Goal: Contribute content: Contribute content

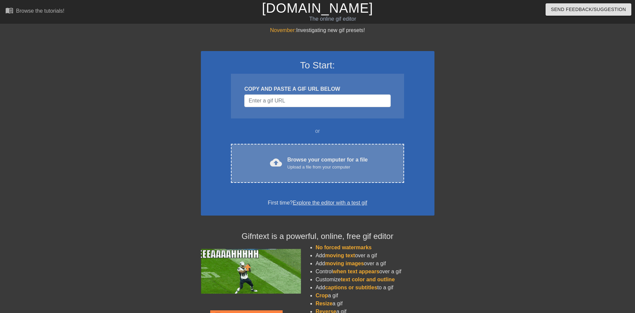
click at [277, 165] on span "cloud_upload" at bounding box center [276, 162] width 12 height 12
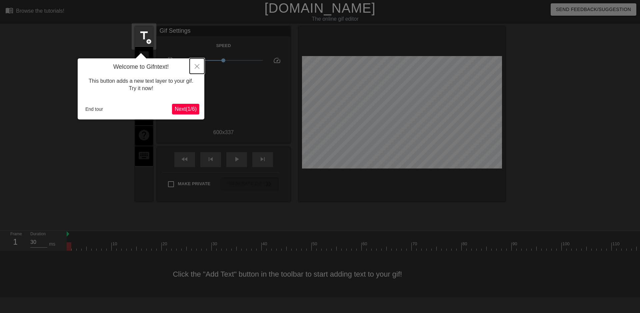
click at [196, 68] on icon "Close" at bounding box center [197, 66] width 5 height 5
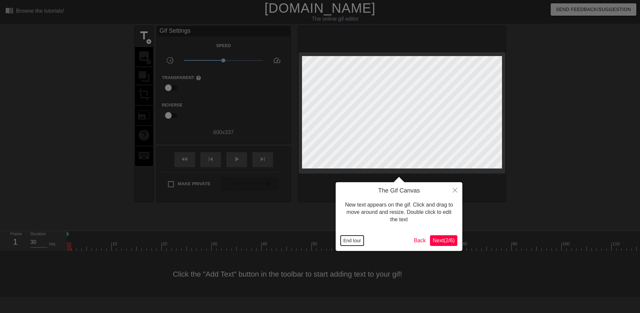
click at [360, 242] on button "End tour" at bounding box center [352, 240] width 23 height 10
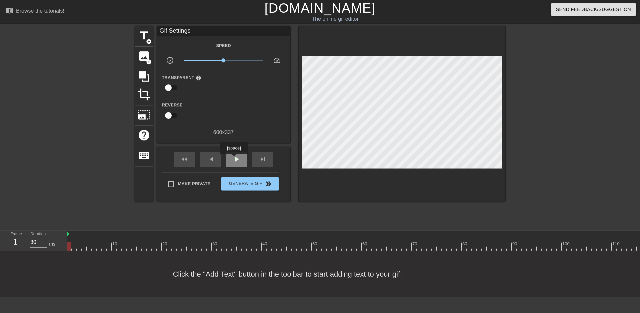
click at [234, 159] on span "play_arrow" at bounding box center [237, 159] width 8 height 8
click at [232, 157] on div "pause" at bounding box center [236, 159] width 21 height 15
click at [194, 158] on div "fast_rewind" at bounding box center [184, 159] width 21 height 15
drag, startPoint x: 69, startPoint y: 244, endPoint x: 209, endPoint y: 236, distance: 139.6
click at [209, 236] on div "10 20 30 40 50 60 70 80 90 100 110 120 130 140 150" at bounding box center [447, 241] width 760 height 20
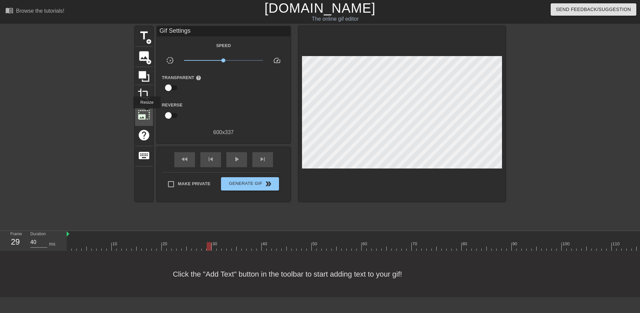
click at [146, 113] on span "photo_size_select_large" at bounding box center [144, 114] width 13 height 13
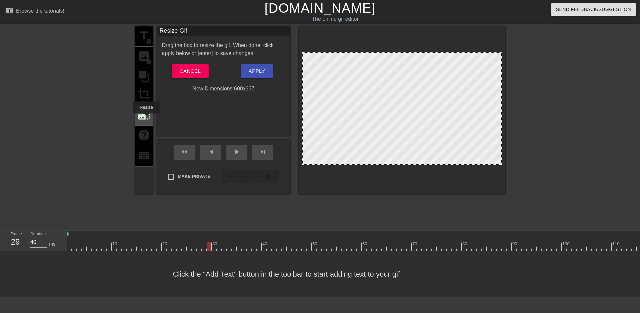
click at [146, 118] on span "photo_size_select_large" at bounding box center [144, 114] width 13 height 13
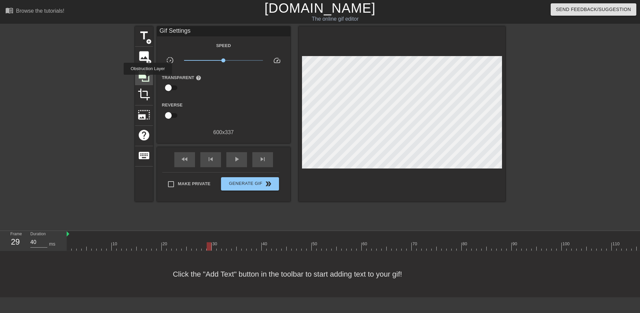
click at [148, 79] on icon at bounding box center [144, 76] width 13 height 13
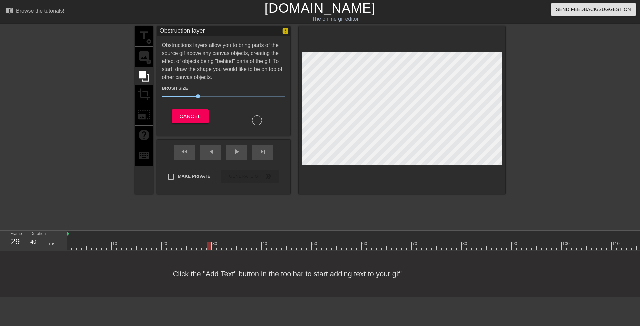
click at [70, 120] on div at bounding box center [77, 126] width 100 height 200
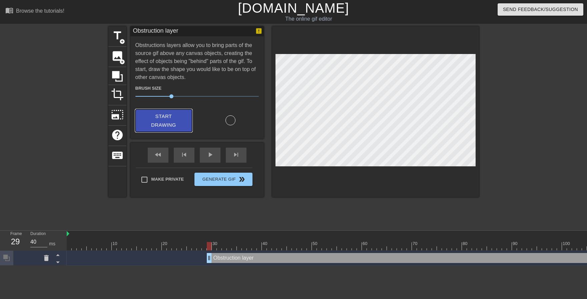
click at [149, 120] on span "Start Drawing" at bounding box center [163, 121] width 41 height 18
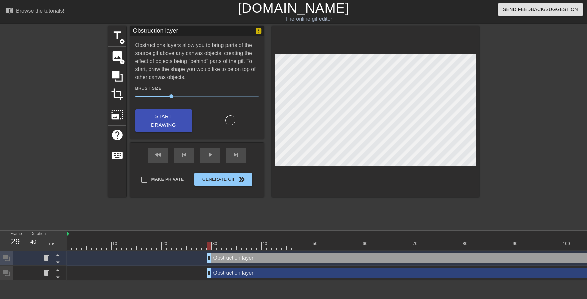
click at [311, 273] on div "Obstruction layer drag_handle drag_handle" at bounding box center [517, 273] width 620 height 10
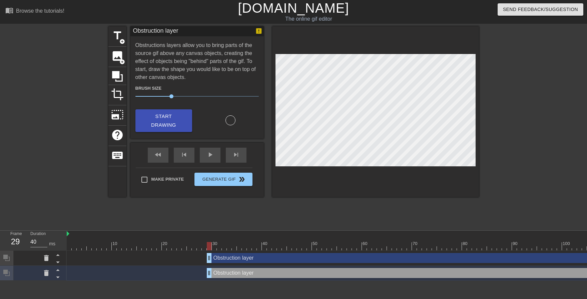
drag, startPoint x: 185, startPoint y: 274, endPoint x: 154, endPoint y: 269, distance: 32.0
click at [185, 273] on div "Obstruction layer drag_handle drag_handle" at bounding box center [447, 273] width 760 height 10
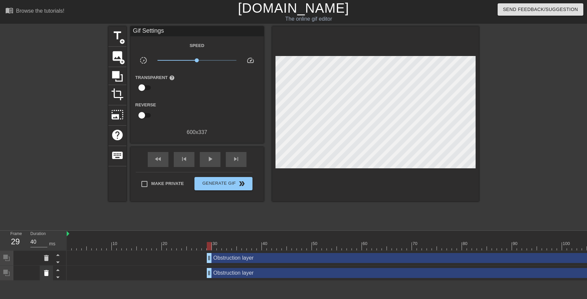
click at [46, 273] on icon at bounding box center [46, 273] width 5 height 6
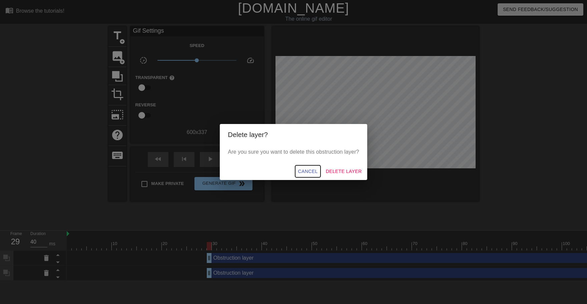
click at [308, 174] on span "Cancel" at bounding box center [308, 171] width 20 height 8
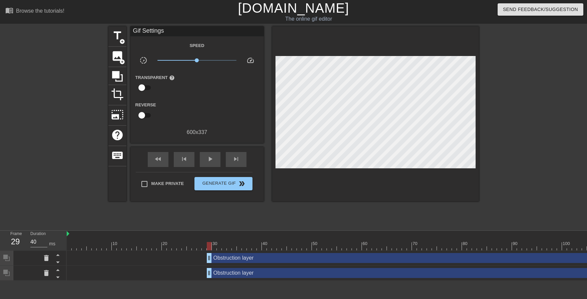
click at [149, 273] on div "Obstruction layer drag_handle drag_handle" at bounding box center [447, 273] width 760 height 10
click at [216, 272] on div "Obstruction layer drag_handle drag_handle" at bounding box center [517, 273] width 620 height 10
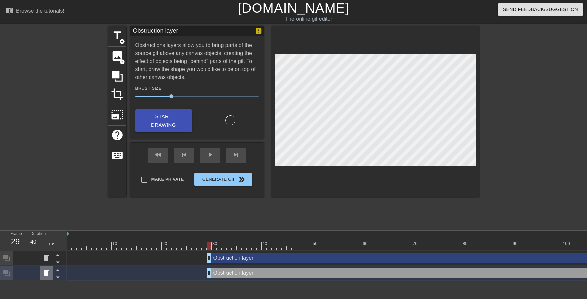
click at [47, 270] on icon at bounding box center [46, 273] width 8 height 8
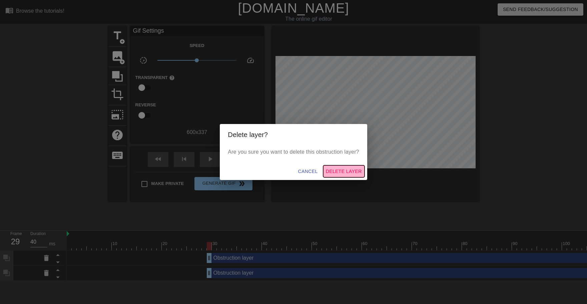
click at [345, 171] on span "Delete Layer" at bounding box center [344, 171] width 36 height 8
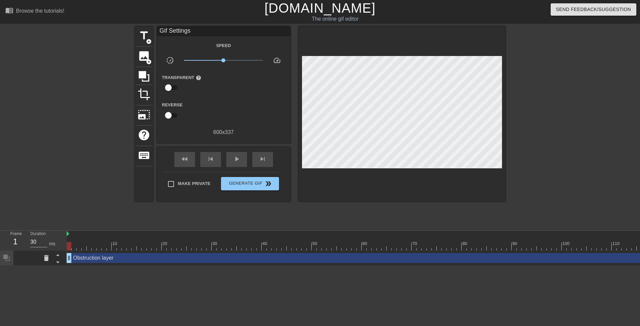
drag, startPoint x: 209, startPoint y: 258, endPoint x: 69, endPoint y: 262, distance: 139.4
click at [69, 262] on div "Obstruction layer drag_handle drag_handle" at bounding box center [447, 258] width 760 height 10
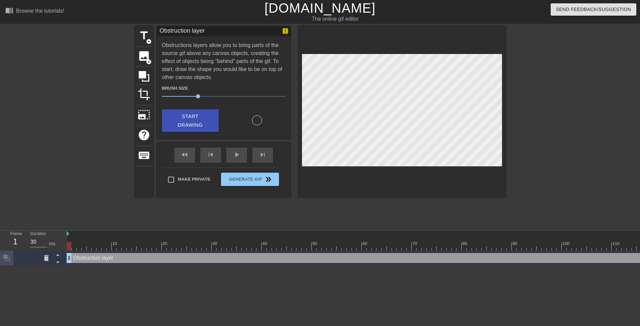
click at [106, 164] on div at bounding box center [77, 126] width 100 height 200
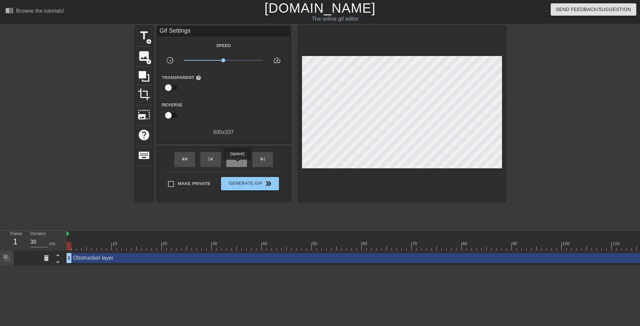
click at [237, 164] on div "play_arrow" at bounding box center [236, 159] width 21 height 15
click at [236, 160] on span "pause" at bounding box center [237, 159] width 8 height 8
click at [185, 161] on span "fast_rewind" at bounding box center [185, 159] width 8 height 8
type input "30"
click at [148, 38] on span "title" at bounding box center [144, 35] width 13 height 13
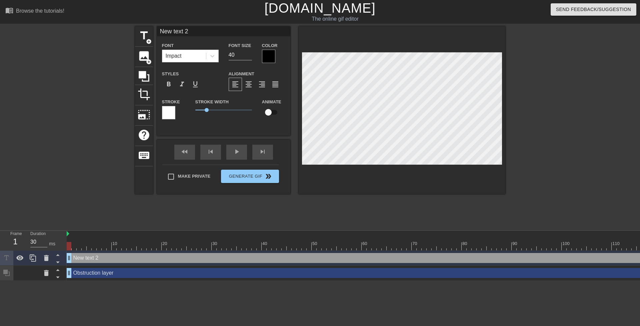
drag, startPoint x: 193, startPoint y: 30, endPoint x: 150, endPoint y: 35, distance: 42.6
click at [157, 35] on input "New text 2" at bounding box center [223, 31] width 133 height 10
type input "Gun"
click at [57, 264] on icon at bounding box center [58, 262] width 8 height 8
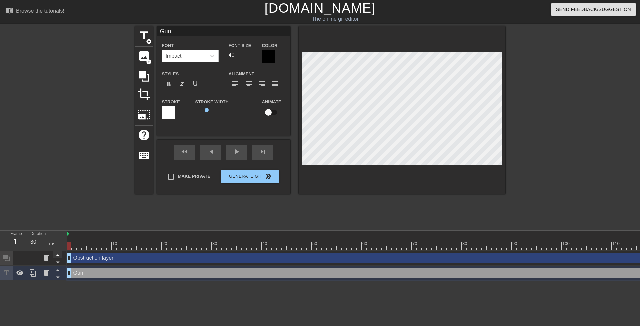
click at [56, 257] on icon at bounding box center [58, 255] width 8 height 8
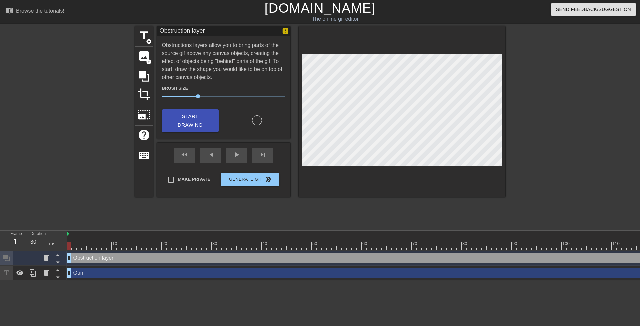
click at [81, 272] on div "Gun drag_handle drag_handle" at bounding box center [447, 273] width 760 height 10
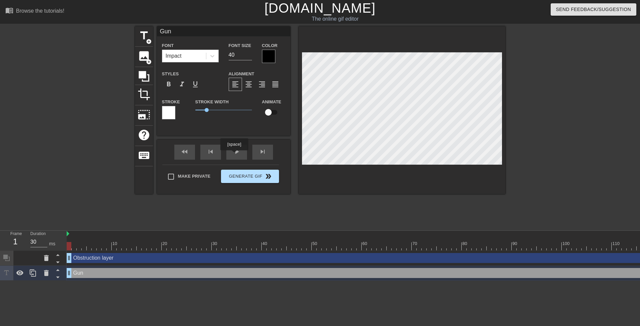
click at [235, 154] on div "play_arrow" at bounding box center [236, 152] width 21 height 15
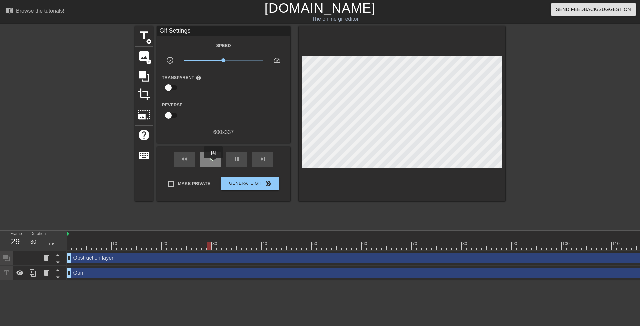
click at [213, 162] on span "skip_previous" at bounding box center [211, 159] width 8 height 8
click at [238, 159] on span "pause" at bounding box center [237, 159] width 8 height 8
click at [189, 161] on div "fast_rewind" at bounding box center [184, 159] width 21 height 15
click at [92, 273] on div "Gun drag_handle drag_handle" at bounding box center [447, 273] width 760 height 10
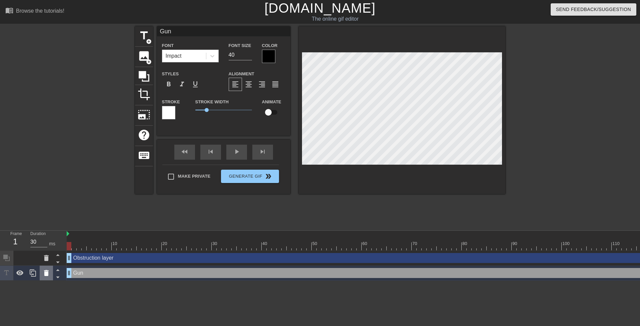
drag, startPoint x: 48, startPoint y: 261, endPoint x: 41, endPoint y: 271, distance: 12.5
click at [34, 268] on div at bounding box center [33, 266] width 67 height 30
click at [44, 273] on icon at bounding box center [46, 273] width 5 height 6
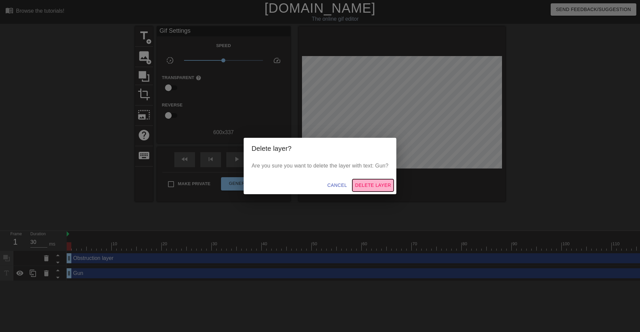
click at [358, 185] on span "Delete Layer" at bounding box center [373, 185] width 36 height 8
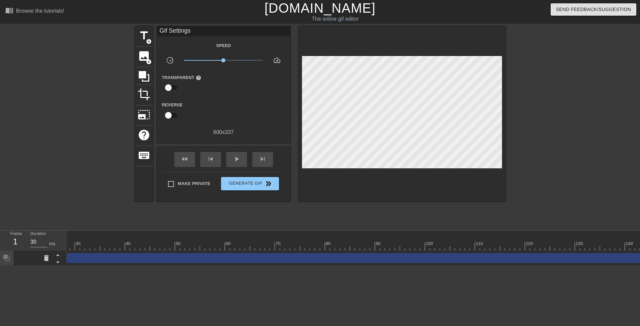
scroll to position [0, 188]
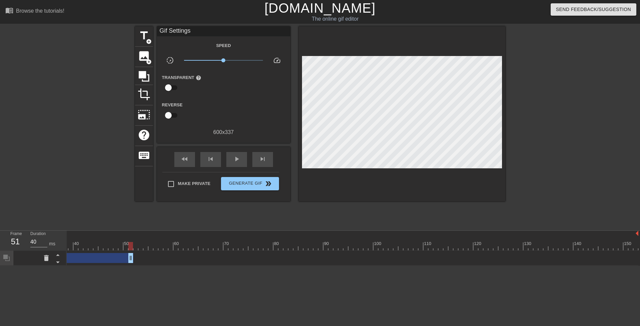
drag, startPoint x: 636, startPoint y: 258, endPoint x: 144, endPoint y: 270, distance: 491.4
click at [121, 261] on div "Obstruction layer drag_handle drag_handle" at bounding box center [5, 258] width 255 height 10
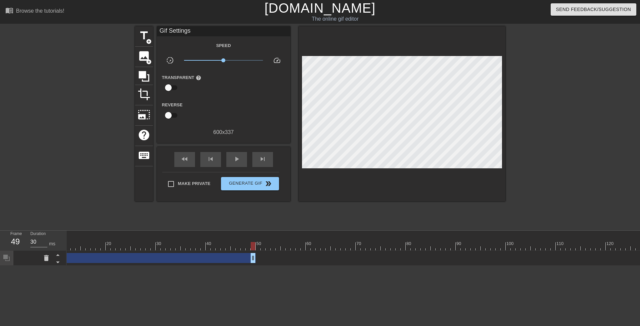
scroll to position [0, 0]
click at [104, 258] on div "Obstruction layer drag_handle drag_handle" at bounding box center [189, 258] width 245 height 10
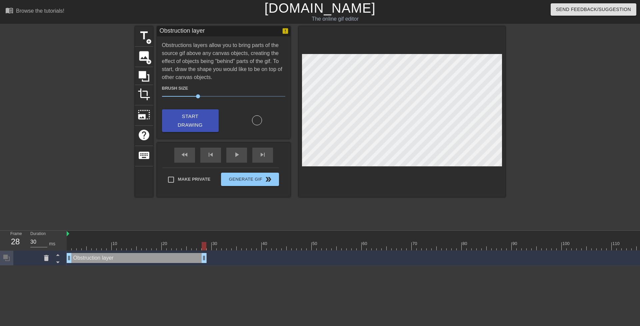
drag, startPoint x: 310, startPoint y: 257, endPoint x: 203, endPoint y: 262, distance: 106.8
click at [203, 262] on div "Obstruction layer drag_handle drag_handle" at bounding box center [137, 258] width 140 height 10
drag, startPoint x: 203, startPoint y: 247, endPoint x: 64, endPoint y: 252, distance: 139.8
click at [64, 252] on div "Frame 1 Duration 30 ms 10 20 30 40 50 60 70 80 90 100 110 120 130 140 150 Obstr…" at bounding box center [320, 248] width 640 height 35
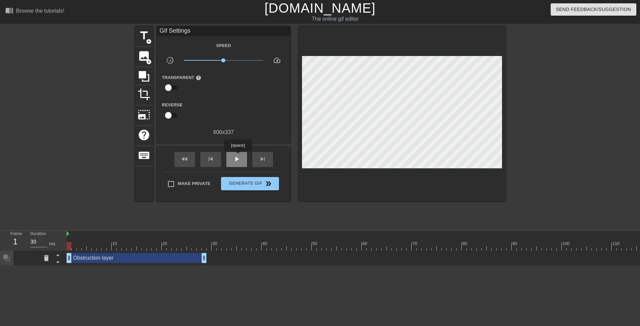
click at [238, 156] on span "play_arrow" at bounding box center [237, 159] width 8 height 8
click at [233, 156] on span "pause" at bounding box center [237, 159] width 8 height 8
click at [185, 261] on div "Obstruction layer drag_handle drag_handle" at bounding box center [137, 258] width 140 height 10
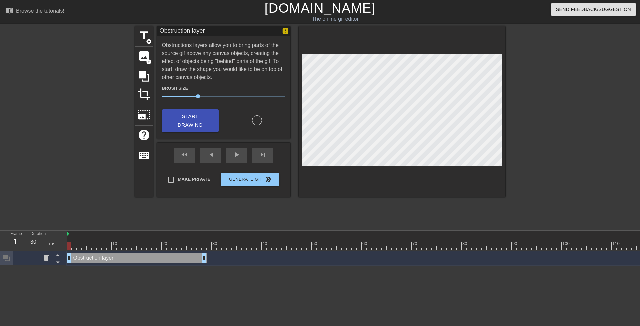
drag, startPoint x: 215, startPoint y: 245, endPoint x: 71, endPoint y: 248, distance: 144.4
click at [71, 248] on div at bounding box center [447, 246] width 760 height 8
click at [43, 257] on icon at bounding box center [46, 258] width 8 height 8
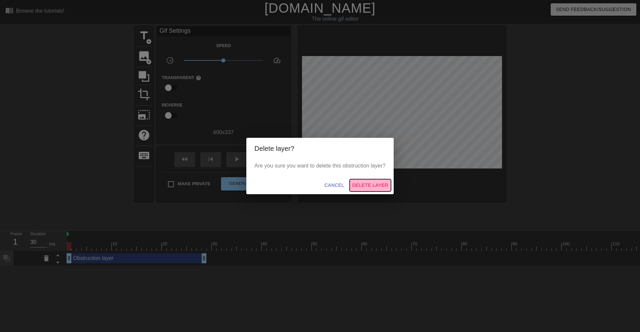
click at [364, 187] on span "Delete Layer" at bounding box center [370, 185] width 36 height 8
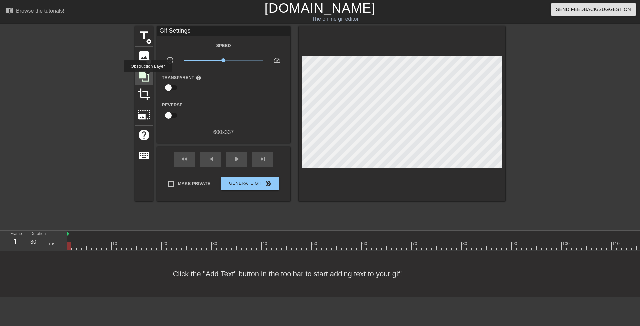
click at [148, 77] on icon at bounding box center [144, 76] width 13 height 13
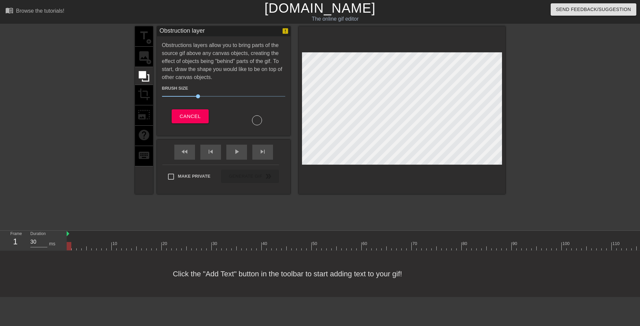
click at [255, 119] on div at bounding box center [257, 120] width 10 height 10
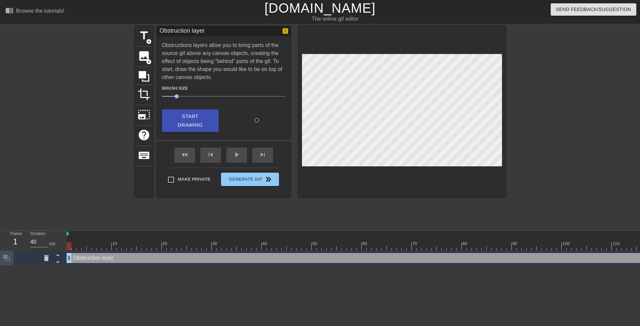
click at [297, 248] on div at bounding box center [447, 246] width 760 height 8
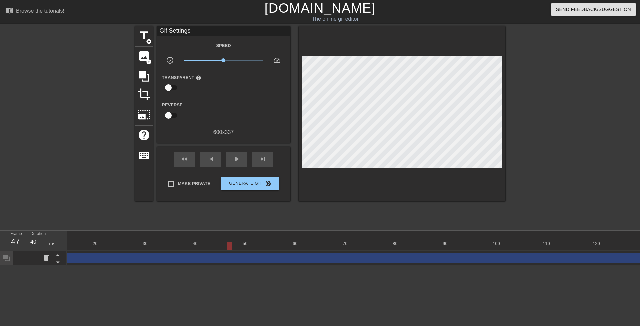
scroll to position [0, 188]
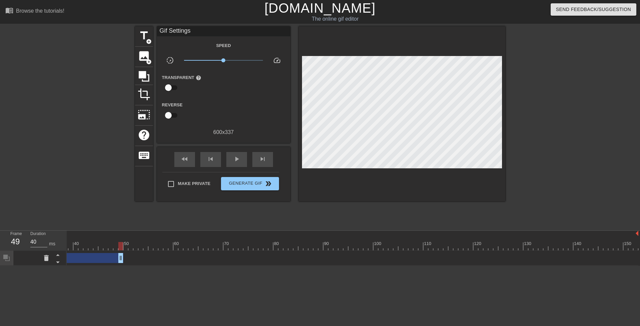
drag, startPoint x: 635, startPoint y: 256, endPoint x: 98, endPoint y: 251, distance: 537.6
click at [100, 249] on div "10 20 30 40 50 60 70 80 90 100 110 120 130 140 150 Obstruction layer drag_handl…" at bounding box center [354, 248] width 574 height 35
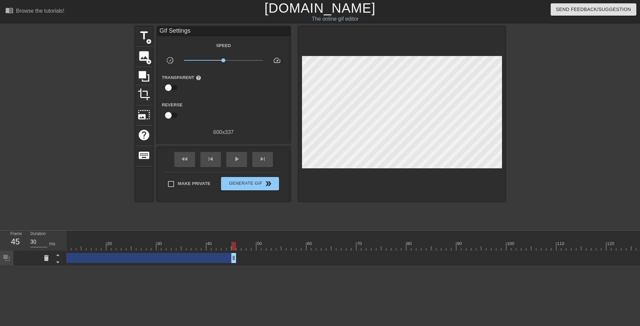
scroll to position [0, 0]
drag, startPoint x: 290, startPoint y: 256, endPoint x: 145, endPoint y: 257, distance: 144.7
click at [145, 257] on div "Obstruction layer drag_handle drag_handle" at bounding box center [107, 258] width 80 height 10
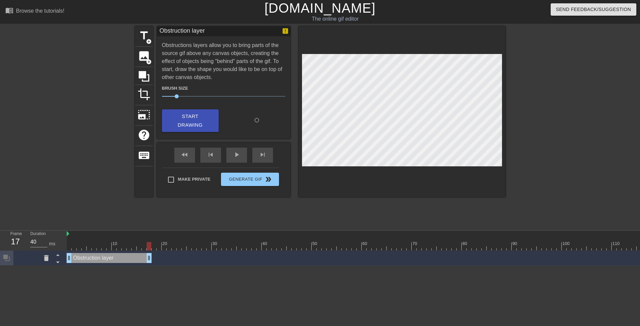
drag, startPoint x: 144, startPoint y: 258, endPoint x: 149, endPoint y: 258, distance: 4.7
click at [149, 258] on div "Obstruction layer drag_handle drag_handle" at bounding box center [109, 258] width 85 height 10
click at [154, 247] on div at bounding box center [447, 246] width 760 height 8
click at [159, 247] on div at bounding box center [447, 246] width 760 height 8
click at [167, 247] on div at bounding box center [447, 246] width 760 height 8
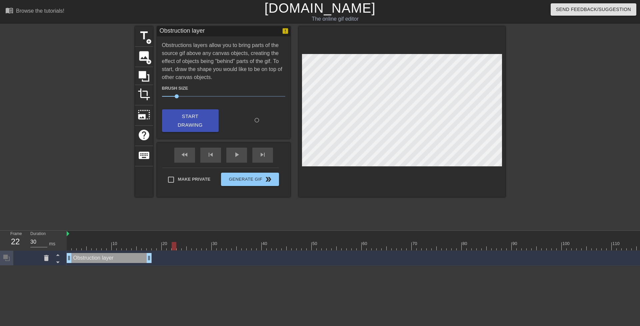
click at [174, 246] on div at bounding box center [447, 246] width 760 height 8
drag, startPoint x: 148, startPoint y: 258, endPoint x: 171, endPoint y: 257, distance: 23.0
click at [171, 257] on div "Obstruction layer drag_handle drag_handle" at bounding box center [122, 258] width 110 height 10
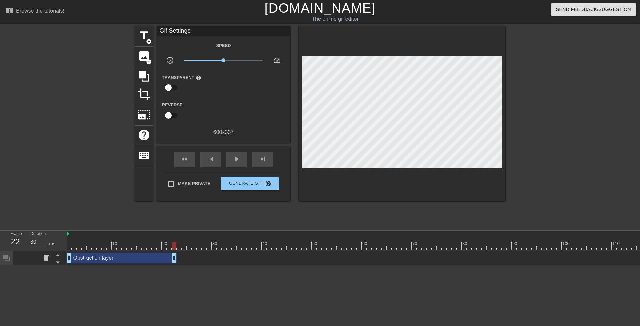
click at [310, 186] on div at bounding box center [402, 113] width 207 height 175
click at [155, 259] on div "Obstruction layer drag_handle drag_handle" at bounding box center [122, 258] width 110 height 10
drag, startPoint x: 174, startPoint y: 247, endPoint x: 171, endPoint y: 244, distance: 4.7
click at [171, 244] on div at bounding box center [169, 246] width 5 height 8
click at [175, 250] on div at bounding box center [447, 246] width 760 height 8
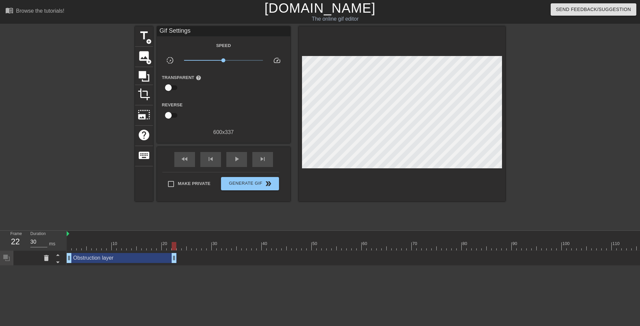
click at [71, 247] on div at bounding box center [447, 246] width 760 height 8
click at [236, 159] on span "play_arrow" at bounding box center [237, 159] width 8 height 8
click at [235, 159] on span "pause" at bounding box center [237, 159] width 8 height 8
click at [166, 253] on div "Obstruction layer drag_handle drag_handle" at bounding box center [122, 258] width 110 height 10
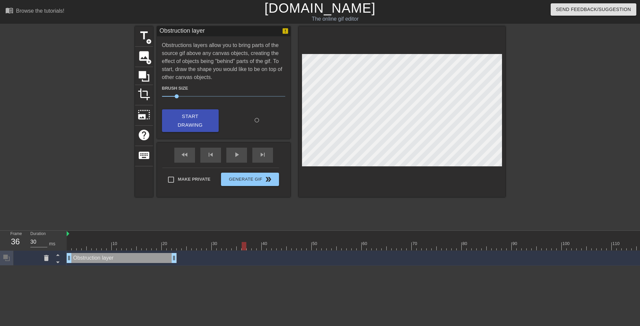
click at [173, 247] on div at bounding box center [447, 246] width 760 height 8
click at [180, 249] on div at bounding box center [447, 246] width 760 height 8
click at [183, 248] on div at bounding box center [447, 246] width 760 height 8
click at [5, 259] on icon at bounding box center [6, 258] width 6 height 6
click at [6, 258] on icon at bounding box center [6, 258] width 6 height 6
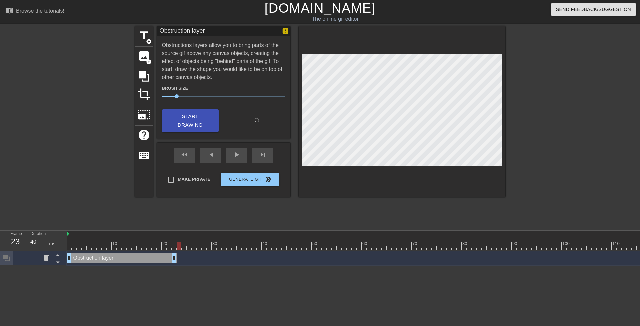
click at [6, 259] on icon at bounding box center [6, 258] width 6 height 6
click at [98, 257] on div "Obstruction layer drag_handle drag_handle" at bounding box center [122, 258] width 110 height 10
click at [183, 257] on div "Obstruction layer drag_handle drag_handle" at bounding box center [447, 258] width 760 height 10
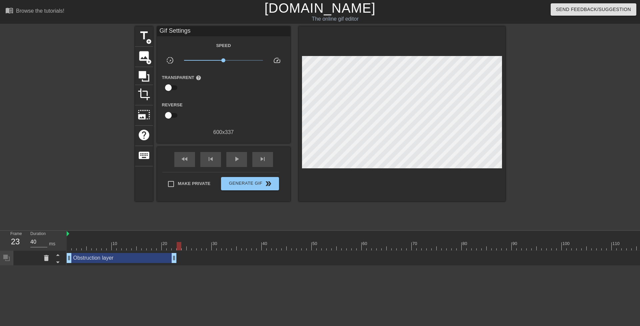
click at [137, 258] on div "Obstruction layer drag_handle drag_handle" at bounding box center [122, 258] width 110 height 10
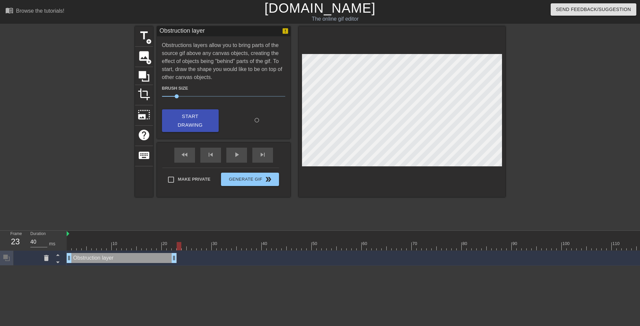
click at [6, 259] on icon at bounding box center [6, 258] width 6 height 6
click at [9, 259] on icon at bounding box center [6, 258] width 6 height 6
click at [146, 77] on icon at bounding box center [144, 76] width 11 height 11
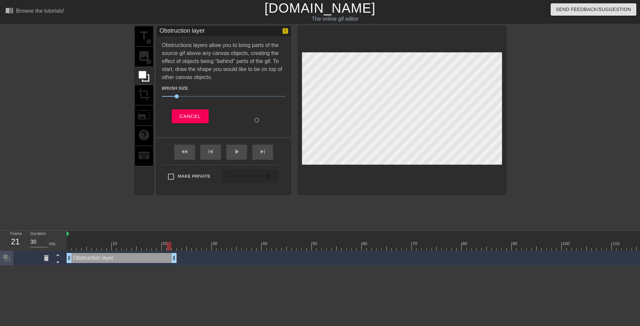
drag, startPoint x: 179, startPoint y: 246, endPoint x: 175, endPoint y: 243, distance: 4.7
click at [175, 243] on div at bounding box center [447, 246] width 760 height 8
drag, startPoint x: 169, startPoint y: 244, endPoint x: 175, endPoint y: 245, distance: 6.0
click at [175, 245] on div at bounding box center [174, 246] width 5 height 8
drag, startPoint x: 175, startPoint y: 245, endPoint x: 271, endPoint y: 244, distance: 96.4
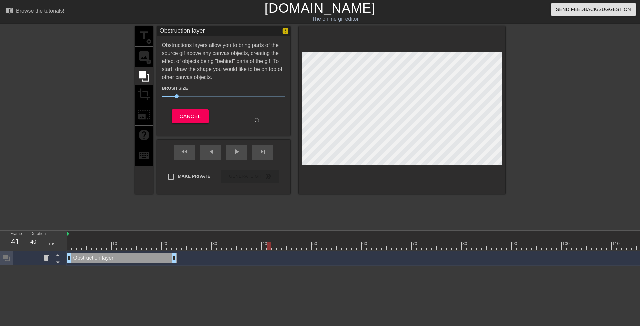
click at [271, 244] on div at bounding box center [269, 246] width 5 height 8
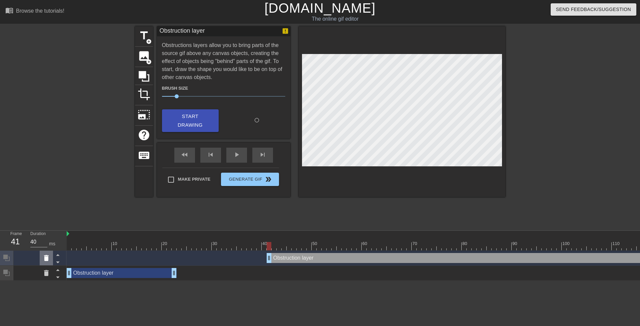
click at [47, 258] on icon at bounding box center [46, 258] width 5 height 6
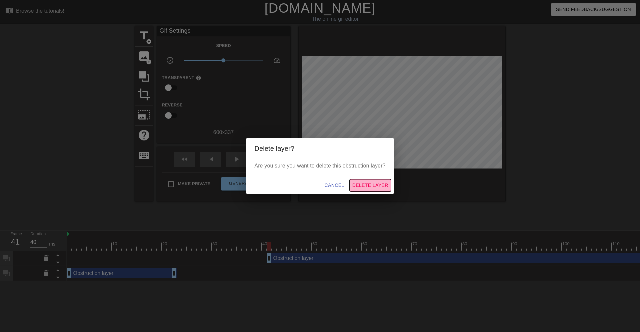
click at [367, 188] on span "Delete Layer" at bounding box center [370, 185] width 36 height 8
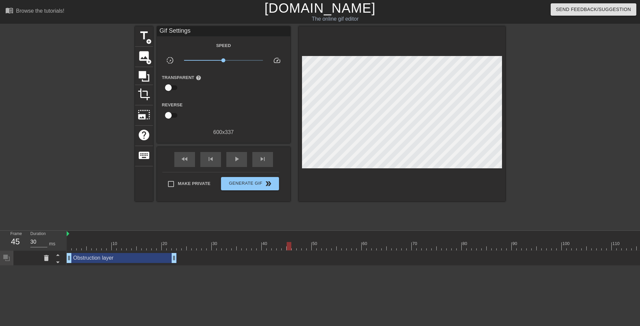
drag, startPoint x: 268, startPoint y: 244, endPoint x: 286, endPoint y: 236, distance: 20.0
click at [286, 236] on div "10 20 30 40 50 60 70 80 90 100 110 120 130 140 150" at bounding box center [447, 241] width 760 height 20
click at [143, 77] on icon at bounding box center [144, 76] width 11 height 11
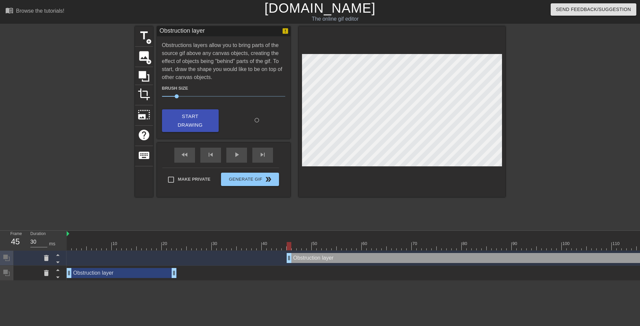
click at [156, 273] on div "Obstruction layer drag_handle drag_handle" at bounding box center [122, 273] width 110 height 10
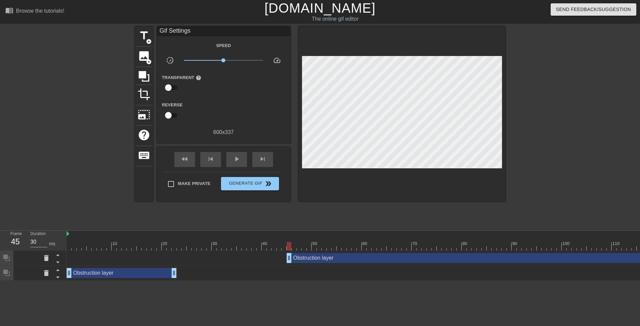
click at [214, 256] on div "Obstruction layer drag_handle drag_handle" at bounding box center [447, 258] width 760 height 10
click at [218, 273] on div "Obstruction layer drag_handle drag_handle" at bounding box center [447, 273] width 760 height 10
click at [153, 269] on div "Obstruction layer drag_handle drag_handle" at bounding box center [122, 273] width 110 height 10
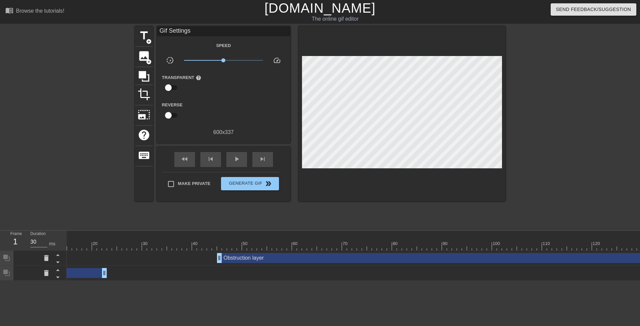
scroll to position [0, 188]
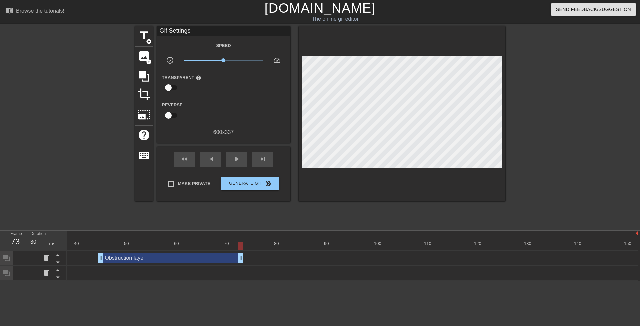
type input "40"
drag, startPoint x: 633, startPoint y: 257, endPoint x: 230, endPoint y: 263, distance: 402.9
click at [230, 263] on div "Obstruction layer drag_handle drag_handle" at bounding box center [258, 258] width 760 height 15
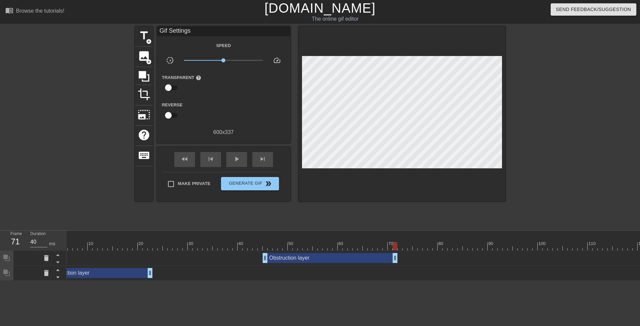
scroll to position [0, 0]
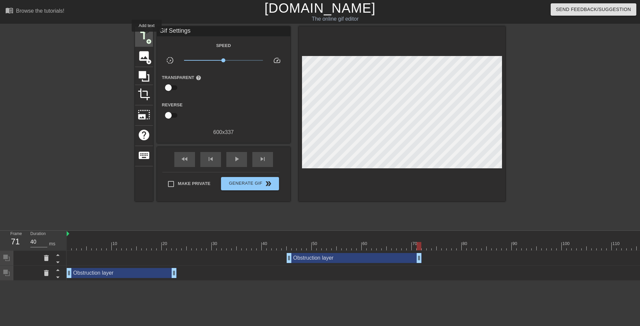
click at [144, 35] on span "title" at bounding box center [144, 35] width 13 height 13
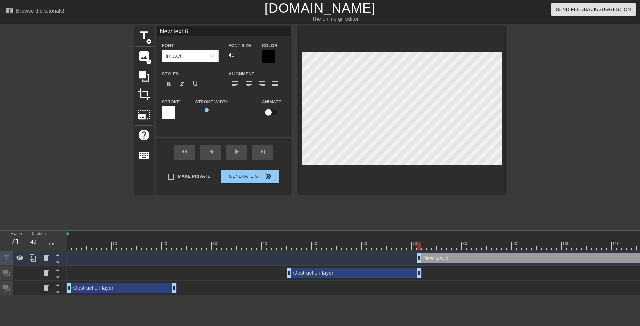
scroll to position [0, 1]
type input "G"
type textarea "G"
type input "Gu"
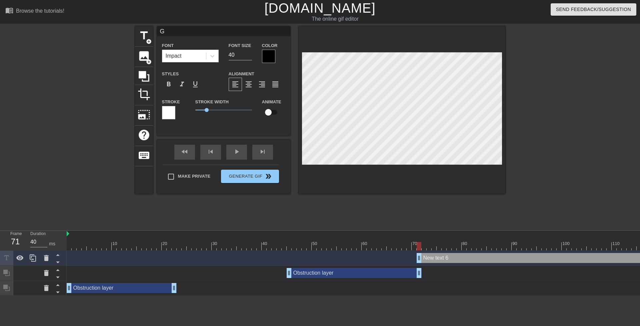
type textarea "Gu"
type input "Gun"
type textarea "Gun"
drag, startPoint x: 10, startPoint y: 258, endPoint x: 13, endPoint y: 266, distance: 8.5
click at [8, 268] on div at bounding box center [33, 273] width 67 height 45
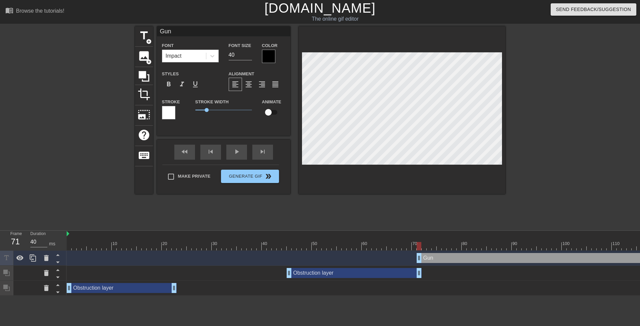
drag, startPoint x: 64, startPoint y: 258, endPoint x: 64, endPoint y: 275, distance: 17.0
click at [64, 275] on div at bounding box center [33, 273] width 67 height 45
click at [58, 262] on icon at bounding box center [58, 262] width 8 height 8
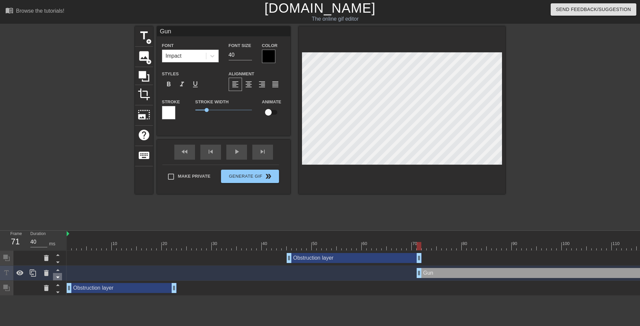
click at [58, 275] on icon at bounding box center [58, 277] width 8 height 8
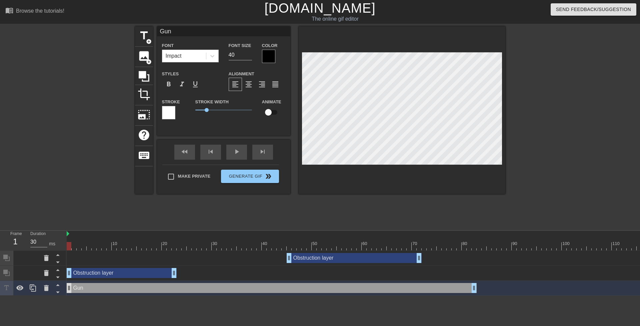
drag, startPoint x: 425, startPoint y: 289, endPoint x: 70, endPoint y: 291, distance: 354.5
click at [70, 291] on div "Gun drag_handle drag_handle" at bounding box center [272, 288] width 410 height 10
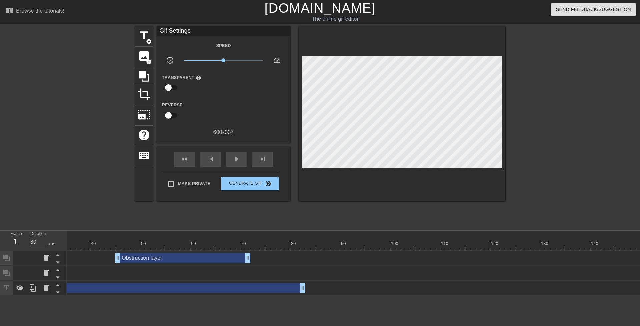
scroll to position [0, 188]
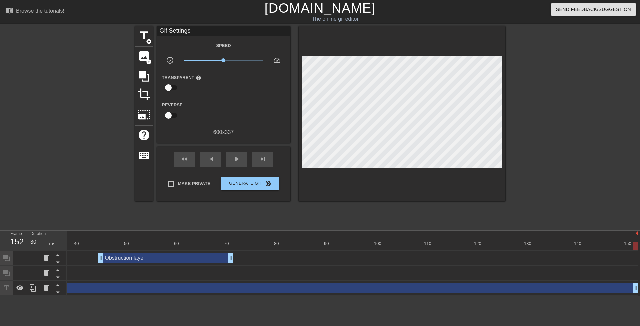
drag, startPoint x: 285, startPoint y: 289, endPoint x: 648, endPoint y: 286, distance: 362.2
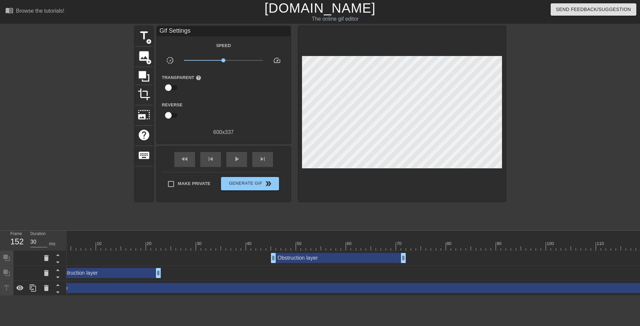
scroll to position [0, 0]
click at [212, 292] on div "Gun drag_handle drag_handle" at bounding box center [447, 288] width 760 height 10
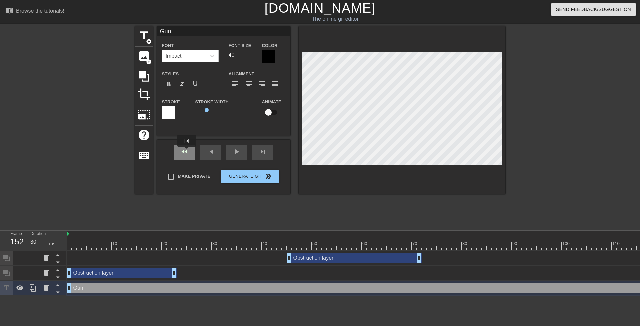
click at [187, 151] on div "fast_rewind skip_previous play_arrow skip_next" at bounding box center [223, 152] width 109 height 25
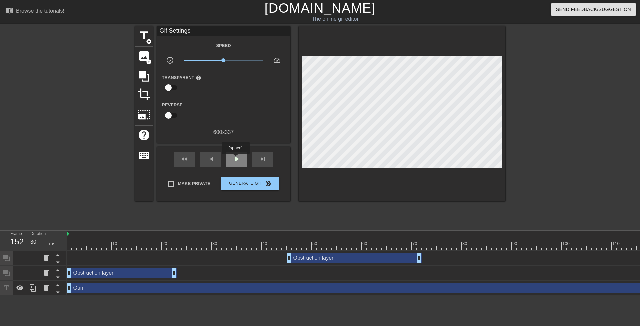
click at [236, 158] on span "play_arrow" at bounding box center [237, 159] width 8 height 8
click at [236, 160] on span "pause" at bounding box center [237, 159] width 8 height 8
drag, startPoint x: 207, startPoint y: 244, endPoint x: 69, endPoint y: 244, distance: 137.7
click at [69, 244] on div at bounding box center [69, 246] width 5 height 8
drag, startPoint x: 70, startPoint y: 245, endPoint x: 172, endPoint y: 240, distance: 102.1
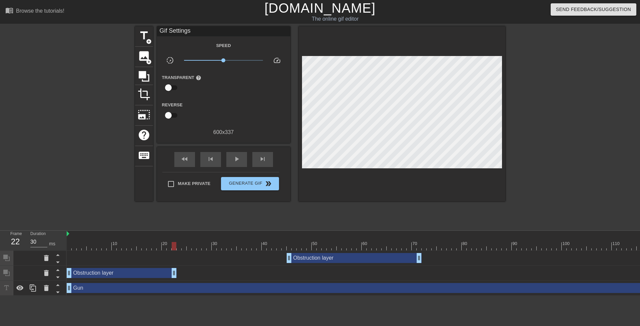
click at [172, 240] on div "10 20 30 40 50 60 70 80 90 100 110 120 130 140 150" at bounding box center [447, 241] width 760 height 20
drag, startPoint x: 174, startPoint y: 270, endPoint x: 285, endPoint y: 267, distance: 110.8
click at [285, 267] on div "Obstruction layer drag_handle drag_handle" at bounding box center [447, 273] width 760 height 15
drag, startPoint x: 275, startPoint y: 245, endPoint x: 192, endPoint y: 245, distance: 82.7
click at [192, 245] on div at bounding box center [194, 246] width 5 height 8
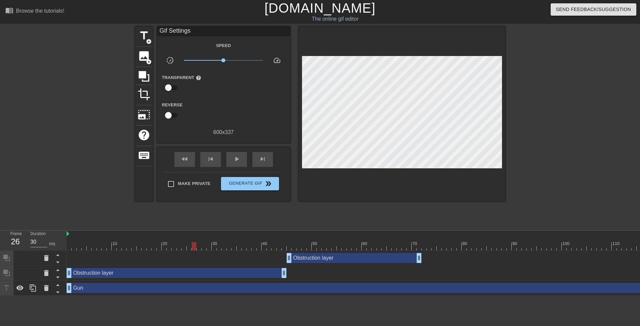
click at [188, 247] on div at bounding box center [447, 246] width 760 height 8
click at [193, 247] on div at bounding box center [447, 246] width 760 height 8
click at [201, 247] on div at bounding box center [447, 246] width 760 height 8
click at [203, 247] on div at bounding box center [447, 246] width 760 height 8
click at [207, 247] on div at bounding box center [447, 246] width 760 height 8
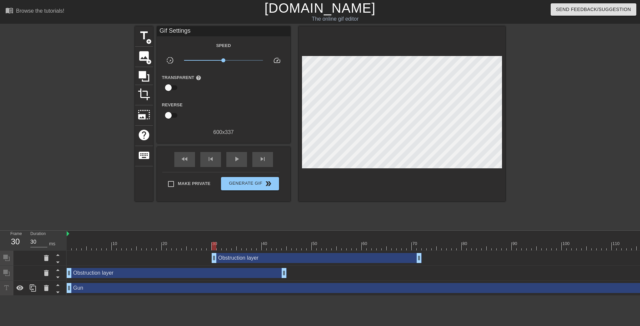
drag, startPoint x: 288, startPoint y: 257, endPoint x: 212, endPoint y: 259, distance: 76.0
click at [212, 259] on div "Obstruction layer drag_handle drag_handle" at bounding box center [317, 258] width 210 height 10
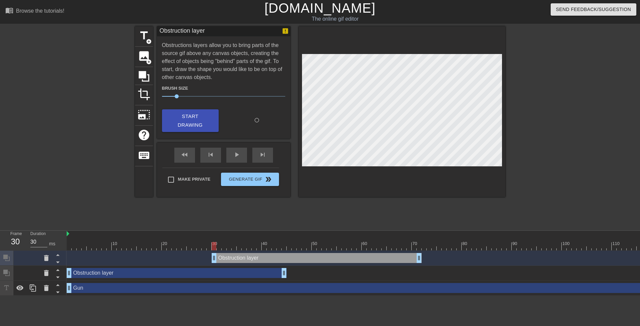
click at [216, 245] on div at bounding box center [447, 246] width 760 height 8
click at [208, 214] on div "title add_circle image add_circle crop photo_size_select_large help keyboard Ob…" at bounding box center [320, 126] width 370 height 200
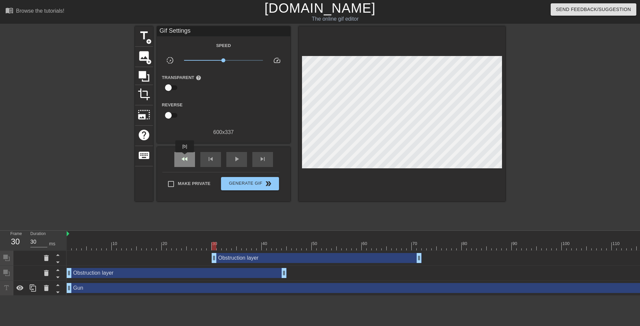
click at [185, 155] on span "fast_rewind" at bounding box center [185, 159] width 8 height 8
click at [235, 161] on span "play_arrow" at bounding box center [237, 159] width 8 height 8
click at [236, 161] on span "pause" at bounding box center [237, 159] width 8 height 8
drag, startPoint x: 233, startPoint y: 246, endPoint x: 194, endPoint y: 244, distance: 39.4
click at [194, 244] on div at bounding box center [194, 246] width 5 height 8
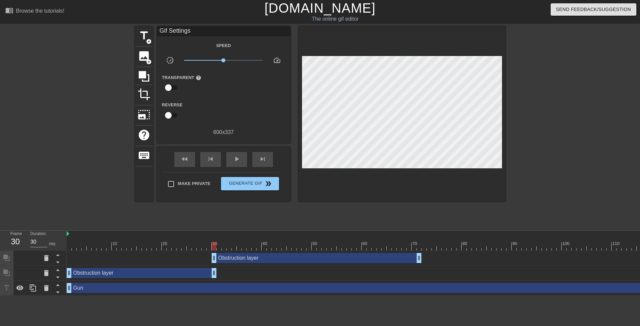
drag, startPoint x: 285, startPoint y: 274, endPoint x: 215, endPoint y: 271, distance: 69.8
click at [215, 271] on div "Obstruction layer drag_handle drag_handle" at bounding box center [142, 273] width 150 height 10
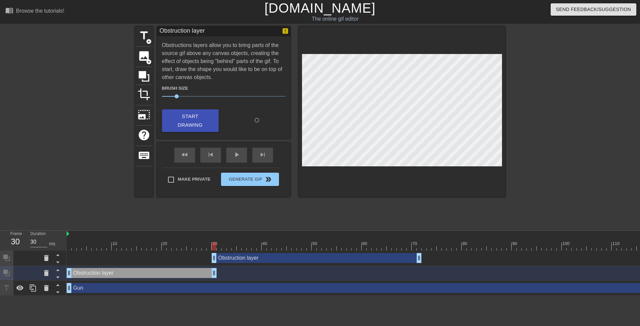
click at [215, 271] on div "Obstruction layer drag_handle drag_handle" at bounding box center [142, 273] width 150 height 10
click at [180, 154] on div "fast_rewind" at bounding box center [184, 155] width 21 height 15
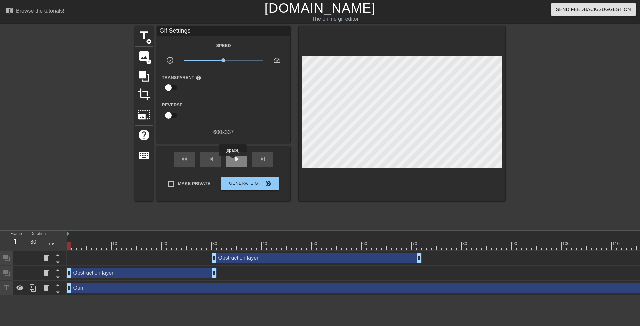
click at [232, 161] on div "play_arrow" at bounding box center [236, 159] width 21 height 15
click at [232, 161] on div "pause" at bounding box center [236, 159] width 21 height 15
drag, startPoint x: 211, startPoint y: 274, endPoint x: 206, endPoint y: 274, distance: 5.0
click at [206, 274] on div "Obstruction layer drag_handle drag_handle" at bounding box center [139, 273] width 145 height 10
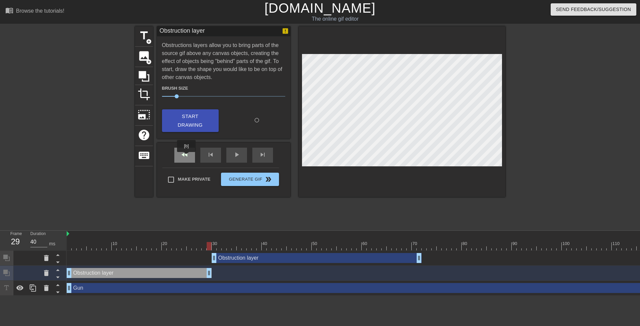
drag, startPoint x: 187, startPoint y: 157, endPoint x: 192, endPoint y: 157, distance: 5.7
click at [187, 157] on span "fast_rewind" at bounding box center [185, 155] width 8 height 8
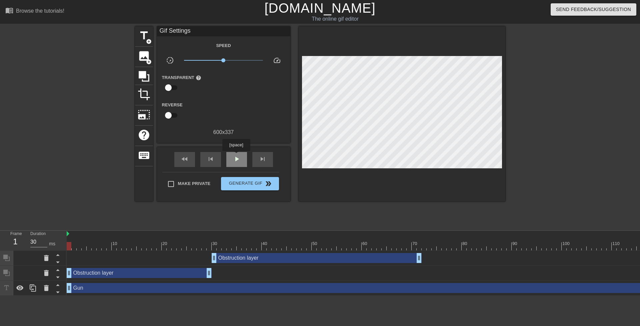
click at [236, 156] on span "play_arrow" at bounding box center [237, 159] width 8 height 8
click at [235, 157] on span "pause" at bounding box center [237, 159] width 8 height 8
click at [263, 258] on div "Obstruction layer drag_handle drag_handle" at bounding box center [317, 258] width 210 height 10
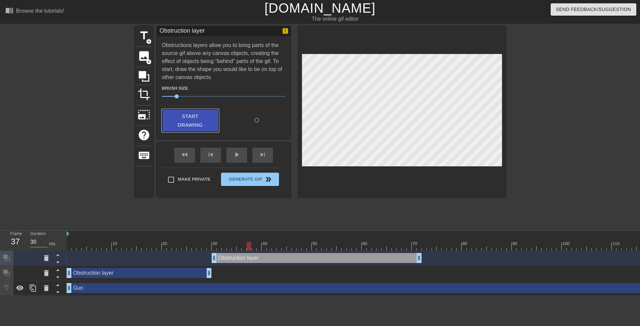
click at [182, 124] on span "Start Drawing" at bounding box center [190, 121] width 41 height 18
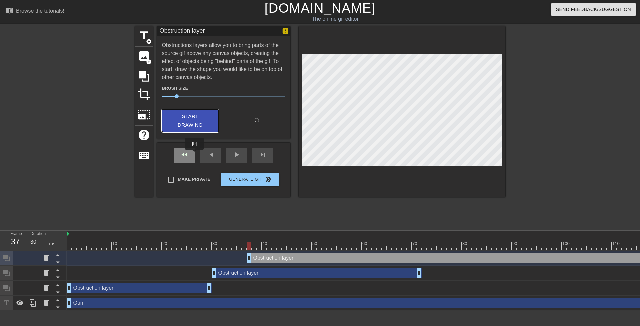
drag, startPoint x: 186, startPoint y: 155, endPoint x: 191, endPoint y: 155, distance: 4.7
click at [187, 155] on span "fast_rewind" at bounding box center [185, 155] width 8 height 8
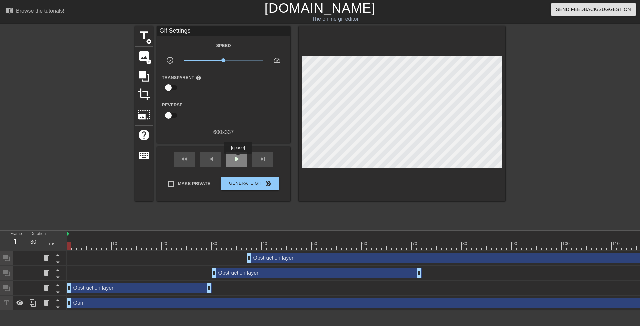
click at [237, 158] on span "play_arrow" at bounding box center [237, 159] width 8 height 8
click at [228, 158] on div "pause" at bounding box center [236, 159] width 21 height 15
click at [191, 159] on div "fast_rewind" at bounding box center [184, 159] width 21 height 15
click at [221, 289] on div "Obstruction layer drag_handle drag_handle" at bounding box center [447, 288] width 760 height 10
click at [189, 286] on div "Obstruction layer drag_handle drag_handle" at bounding box center [139, 288] width 145 height 10
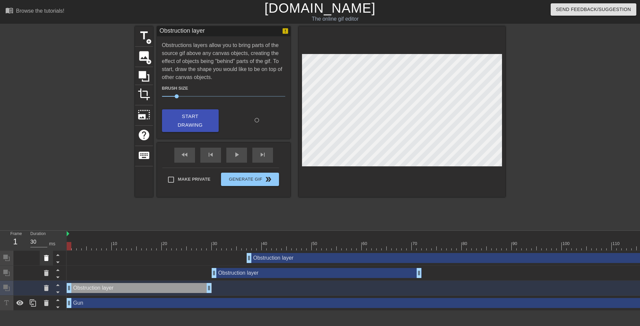
click at [47, 259] on icon at bounding box center [46, 258] width 5 height 6
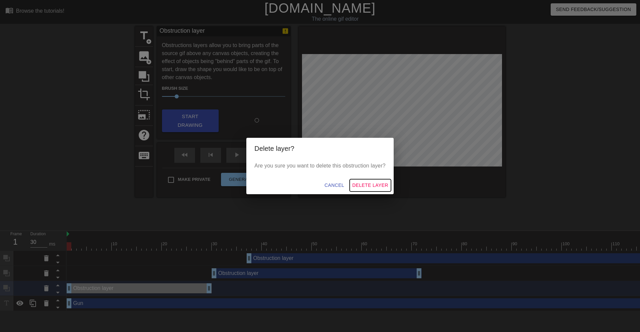
click at [363, 183] on span "Delete Layer" at bounding box center [370, 185] width 36 height 8
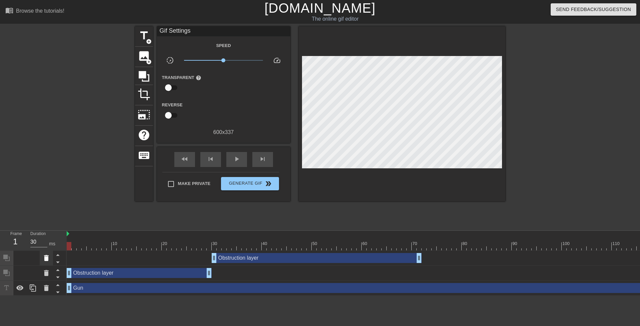
click at [47, 257] on icon at bounding box center [46, 258] width 8 height 8
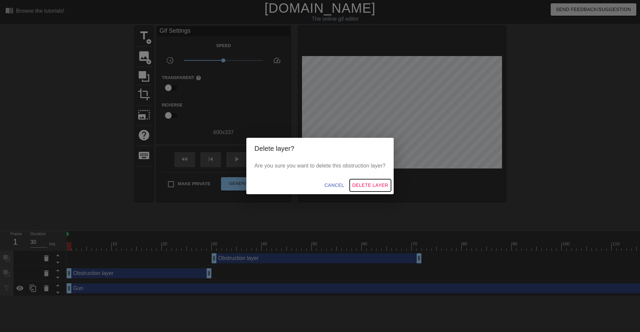
click at [369, 183] on span "Delete Layer" at bounding box center [370, 185] width 36 height 8
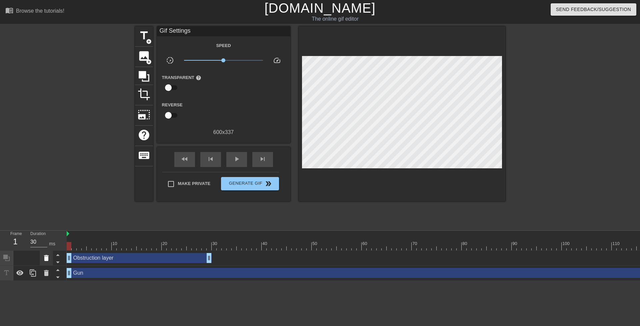
click at [46, 258] on icon at bounding box center [46, 258] width 5 height 6
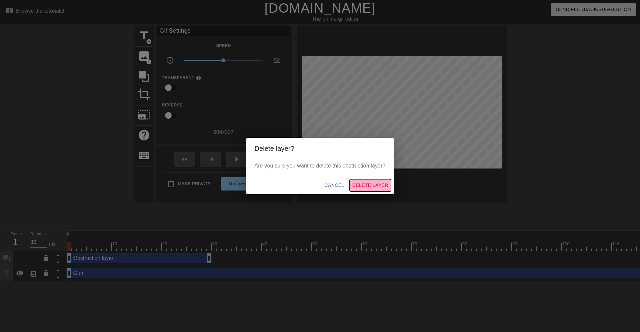
click at [367, 185] on span "Delete Layer" at bounding box center [370, 185] width 36 height 8
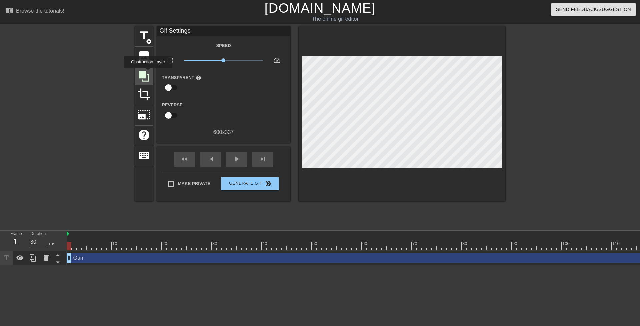
click at [148, 73] on icon at bounding box center [144, 76] width 13 height 13
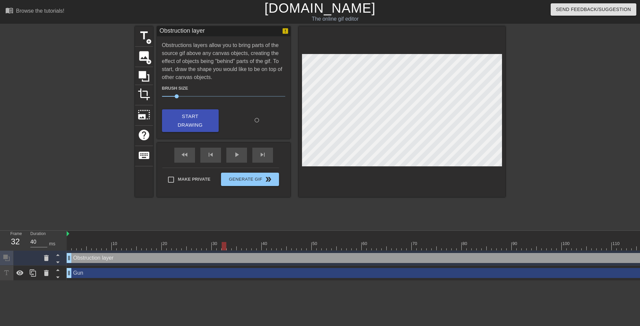
drag, startPoint x: 70, startPoint y: 247, endPoint x: 223, endPoint y: 250, distance: 152.8
click at [223, 250] on div "10 20 30 40 50 60 70 80 90 100 110 120 130 140 150" at bounding box center [447, 241] width 760 height 20
drag, startPoint x: 220, startPoint y: 247, endPoint x: 192, endPoint y: 248, distance: 28.0
click at [192, 248] on div at bounding box center [194, 246] width 5 height 8
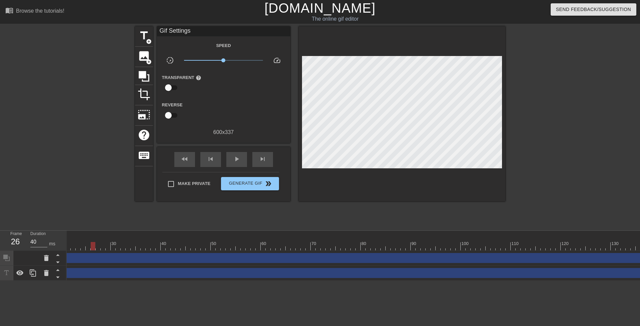
scroll to position [0, 188]
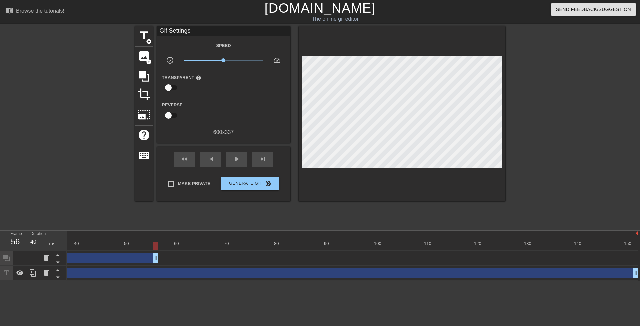
drag, startPoint x: 636, startPoint y: 258, endPoint x: 125, endPoint y: 265, distance: 511.2
click at [101, 258] on div "Obstruction layer drag_handle drag_handle" at bounding box center [18, 258] width 280 height 10
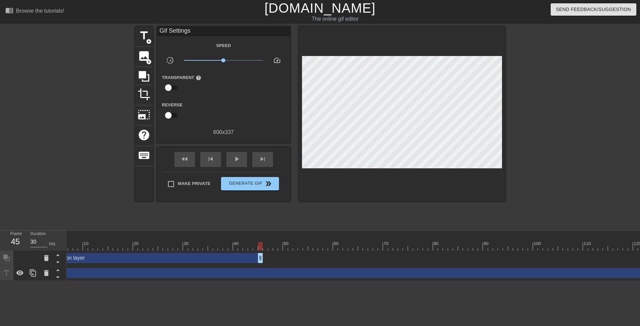
scroll to position [0, 0]
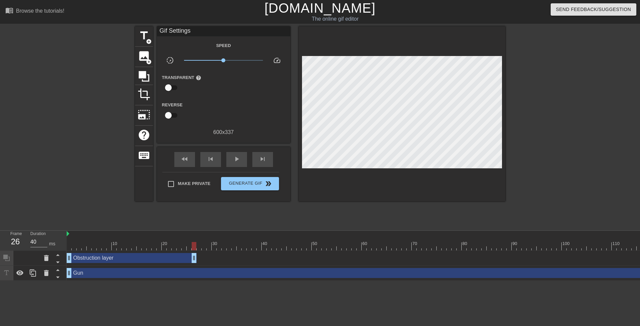
drag, startPoint x: 288, startPoint y: 259, endPoint x: 194, endPoint y: 260, distance: 93.4
click at [194, 260] on div "Obstruction layer drag_handle drag_handle" at bounding box center [132, 258] width 130 height 10
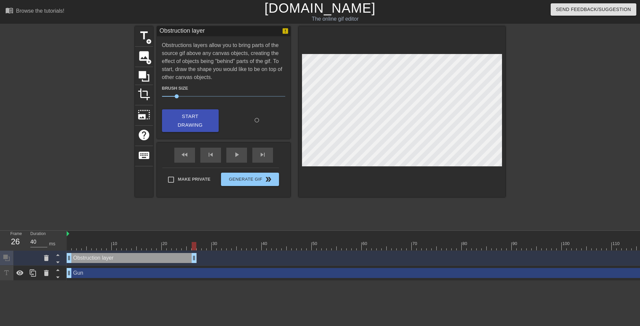
click at [241, 222] on div "title add_circle image add_circle crop photo_size_select_large help keyboard Ob…" at bounding box center [320, 126] width 370 height 200
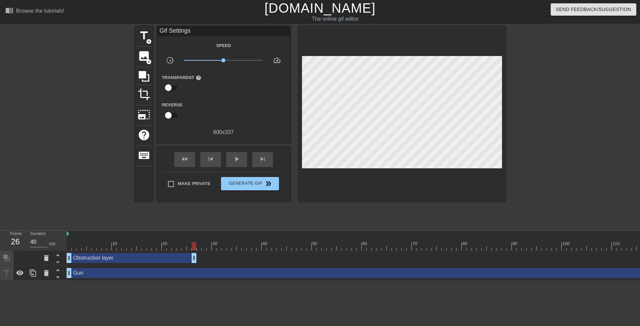
click at [181, 259] on div "Obstruction layer drag_handle drag_handle" at bounding box center [132, 258] width 130 height 10
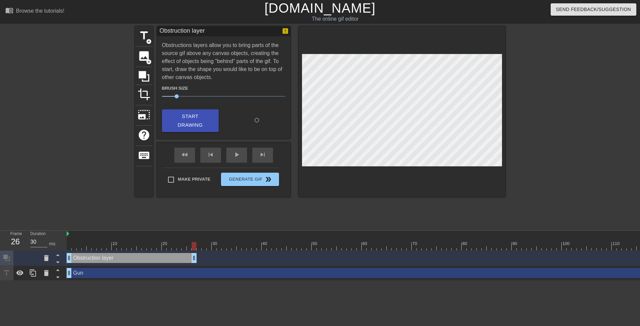
click at [198, 248] on div at bounding box center [447, 246] width 760 height 8
click at [184, 119] on span "Start Drawing" at bounding box center [190, 121] width 41 height 18
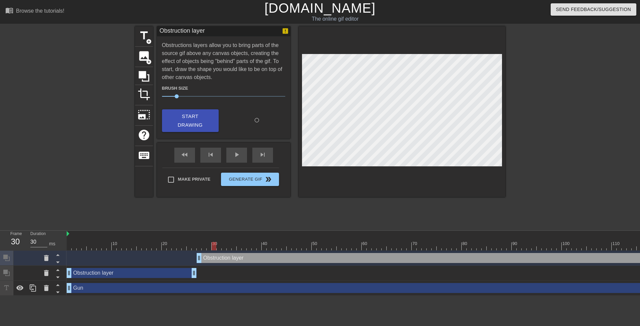
drag, startPoint x: 199, startPoint y: 245, endPoint x: 214, endPoint y: 245, distance: 15.0
click at [214, 245] on div at bounding box center [214, 246] width 5 height 8
click at [220, 245] on div at bounding box center [447, 246] width 760 height 8
click at [227, 244] on div at bounding box center [447, 246] width 760 height 8
click at [233, 244] on div at bounding box center [447, 246] width 760 height 8
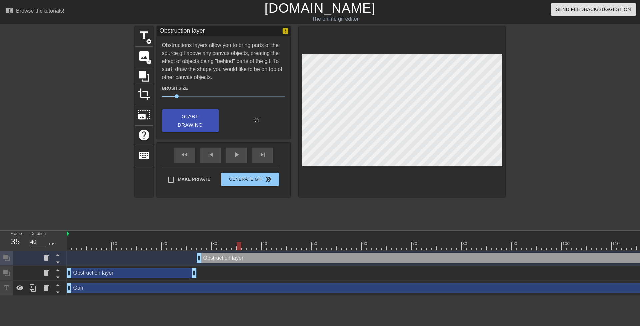
click at [239, 244] on div at bounding box center [447, 246] width 760 height 8
click at [233, 244] on div at bounding box center [447, 246] width 760 height 8
click at [240, 244] on div at bounding box center [447, 246] width 760 height 8
click at [246, 243] on div at bounding box center [447, 246] width 760 height 8
click at [252, 241] on div at bounding box center [254, 241] width 5 height 8
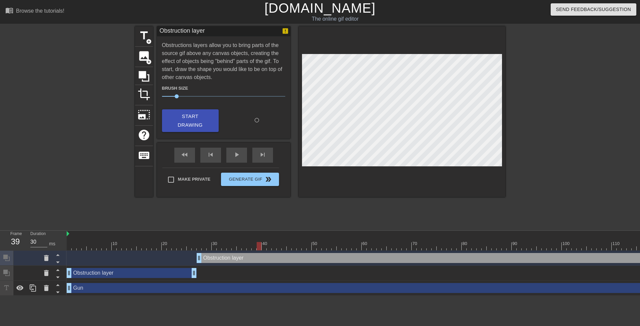
click at [261, 240] on div at bounding box center [259, 241] width 5 height 8
click at [266, 240] on div "40" at bounding box center [264, 241] width 5 height 8
click at [271, 239] on div at bounding box center [269, 241] width 5 height 8
click at [262, 241] on div "40" at bounding box center [264, 241] width 5 height 8
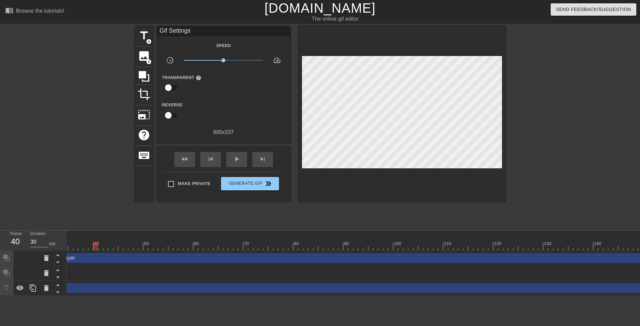
scroll to position [0, 188]
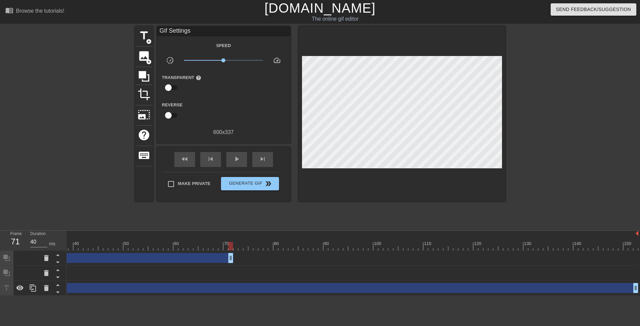
drag, startPoint x: 636, startPoint y: 261, endPoint x: 159, endPoint y: 268, distance: 476.9
click at [157, 267] on div "Obstruction layer drag_handle drag_handle Obstruction layer drag_handle drag_ha…" at bounding box center [165, 273] width 574 height 45
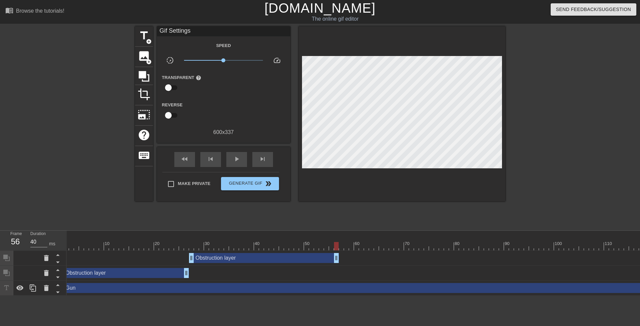
scroll to position [0, 0]
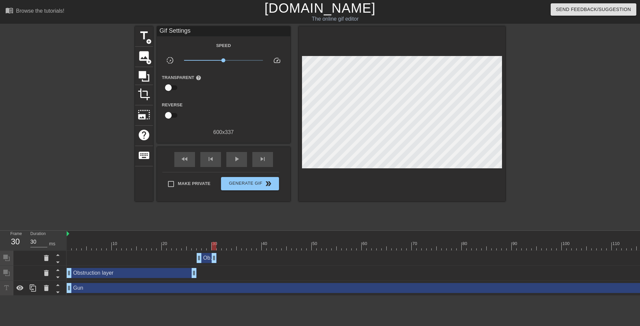
drag, startPoint x: 343, startPoint y: 260, endPoint x: 214, endPoint y: 261, distance: 129.4
click at [214, 261] on div "Obstruction layer drag_handle drag_handle" at bounding box center [207, 258] width 20 height 10
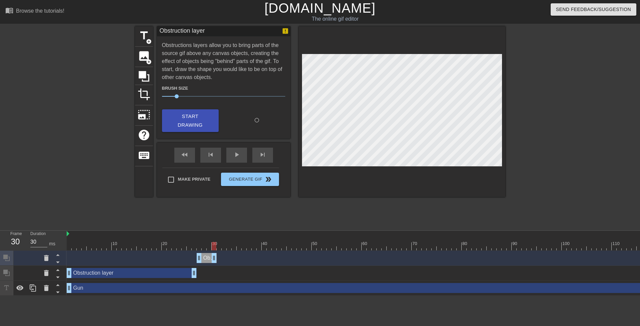
click at [220, 248] on div at bounding box center [447, 246] width 760 height 8
click at [214, 249] on div at bounding box center [447, 246] width 760 height 8
drag, startPoint x: 216, startPoint y: 259, endPoint x: 240, endPoint y: 258, distance: 23.7
click at [240, 258] on div "Obstruction layer drag_handle drag_handle" at bounding box center [219, 258] width 45 height 10
click at [243, 248] on div at bounding box center [447, 246] width 760 height 8
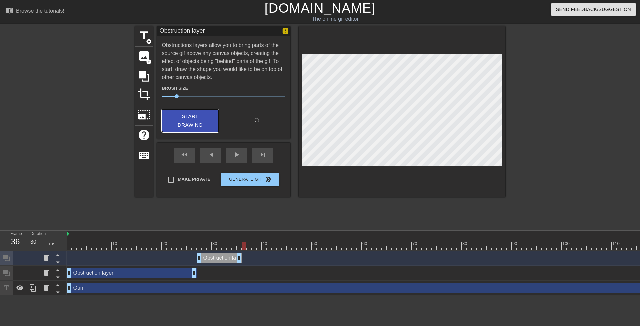
click at [183, 119] on span "Start Drawing" at bounding box center [190, 121] width 41 height 18
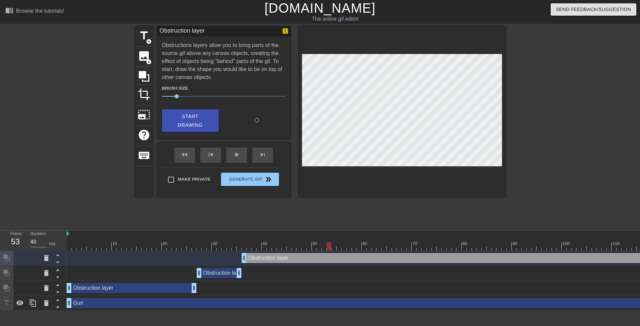
drag, startPoint x: 245, startPoint y: 245, endPoint x: 330, endPoint y: 242, distance: 85.1
click at [330, 242] on div at bounding box center [329, 246] width 5 height 8
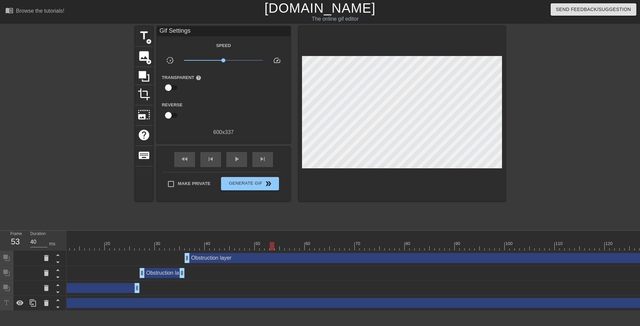
scroll to position [0, 58]
click at [269, 246] on div at bounding box center [271, 246] width 5 height 8
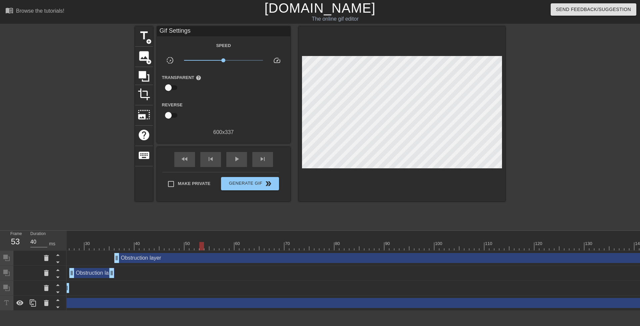
scroll to position [0, 188]
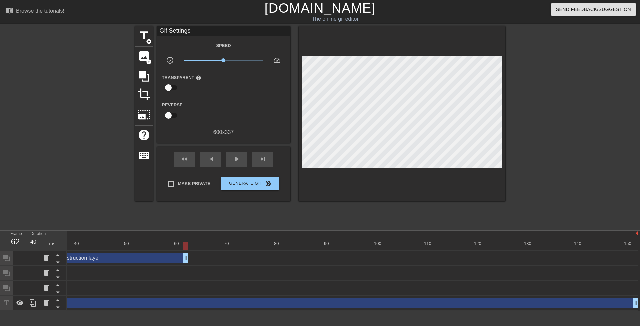
drag, startPoint x: 636, startPoint y: 258, endPoint x: 177, endPoint y: 263, distance: 458.5
click at [177, 263] on div "Obstruction layer drag_handle drag_handle" at bounding box center [120, 258] width 135 height 10
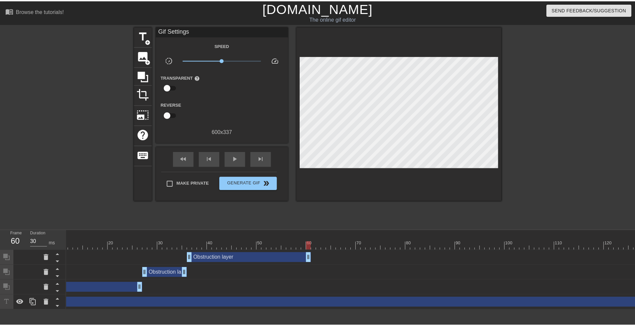
scroll to position [0, 0]
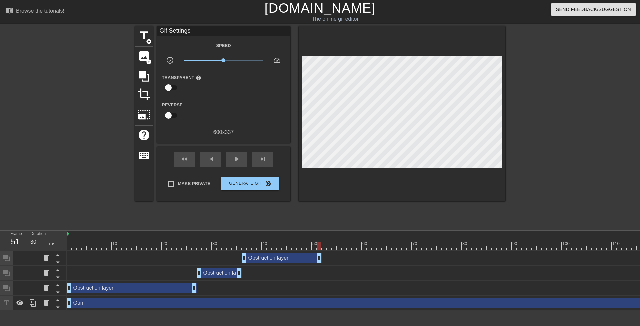
drag, startPoint x: 365, startPoint y: 260, endPoint x: 319, endPoint y: 259, distance: 46.4
click at [319, 259] on div "Obstruction layer drag_handle drag_handle" at bounding box center [282, 258] width 80 height 10
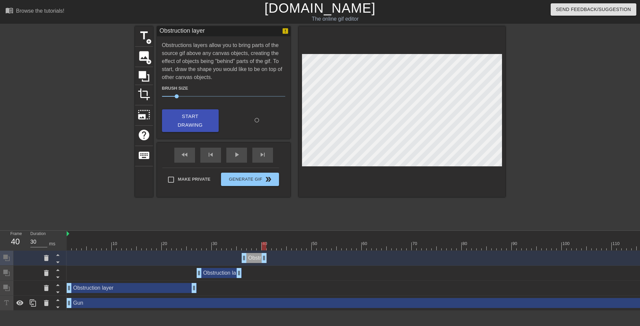
click at [270, 246] on div at bounding box center [447, 246] width 760 height 8
type input "40"
click at [192, 124] on span "Start Drawing" at bounding box center [190, 121] width 41 height 18
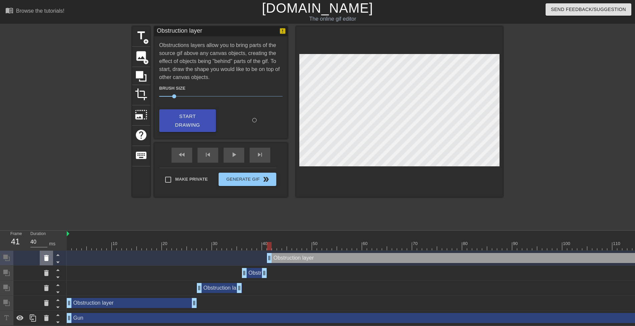
click at [47, 259] on icon at bounding box center [46, 258] width 5 height 6
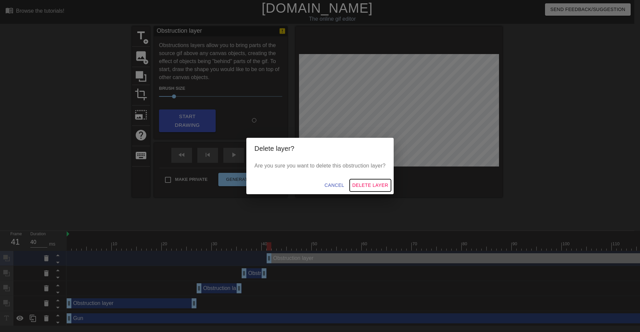
click at [359, 185] on span "Delete Layer" at bounding box center [370, 185] width 36 height 8
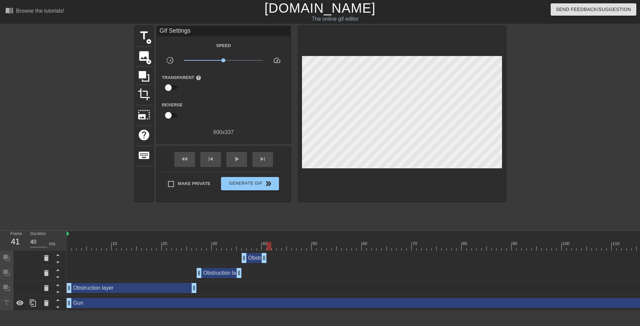
click at [270, 257] on div "Obstruction layer drag_handle drag_handle" at bounding box center [447, 258] width 760 height 10
click at [253, 258] on div "Obstruction layer drag_handle drag_handle" at bounding box center [254, 258] width 25 height 10
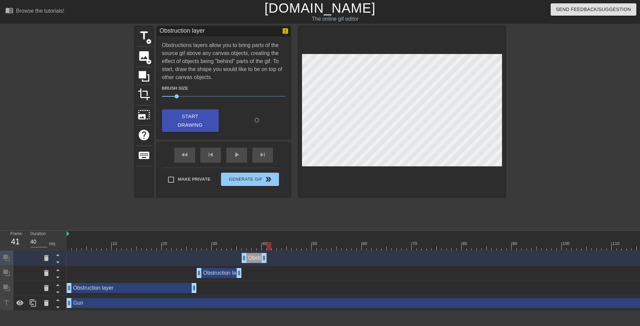
click at [190, 121] on span "Start Drawing" at bounding box center [190, 121] width 41 height 18
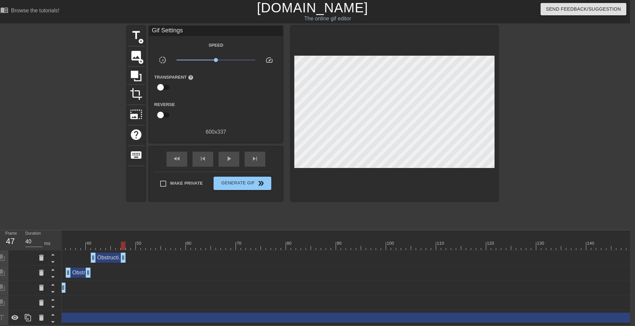
scroll to position [0, 171]
click at [74, 255] on div "Obstruction layer drag_handle drag_handle" at bounding box center [270, 258] width 760 height 10
click at [41, 255] on icon at bounding box center [41, 258] width 5 height 6
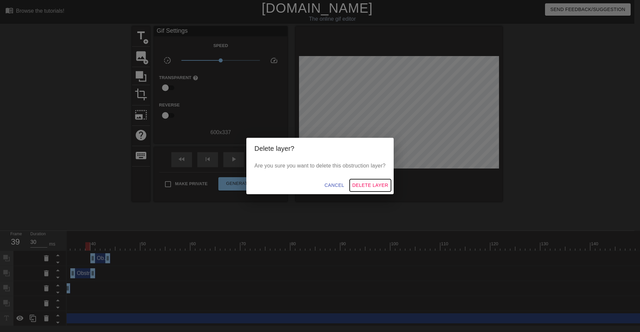
click at [359, 186] on span "Delete Layer" at bounding box center [370, 185] width 36 height 8
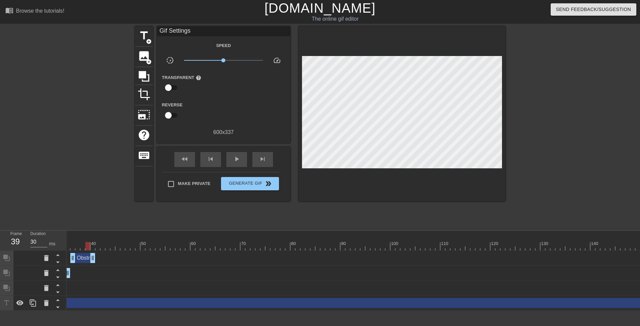
click at [93, 248] on div at bounding box center [275, 246] width 760 height 8
click at [97, 247] on div at bounding box center [275, 246] width 760 height 8
click at [151, 255] on div "Obstruction layer drag_handle drag_handle" at bounding box center [275, 258] width 760 height 10
click at [115, 260] on div "Obstruction layer drag_handle drag_handle" at bounding box center [107, 258] width 75 height 10
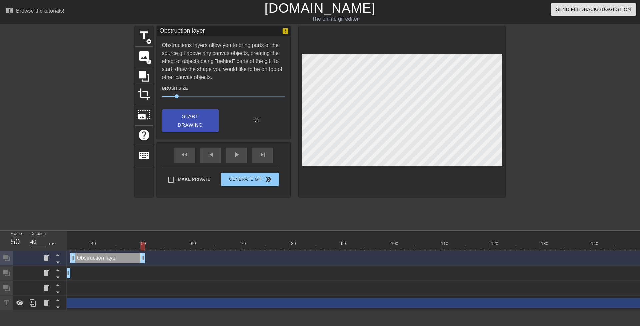
click at [147, 245] on div at bounding box center [275, 246] width 760 height 8
click at [185, 124] on span "Start Drawing" at bounding box center [190, 121] width 41 height 18
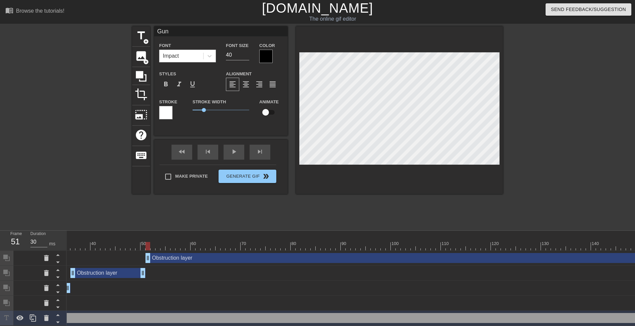
click at [163, 261] on div "Obstruction layer drag_handle drag_handle" at bounding box center [400, 258] width 510 height 10
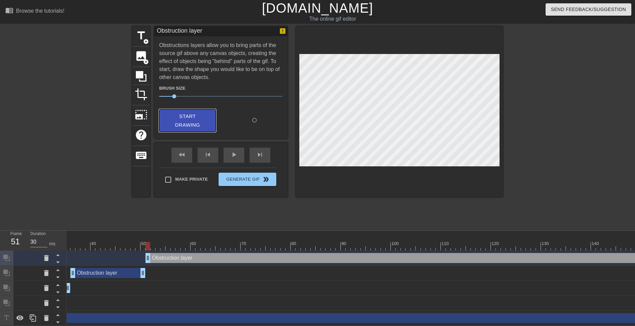
click at [182, 119] on span "Start Drawing" at bounding box center [187, 121] width 41 height 18
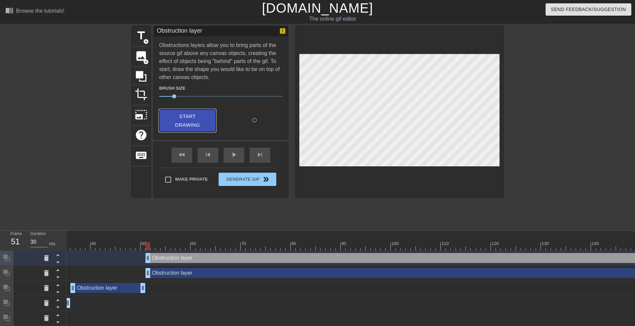
click at [88, 273] on div "Obstruction layer drag_handle drag_handle" at bounding box center [275, 273] width 760 height 10
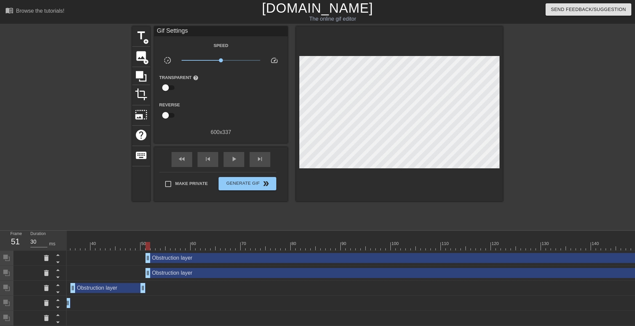
click at [119, 261] on div "Obstruction layer drag_handle drag_handle" at bounding box center [275, 258] width 760 height 10
click at [138, 273] on div "Obstruction layer drag_handle drag_handle" at bounding box center [275, 273] width 760 height 10
click at [161, 274] on div "Obstruction layer drag_handle drag_handle" at bounding box center [400, 273] width 510 height 10
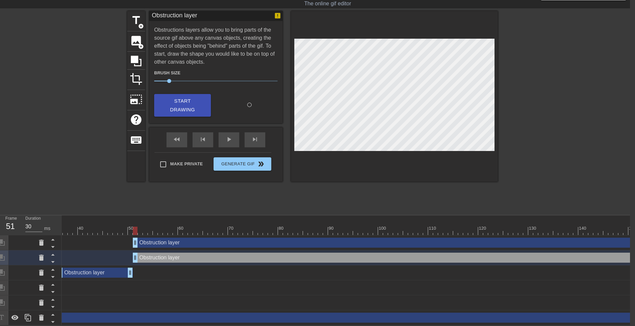
scroll to position [0, 188]
click at [39, 240] on icon at bounding box center [41, 243] width 5 height 6
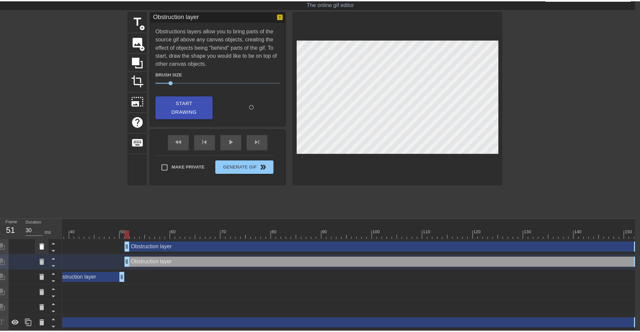
scroll to position [15, 0]
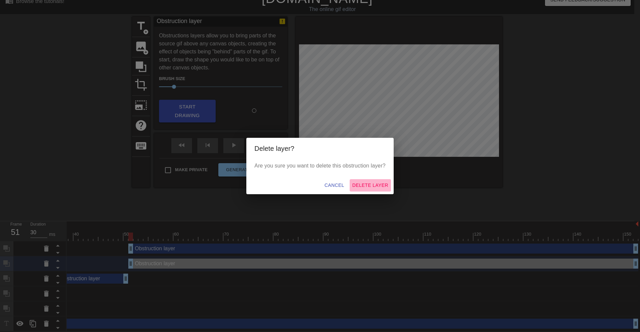
click at [371, 185] on span "Delete Layer" at bounding box center [370, 185] width 36 height 8
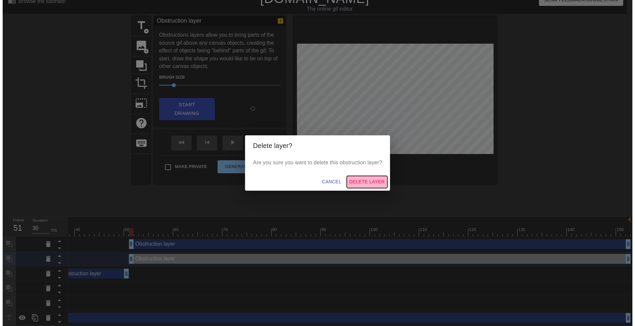
scroll to position [5, 0]
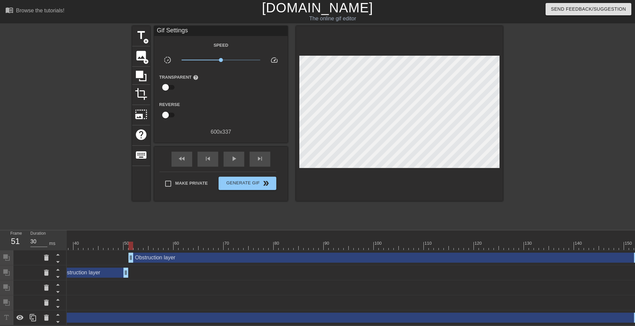
click at [140, 254] on div "Obstruction layer drag_handle drag_handle" at bounding box center [383, 258] width 510 height 10
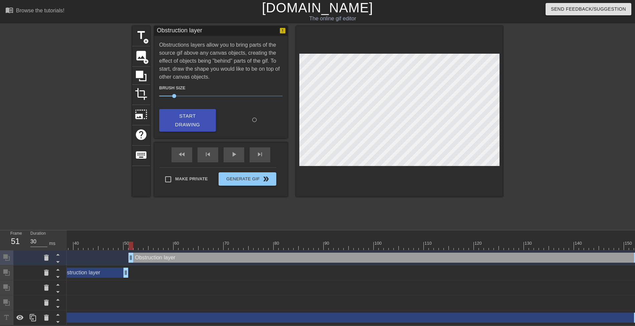
click at [180, 116] on span "Start Drawing" at bounding box center [187, 121] width 41 height 18
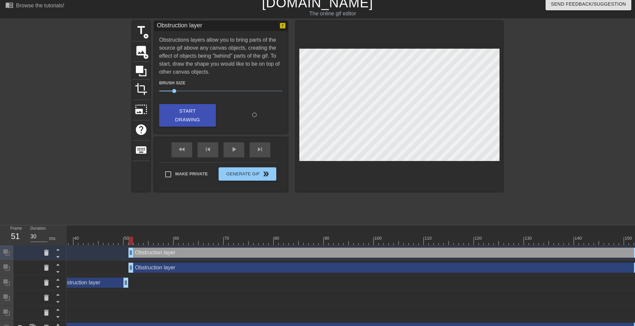
click at [153, 270] on div "Obstruction layer drag_handle drag_handle" at bounding box center [383, 268] width 510 height 10
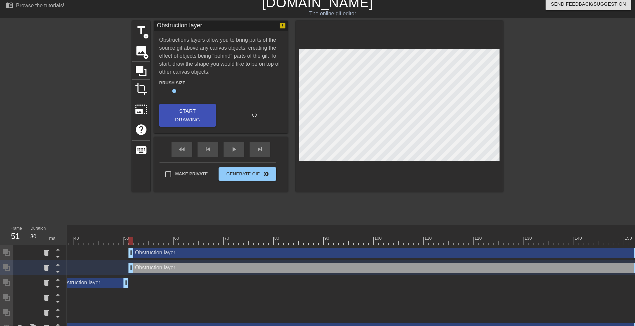
click at [145, 254] on div "Obstruction layer drag_handle drag_handle" at bounding box center [383, 253] width 510 height 10
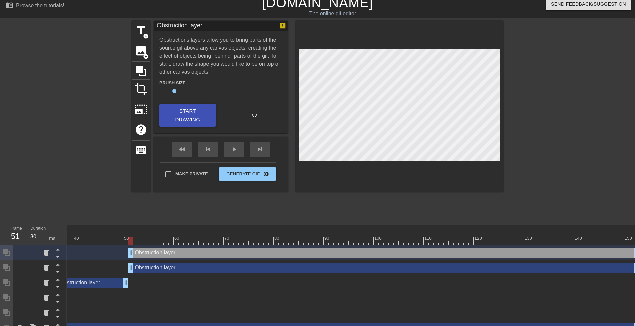
click at [144, 269] on div "Obstruction layer drag_handle drag_handle" at bounding box center [383, 268] width 510 height 10
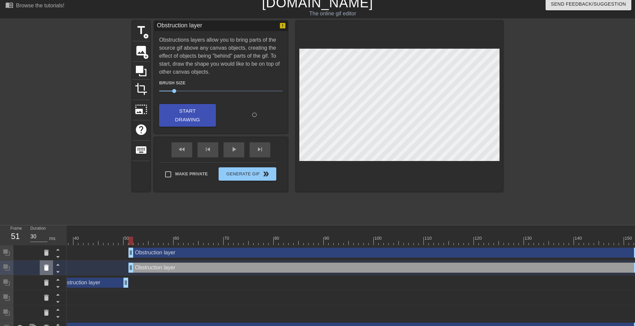
click at [48, 270] on icon at bounding box center [46, 268] width 5 height 6
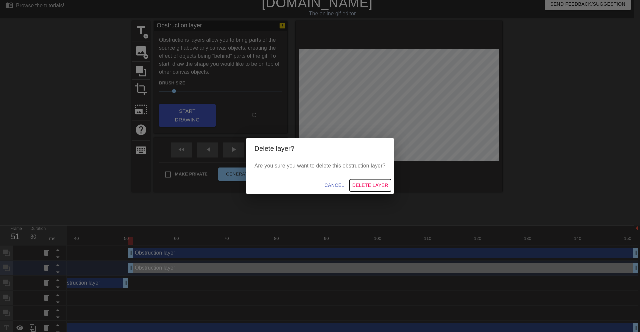
click at [358, 185] on span "Delete Layer" at bounding box center [370, 185] width 36 height 8
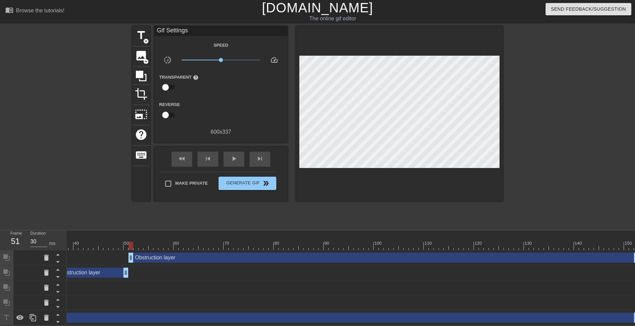
click at [170, 253] on div "Obstruction layer drag_handle drag_handle" at bounding box center [383, 258] width 510 height 10
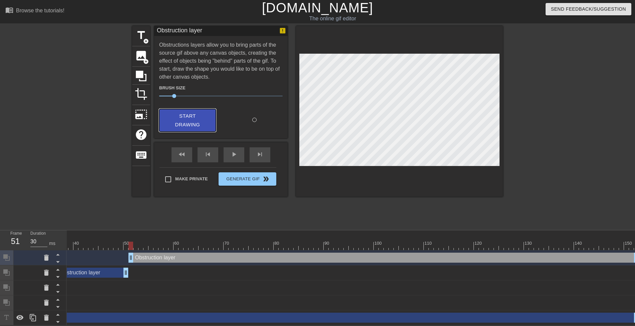
click at [175, 113] on span "Start Drawing" at bounding box center [187, 121] width 41 height 18
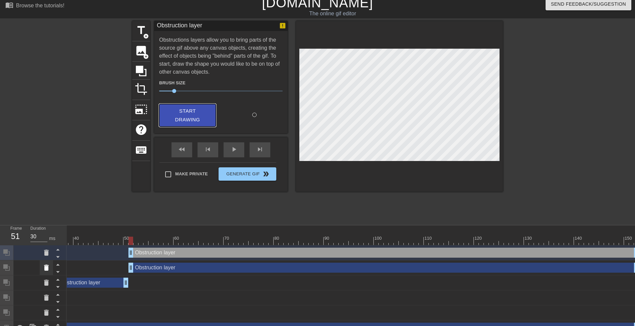
click at [45, 270] on icon at bounding box center [46, 268] width 5 height 6
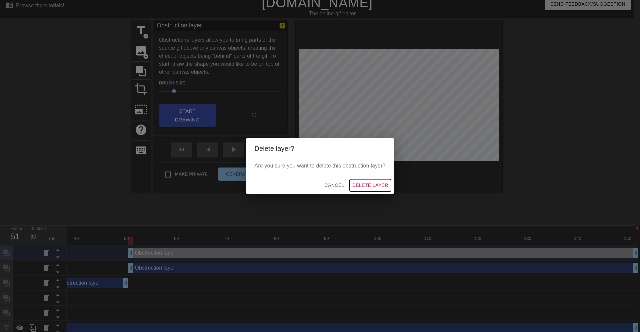
click at [367, 187] on span "Delete Layer" at bounding box center [370, 185] width 36 height 8
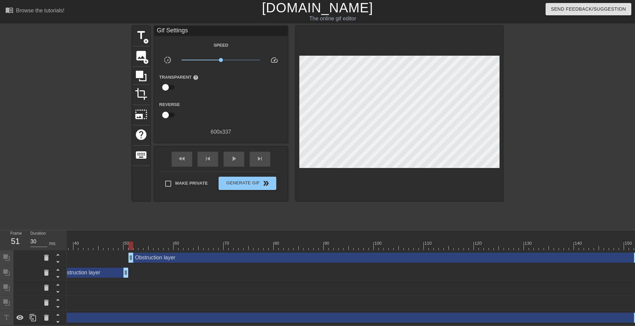
click at [167, 254] on div "Obstruction layer drag_handle drag_handle" at bounding box center [383, 258] width 510 height 10
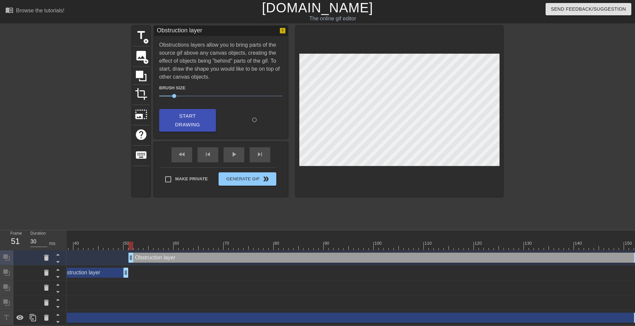
scroll to position [5, 6]
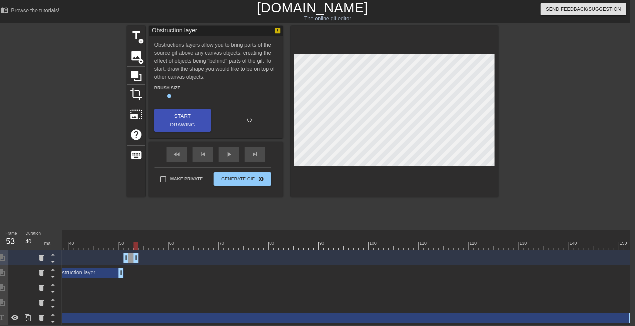
click at [140, 242] on div at bounding box center [253, 246] width 760 height 8
click at [173, 116] on span "Start Drawing" at bounding box center [182, 121] width 41 height 18
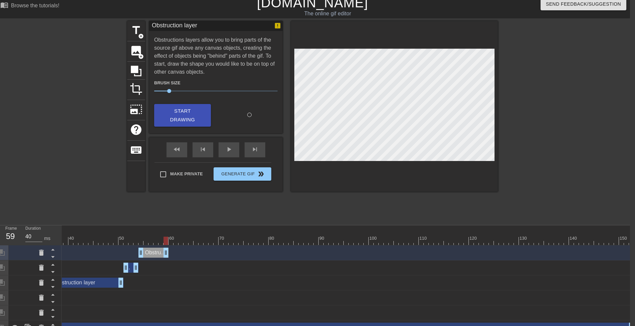
click at [170, 244] on div at bounding box center [253, 241] width 760 height 8
click at [177, 117] on span "Start Drawing" at bounding box center [182, 116] width 41 height 18
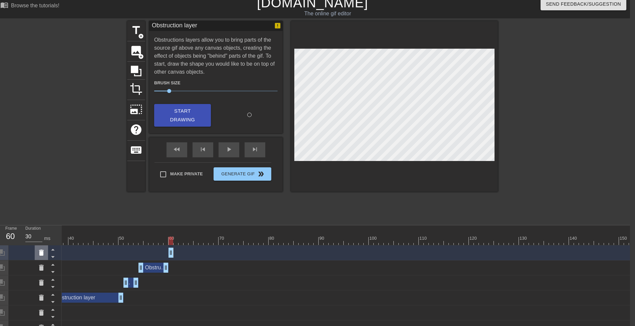
click at [41, 256] on icon at bounding box center [41, 253] width 5 height 6
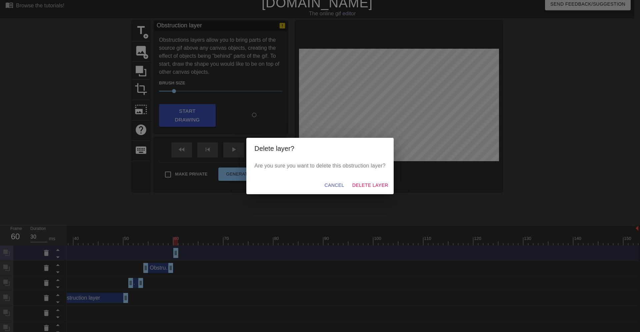
click at [363, 183] on span "Delete Layer" at bounding box center [370, 185] width 36 height 8
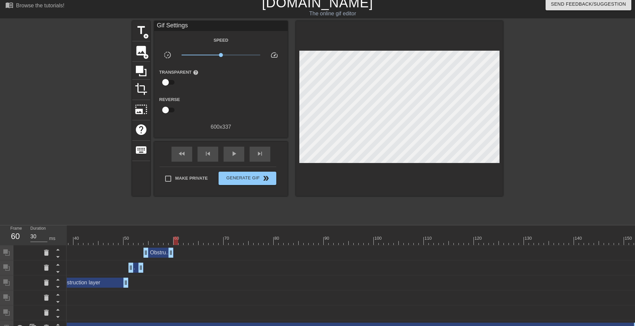
click at [179, 255] on div "Obstruction layer drag_handle drag_handle" at bounding box center [258, 253] width 760 height 10
click at [159, 256] on div "Obstruction layer drag_handle drag_handle" at bounding box center [158, 253] width 30 height 10
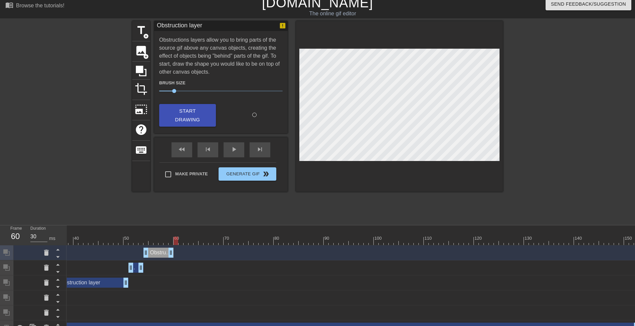
click at [136, 269] on div "Obstruction layer drag_handle drag_handle" at bounding box center [135, 268] width 15 height 10
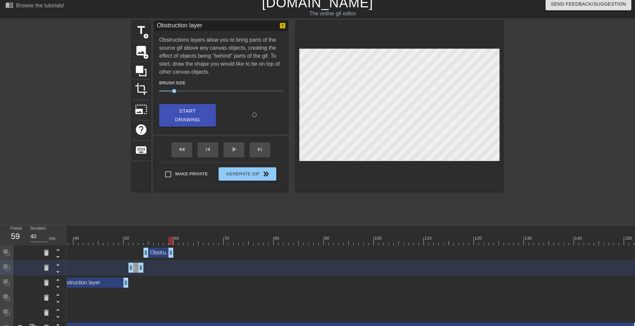
click at [179, 252] on div "Obstruction layer drag_handle drag_handle" at bounding box center [258, 253] width 760 height 10
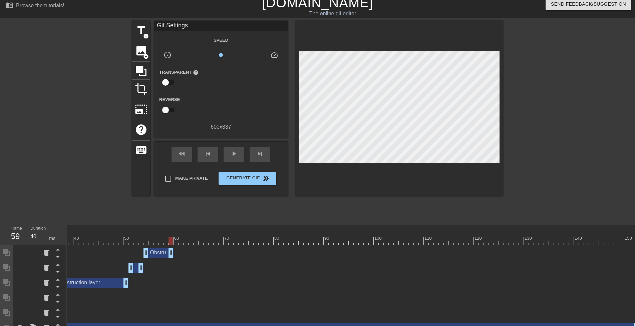
click at [158, 254] on div "Obstruction layer drag_handle drag_handle" at bounding box center [158, 253] width 30 height 10
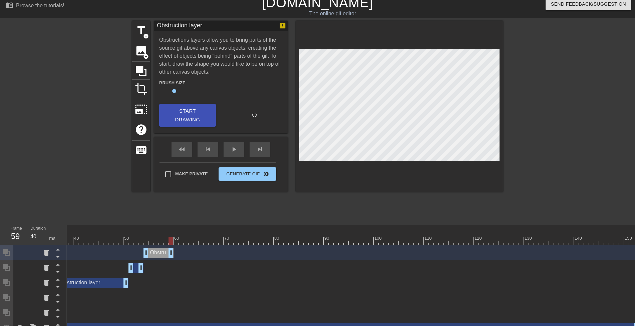
click at [176, 242] on div at bounding box center [258, 241] width 760 height 8
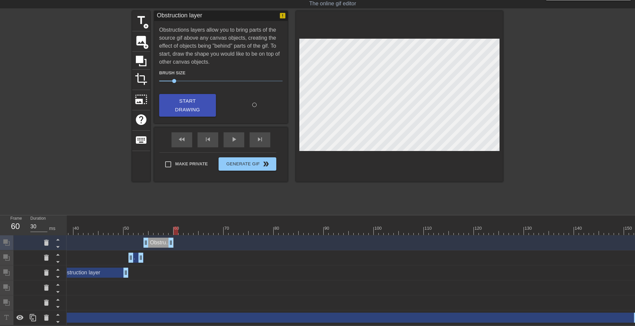
scroll to position [20, 0]
click at [25, 312] on div at bounding box center [19, 317] width 13 height 15
click at [171, 238] on div "Obstruction layer drag_handle drag_handle" at bounding box center [158, 243] width 30 height 10
click at [164, 238] on div "Obstruction layer drag_handle drag_handle" at bounding box center [158, 243] width 30 height 10
click at [163, 239] on div "Obstruction layer drag_handle drag_handle" at bounding box center [158, 243] width 30 height 10
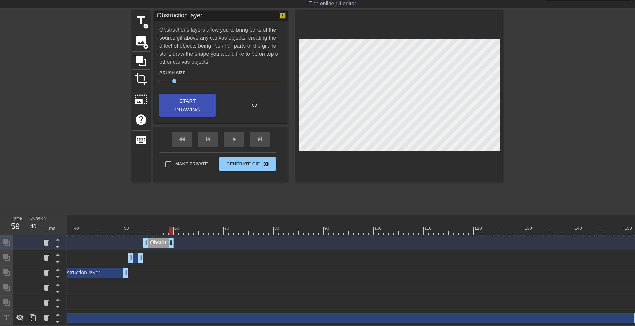
click at [180, 240] on div "Obstruction layer drag_handle drag_handle" at bounding box center [258, 243] width 760 height 10
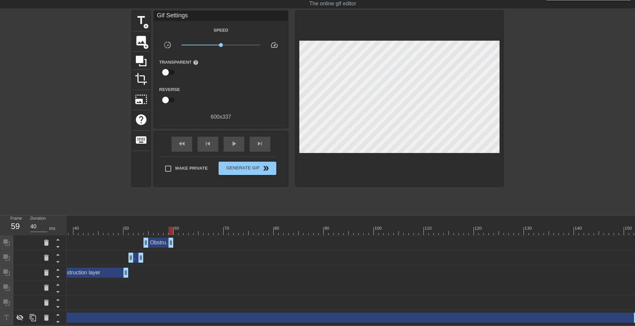
click at [182, 239] on div "Obstruction layer drag_handle drag_handle" at bounding box center [258, 243] width 760 height 10
click at [159, 238] on div "Obstruction layer drag_handle drag_handle" at bounding box center [158, 243] width 30 height 10
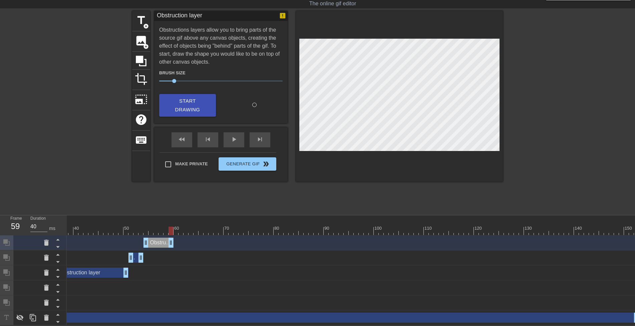
click at [181, 98] on span "Start Drawing" at bounding box center [187, 106] width 41 height 18
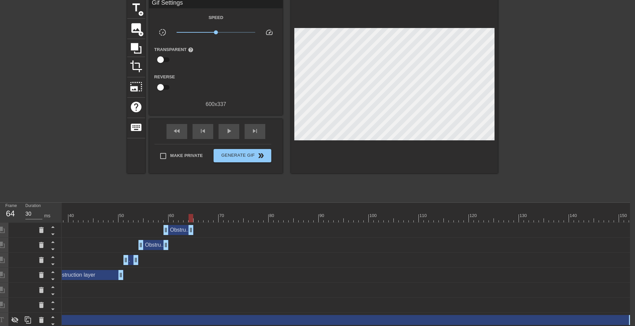
scroll to position [35, 6]
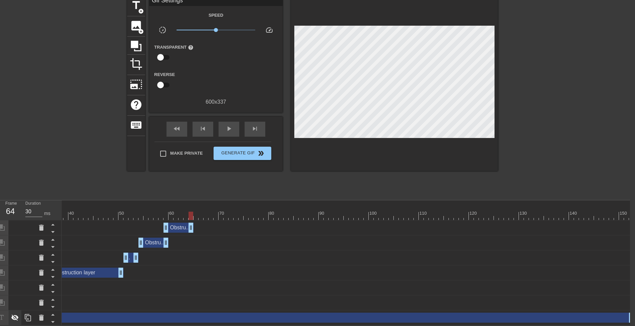
click at [17, 312] on icon at bounding box center [14, 318] width 7 height 6
click at [174, 224] on div "Obstruction layer drag_handle drag_handle" at bounding box center [178, 228] width 30 height 10
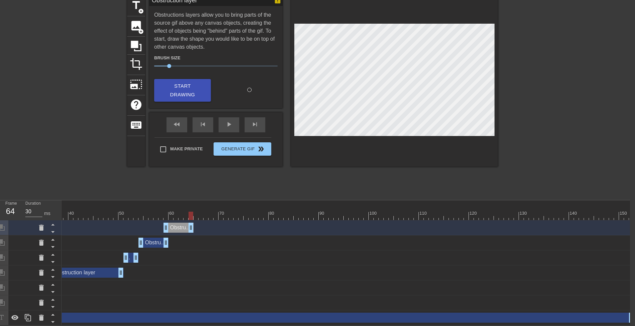
click at [175, 223] on div "Obstruction layer drag_handle drag_handle" at bounding box center [178, 228] width 30 height 10
click at [175, 86] on span "Start Drawing" at bounding box center [182, 91] width 41 height 18
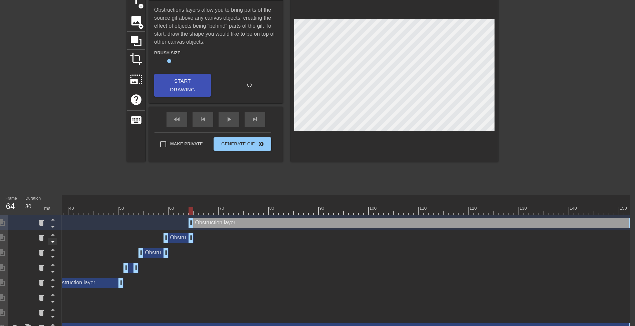
click at [53, 229] on icon at bounding box center [53, 227] width 8 height 8
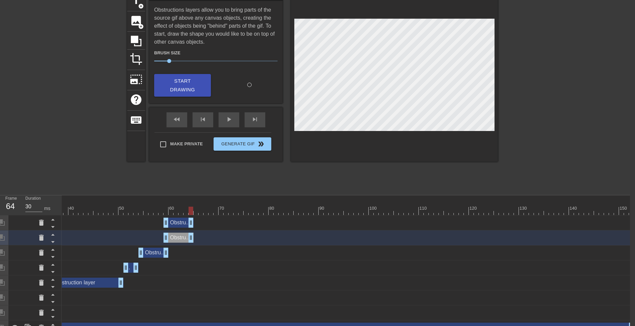
click at [177, 224] on div "Obstruction layer drag_handle drag_handle" at bounding box center [178, 223] width 30 height 10
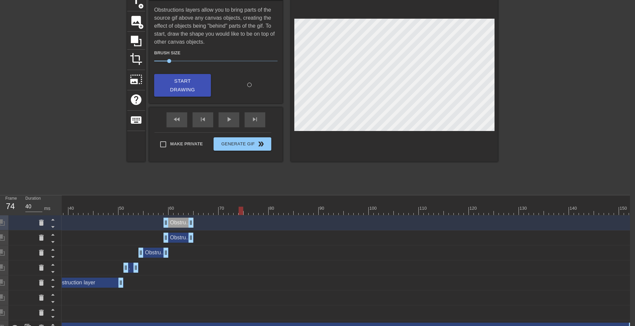
click at [182, 223] on div "Obstruction layer drag_handle drag_handle" at bounding box center [178, 223] width 30 height 10
click at [172, 86] on span "Start Drawing" at bounding box center [182, 86] width 41 height 18
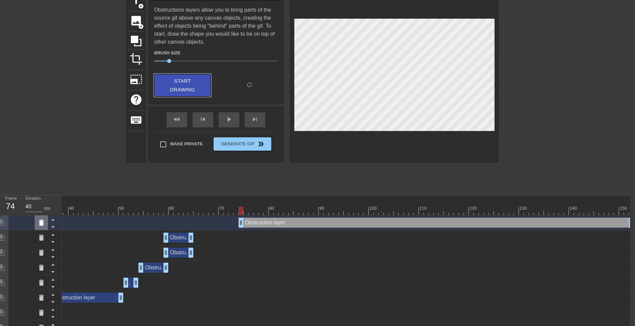
click at [41, 226] on icon at bounding box center [41, 223] width 5 height 6
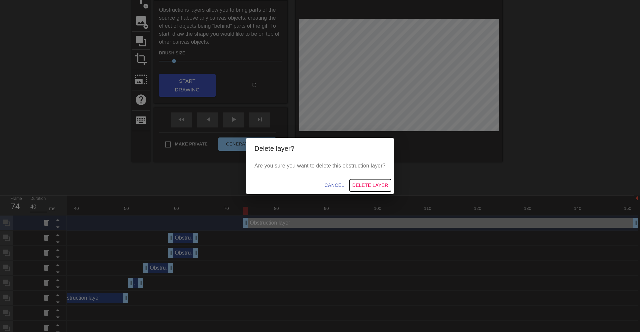
click at [364, 187] on span "Delete Layer" at bounding box center [370, 185] width 36 height 8
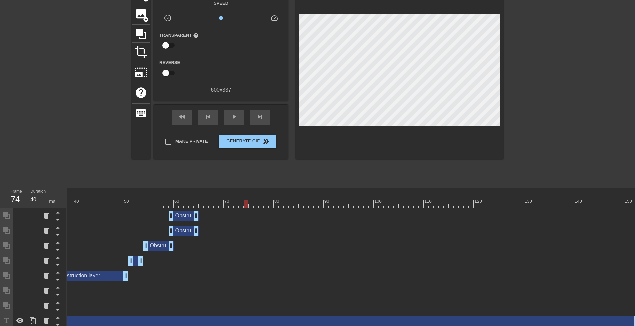
scroll to position [50, 0]
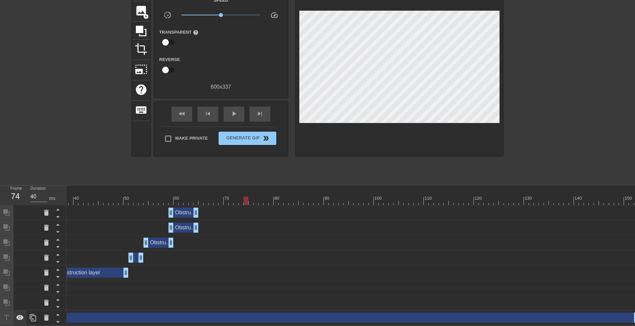
click at [20, 312] on icon at bounding box center [19, 317] width 7 height 5
click at [20, 312] on icon at bounding box center [19, 318] width 7 height 6
click at [22, 312] on icon at bounding box center [20, 318] width 8 height 8
click at [182, 208] on div "Obstruction layer drag_handle drag_handle" at bounding box center [183, 213] width 30 height 10
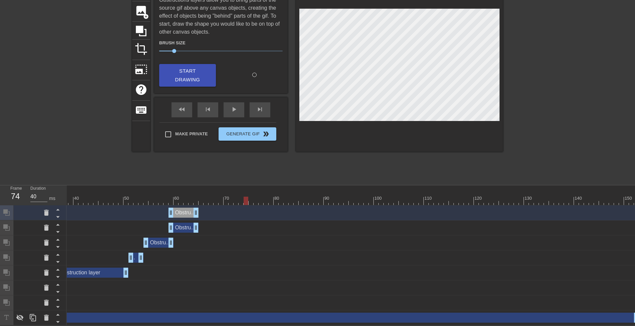
click at [189, 72] on span "Start Drawing" at bounding box center [187, 76] width 41 height 18
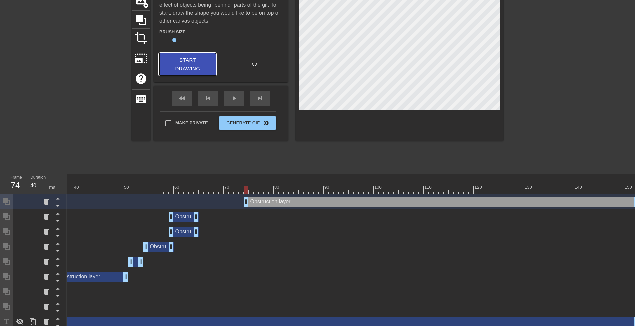
scroll to position [65, 0]
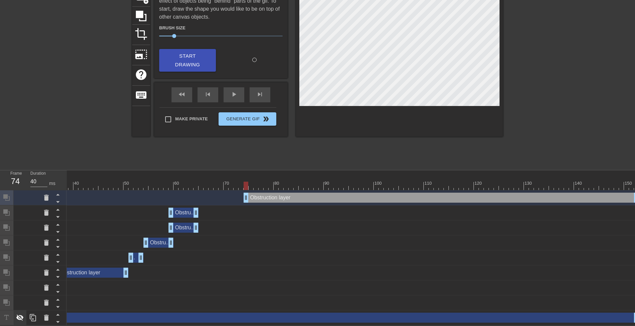
click at [23, 312] on icon at bounding box center [19, 318] width 7 height 6
click at [46, 195] on icon at bounding box center [46, 198] width 5 height 6
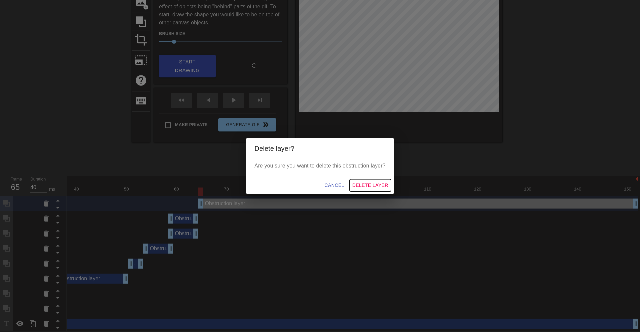
click at [360, 185] on span "Delete Layer" at bounding box center [370, 185] width 36 height 8
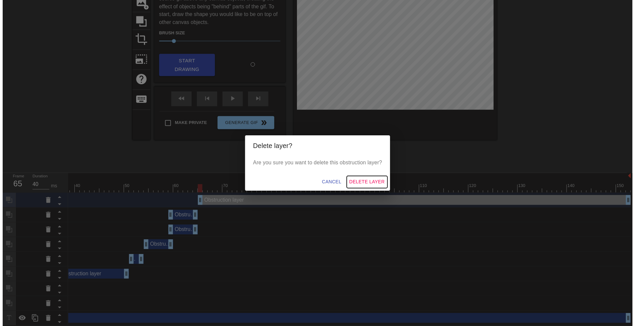
scroll to position [50, 0]
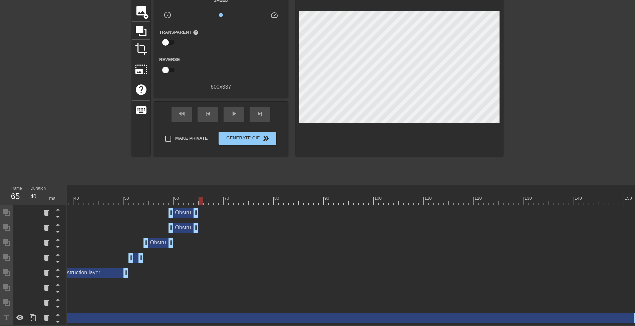
click at [183, 208] on div "Obstruction layer drag_handle drag_handle" at bounding box center [183, 213] width 30 height 10
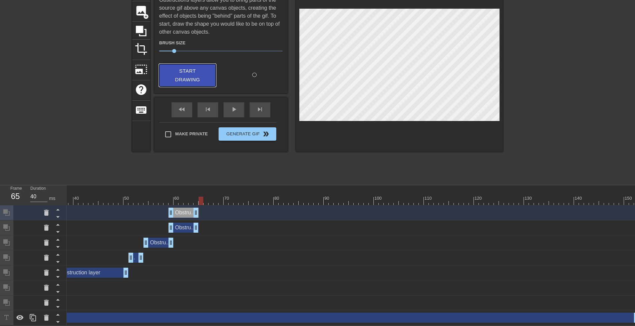
click at [174, 72] on span "Start Drawing" at bounding box center [187, 76] width 41 height 18
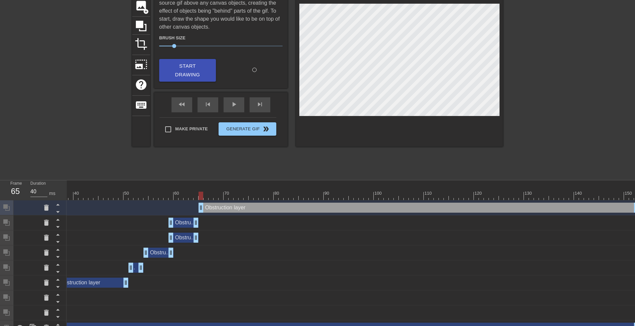
click at [206, 209] on div "Obstruction layer drag_handle drag_handle" at bounding box center [418, 208] width 440 height 10
click at [188, 223] on div "Obstruction layer drag_handle drag_handle" at bounding box center [183, 223] width 30 height 10
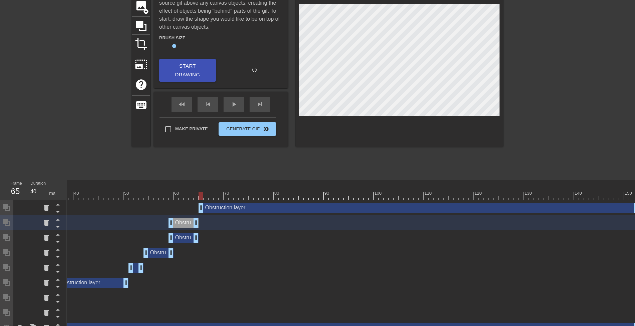
click at [202, 209] on div "Obstruction layer drag_handle drag_handle" at bounding box center [418, 208] width 440 height 10
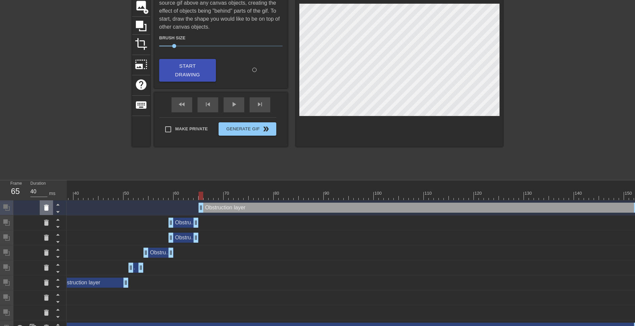
click at [47, 211] on icon at bounding box center [46, 208] width 5 height 6
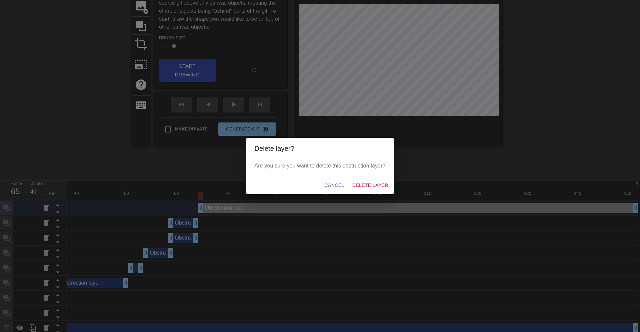
click at [357, 185] on span "Delete Layer" at bounding box center [370, 185] width 36 height 8
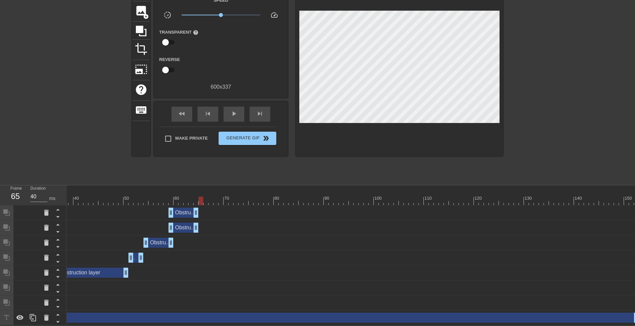
click at [180, 209] on div "Obstruction layer drag_handle drag_handle" at bounding box center [183, 213] width 30 height 10
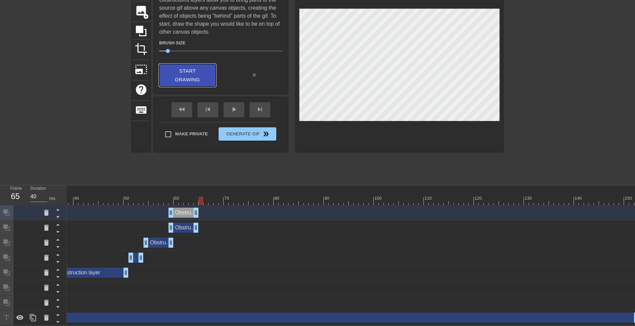
click at [178, 68] on span "Start Drawing" at bounding box center [187, 76] width 41 height 18
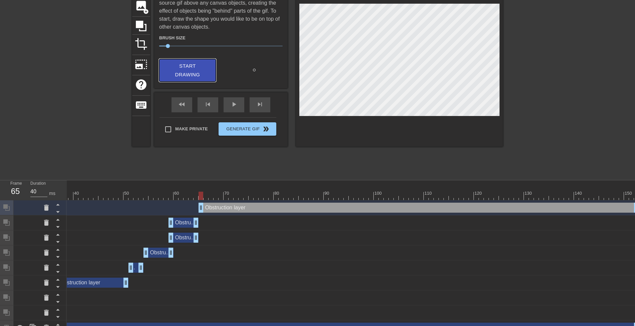
scroll to position [50, 6]
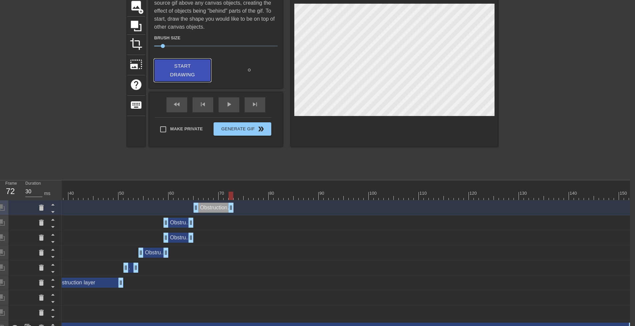
click at [179, 73] on span "Start Drawing" at bounding box center [182, 71] width 41 height 18
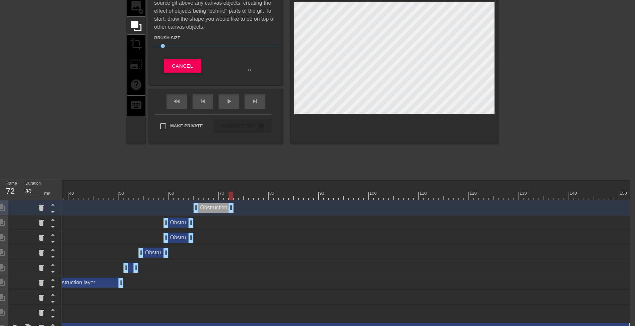
click at [236, 197] on div at bounding box center [253, 196] width 760 height 8
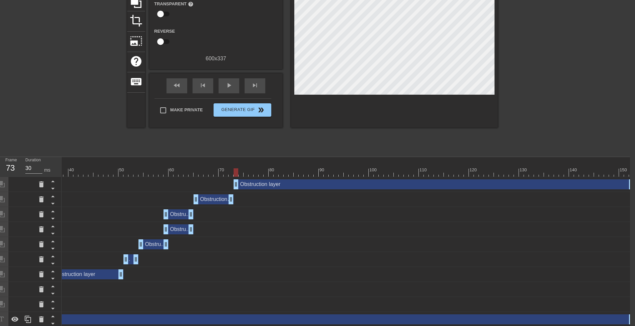
scroll to position [80, 6]
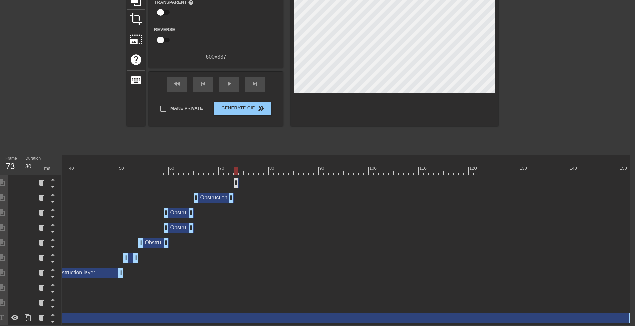
click at [235, 179] on div "Obstruction layer drag_handle drag_handle" at bounding box center [235, 183] width 5 height 10
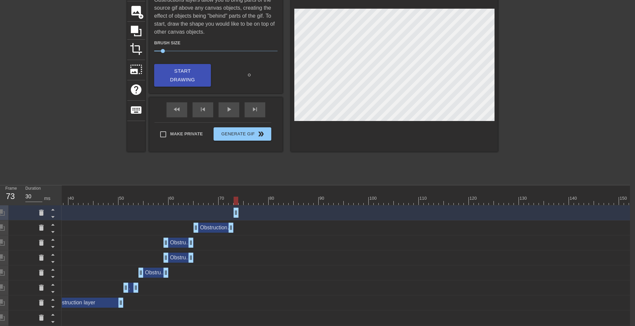
scroll to position [33, 6]
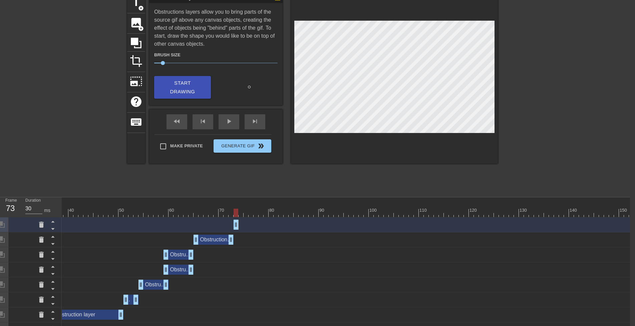
click at [240, 214] on div at bounding box center [253, 213] width 760 height 8
click at [171, 90] on span "Start Drawing" at bounding box center [182, 88] width 41 height 18
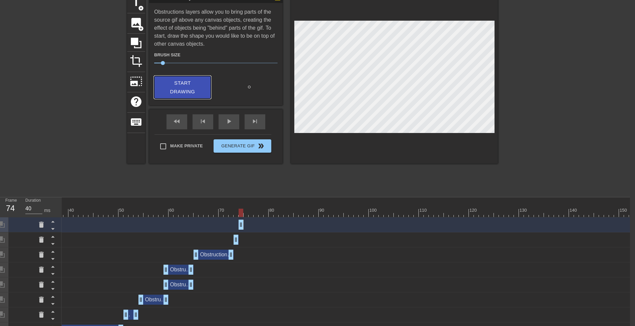
click at [245, 212] on div at bounding box center [253, 213] width 760 height 8
click at [174, 91] on span "Start Drawing" at bounding box center [182, 88] width 41 height 18
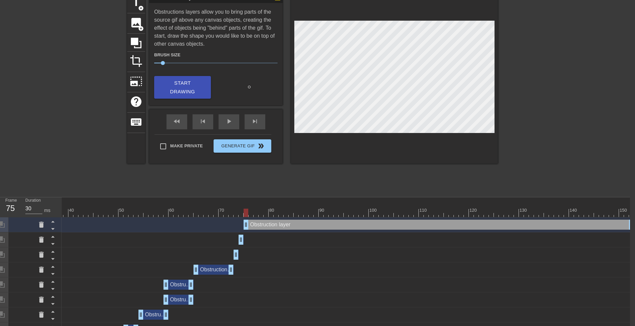
click at [260, 226] on div "Obstruction layer drag_handle drag_handle" at bounding box center [438, 225] width 390 height 10
click at [191, 90] on span "Start Drawing" at bounding box center [182, 88] width 41 height 18
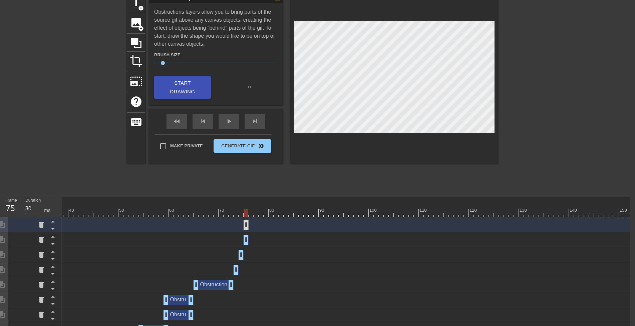
click at [245, 222] on div "Obstruction layer drag_handle drag_handle" at bounding box center [245, 225] width 5 height 10
click at [250, 212] on div at bounding box center [253, 213] width 760 height 8
click at [175, 84] on span "Start Drawing" at bounding box center [182, 88] width 41 height 18
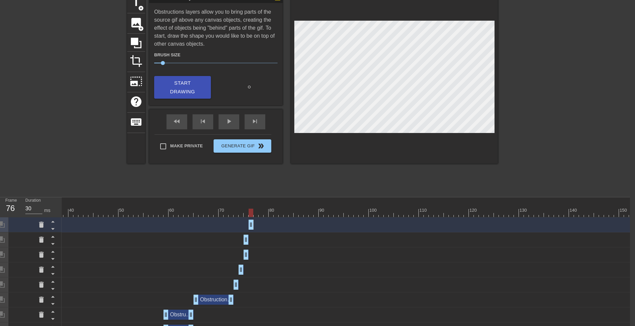
click at [254, 214] on div at bounding box center [253, 213] width 760 height 8
click at [269, 225] on div "Obstruction layer drag_handle drag_handle" at bounding box center [263, 225] width 30 height 10
click at [176, 88] on span "Start Drawing" at bounding box center [182, 88] width 41 height 18
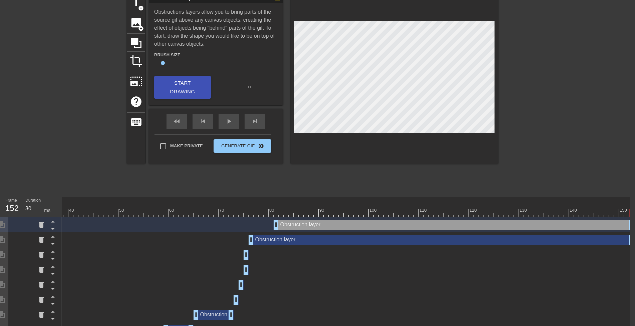
click at [263, 211] on div at bounding box center [253, 213] width 760 height 8
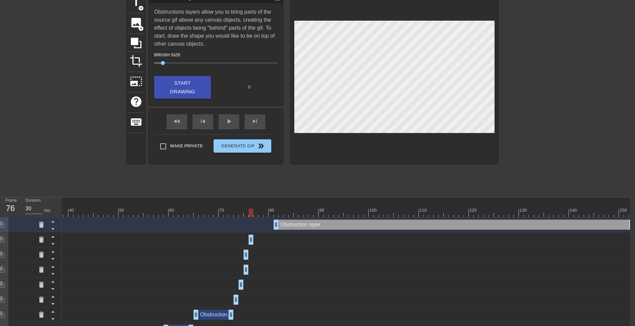
click at [255, 211] on div at bounding box center [253, 213] width 760 height 8
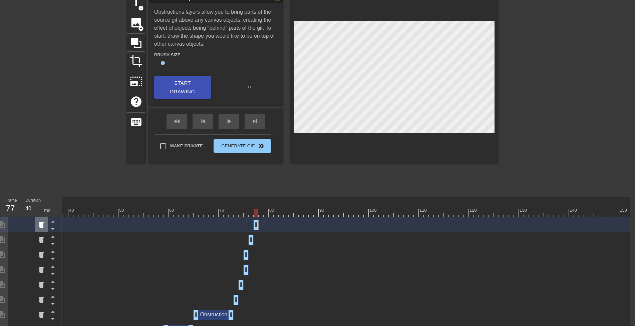
click at [43, 225] on icon at bounding box center [41, 225] width 8 height 8
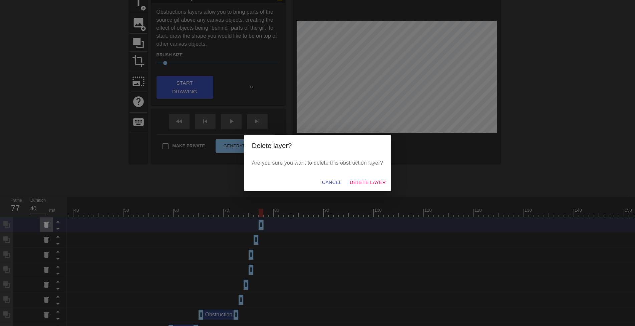
scroll to position [33, 0]
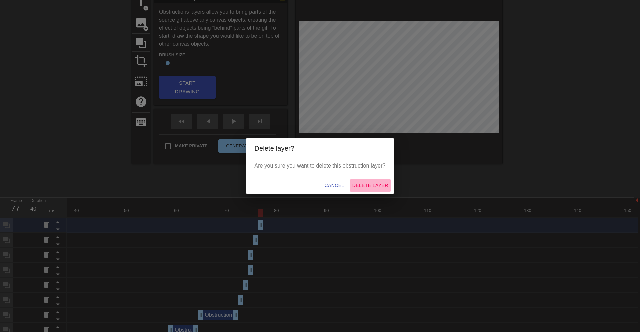
click at [362, 183] on span "Delete Layer" at bounding box center [370, 185] width 36 height 8
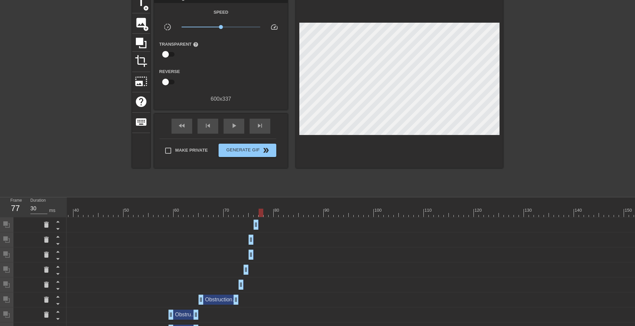
click at [255, 224] on div "Obstruction layer drag_handle drag_handle" at bounding box center [255, 225] width 5 height 10
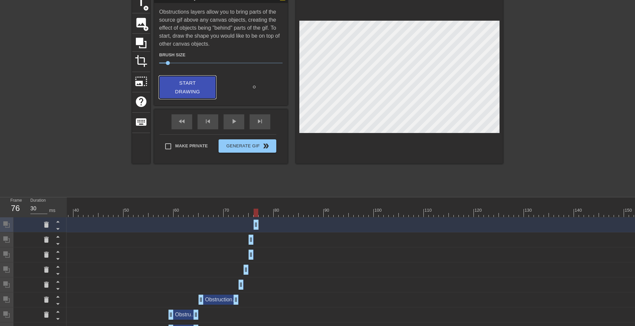
click at [192, 86] on span "Start Drawing" at bounding box center [187, 88] width 41 height 18
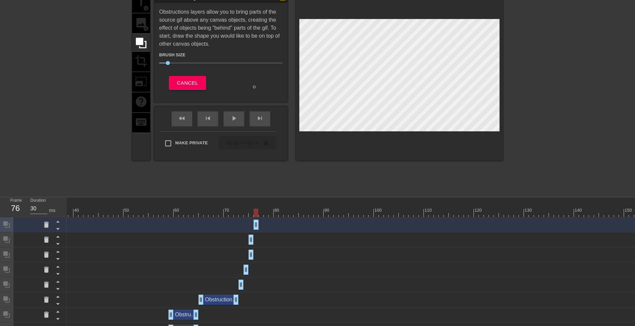
click at [261, 214] on div at bounding box center [258, 213] width 760 height 8
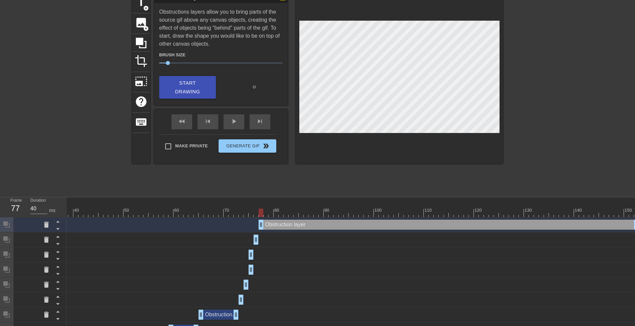
click at [265, 214] on div at bounding box center [258, 213] width 760 height 8
click at [260, 213] on div at bounding box center [258, 213] width 760 height 8
click at [46, 228] on icon at bounding box center [46, 225] width 5 height 6
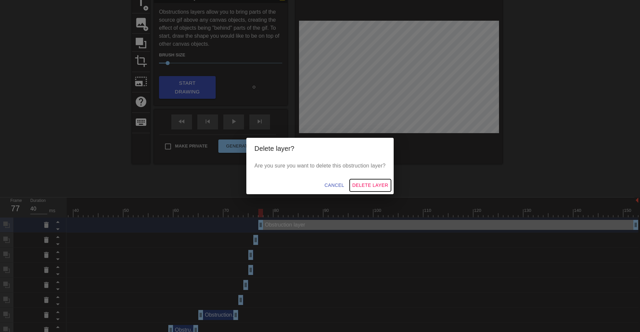
click at [360, 183] on span "Delete Layer" at bounding box center [370, 185] width 36 height 8
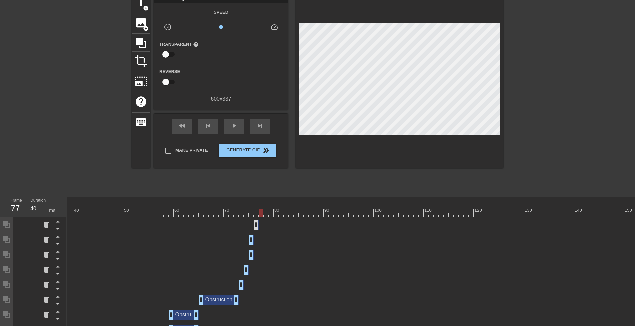
click at [256, 227] on div "Obstruction layer drag_handle drag_handle" at bounding box center [255, 225] width 5 height 10
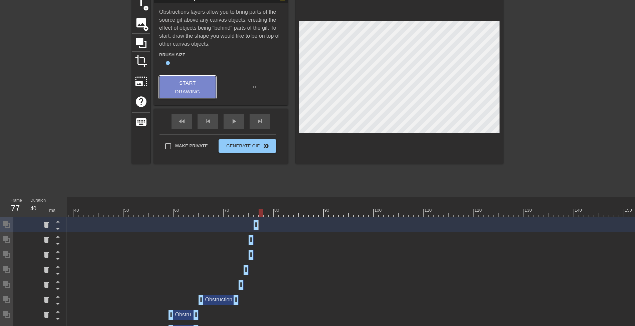
click at [190, 91] on span "Start Drawing" at bounding box center [187, 88] width 41 height 18
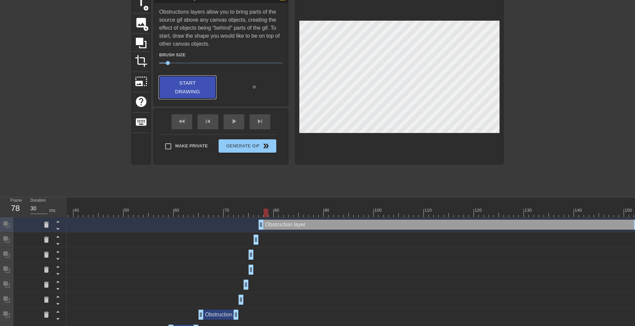
scroll to position [33, 6]
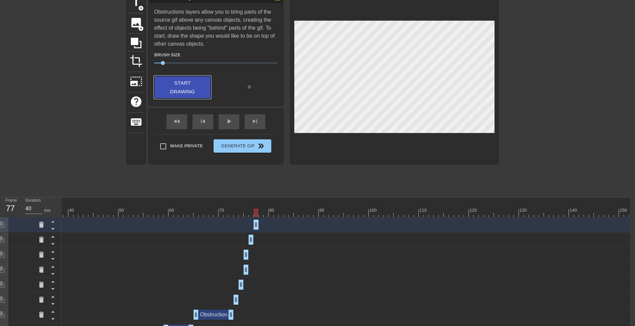
click at [260, 213] on div at bounding box center [253, 213] width 760 height 8
click at [255, 214] on div at bounding box center [253, 213] width 760 height 8
click at [260, 224] on div "Obstruction layer drag_handle drag_handle" at bounding box center [258, 225] width 10 height 10
click at [186, 90] on span "Start Drawing" at bounding box center [182, 88] width 41 height 18
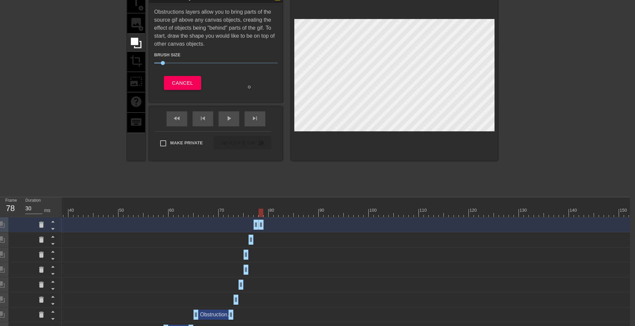
click at [265, 213] on div at bounding box center [253, 213] width 760 height 8
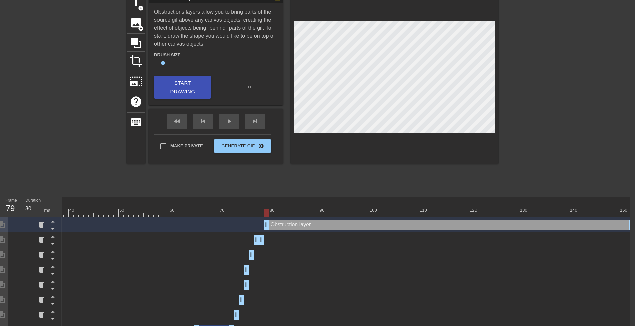
scroll to position [0, 188]
click at [270, 214] on div at bounding box center [253, 213] width 760 height 8
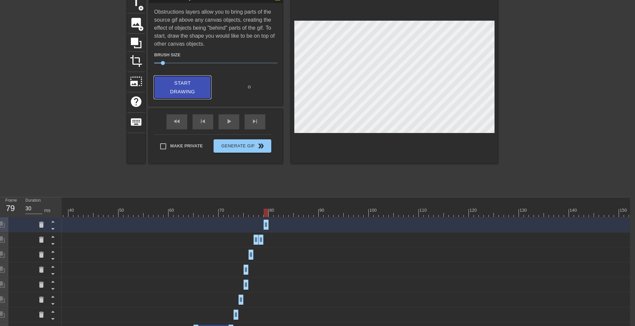
click at [180, 85] on span "Start Drawing" at bounding box center [182, 88] width 41 height 18
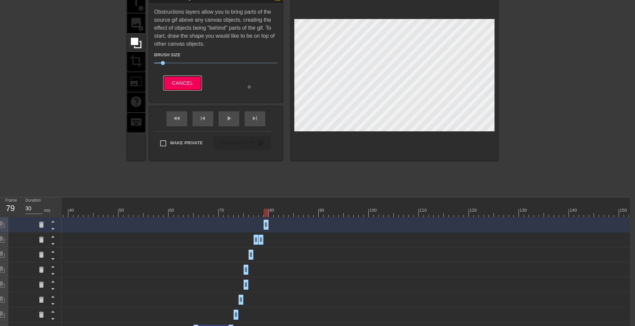
click at [270, 215] on div at bounding box center [253, 213] width 760 height 8
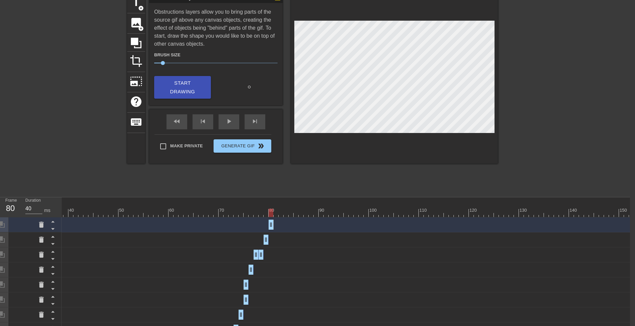
click at [275, 214] on div at bounding box center [253, 213] width 760 height 8
click at [270, 214] on div at bounding box center [253, 213] width 760 height 8
click at [300, 212] on div at bounding box center [253, 213] width 760 height 8
click at [289, 225] on div "Obstruction layer drag_handle drag_handle" at bounding box center [283, 225] width 30 height 10
click at [295, 213] on div at bounding box center [253, 213] width 760 height 8
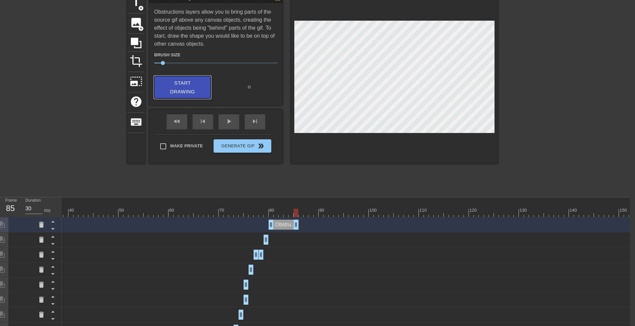
click at [187, 85] on span "Start Drawing" at bounding box center [182, 88] width 41 height 18
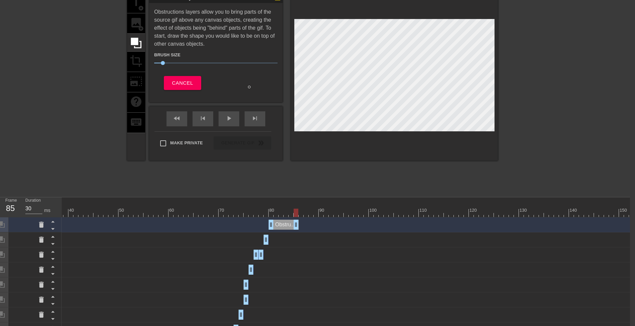
click at [300, 213] on div at bounding box center [253, 213] width 760 height 8
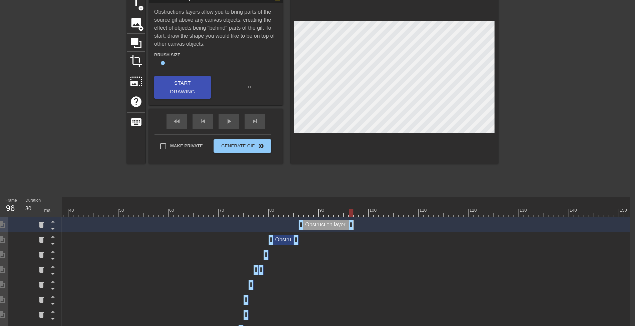
click at [347, 223] on div "Obstruction layer drag_handle drag_handle" at bounding box center [325, 225] width 55 height 10
click at [356, 216] on div at bounding box center [253, 213] width 760 height 8
click at [176, 86] on span "Start Drawing" at bounding box center [182, 88] width 41 height 18
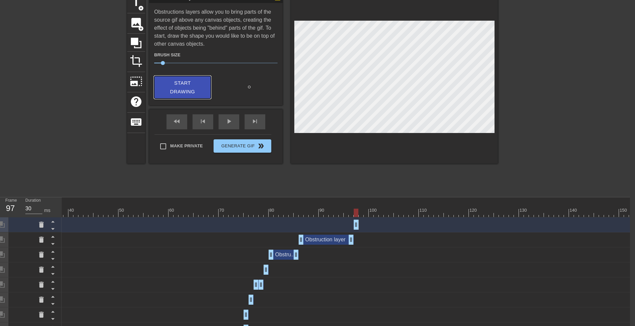
click at [191, 89] on span "Start Drawing" at bounding box center [182, 88] width 41 height 18
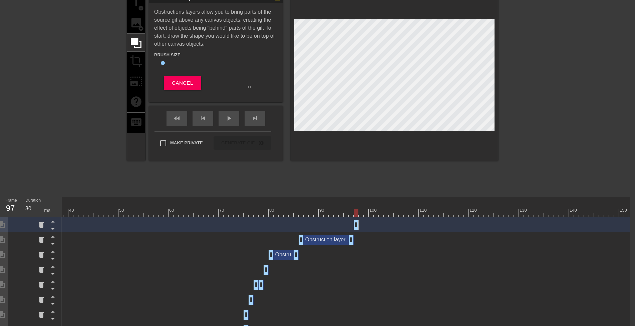
click at [360, 211] on div at bounding box center [253, 213] width 760 height 8
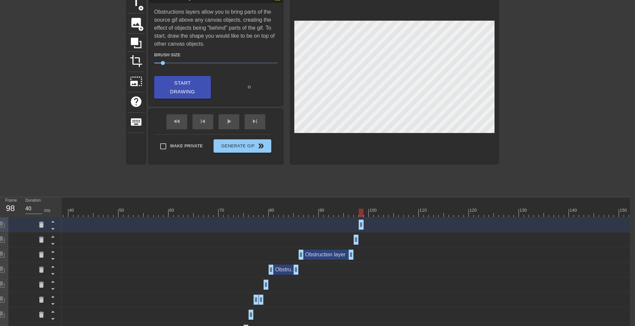
click at [366, 214] on div at bounding box center [253, 213] width 760 height 8
click at [182, 85] on span "Start Drawing" at bounding box center [182, 88] width 41 height 18
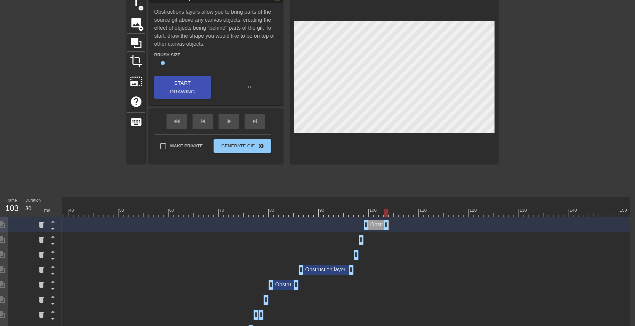
click at [380, 224] on div "Obstruction layer drag_handle drag_handle" at bounding box center [375, 225] width 25 height 10
click at [188, 89] on span "Start Drawing" at bounding box center [182, 88] width 41 height 18
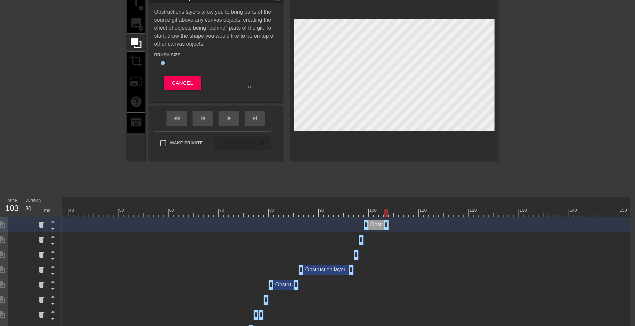
click at [389, 213] on div at bounding box center [253, 213] width 760 height 8
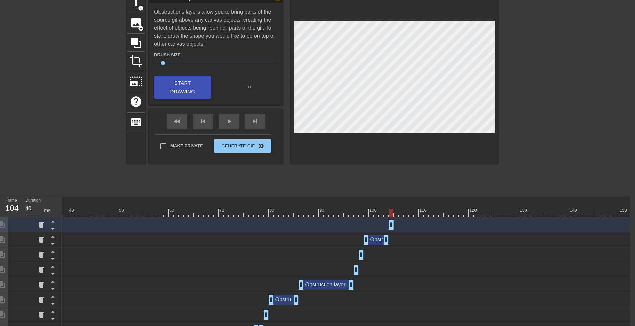
click at [396, 214] on div at bounding box center [253, 213] width 760 height 8
click at [394, 212] on div at bounding box center [395, 213] width 5 height 8
click at [390, 212] on div at bounding box center [253, 213] width 760 height 8
click at [395, 213] on div at bounding box center [253, 213] width 760 height 8
click at [402, 213] on div at bounding box center [253, 213] width 760 height 8
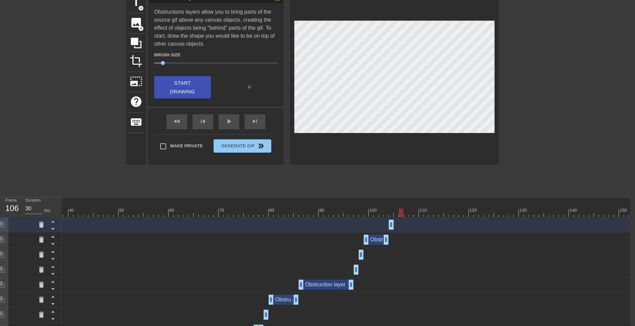
click at [395, 214] on div at bounding box center [253, 213] width 760 height 8
click at [191, 88] on span "Start Drawing" at bounding box center [182, 88] width 41 height 18
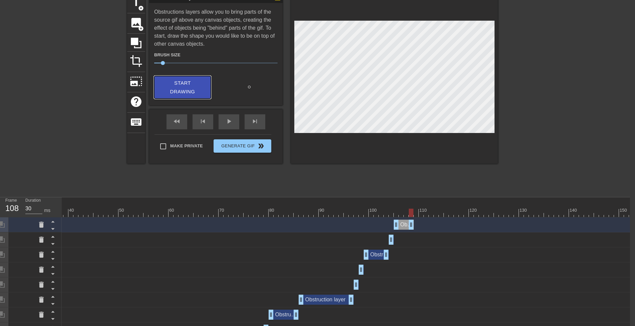
click at [182, 83] on span "Start Drawing" at bounding box center [182, 88] width 41 height 18
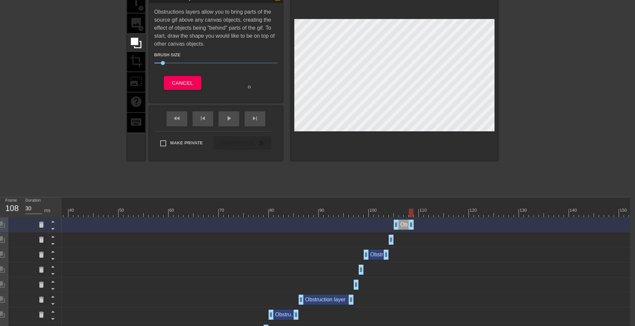
click at [414, 212] on div at bounding box center [253, 213] width 760 height 8
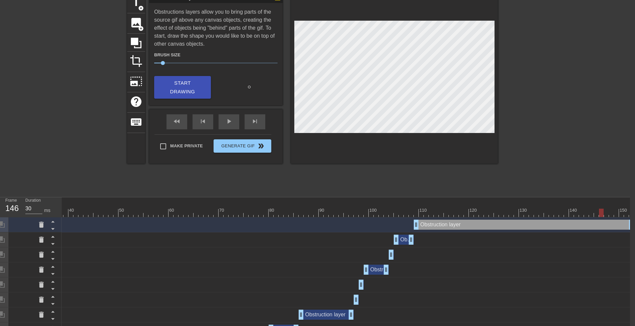
type input "30"
click at [177, 123] on span "fast_rewind" at bounding box center [177, 121] width 8 height 8
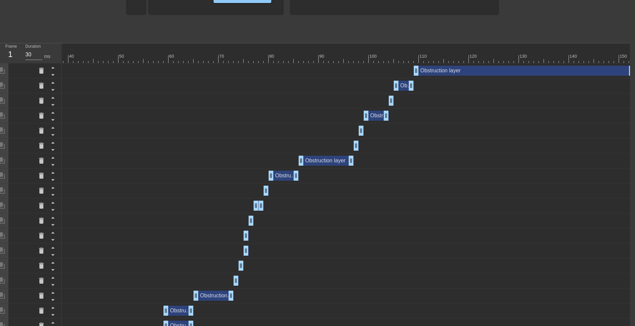
scroll to position [290, 6]
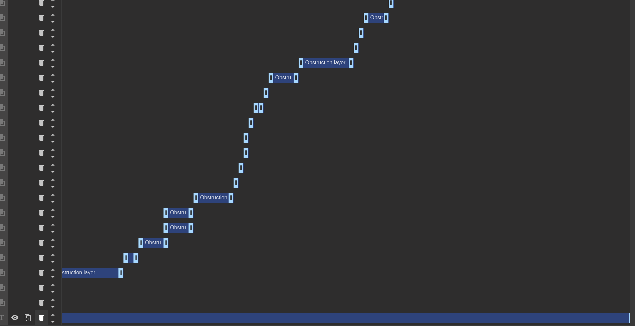
click at [41, 312] on icon at bounding box center [41, 318] width 5 height 6
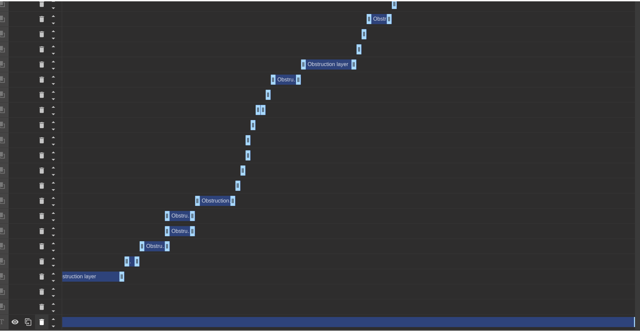
scroll to position [285, 0]
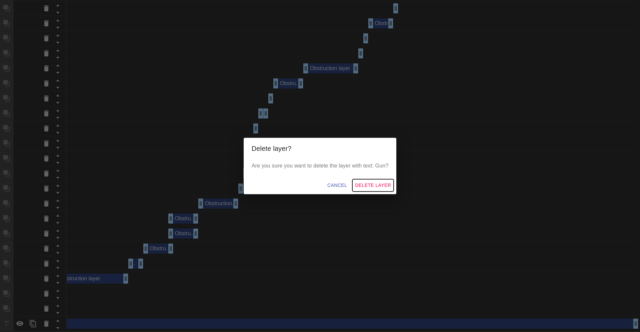
click at [360, 187] on span "Delete Layer" at bounding box center [373, 185] width 36 height 8
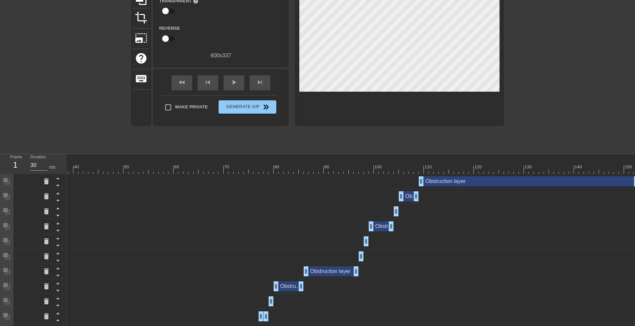
scroll to position [0, 0]
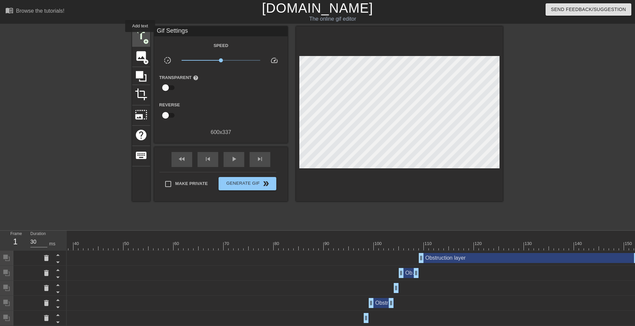
click at [140, 36] on span "title" at bounding box center [141, 35] width 13 height 13
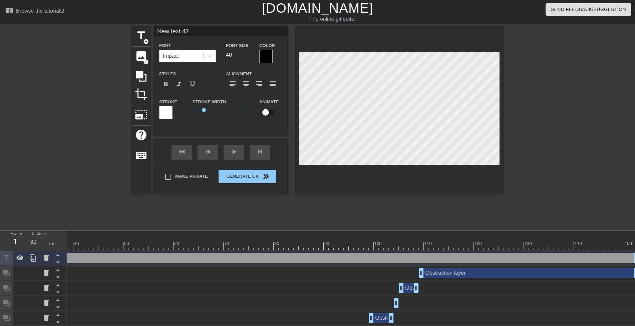
click at [191, 31] on input "New text 42" at bounding box center [220, 31] width 133 height 10
type input "Striker"
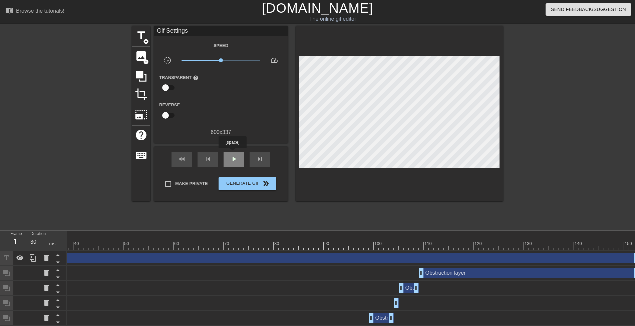
click at [232, 153] on div "play_arrow" at bounding box center [233, 159] width 21 height 15
click at [233, 160] on span "pause" at bounding box center [234, 159] width 8 height 8
click at [233, 160] on span "play_arrow" at bounding box center [234, 159] width 8 height 8
type input "40"
click at [233, 160] on span "pause" at bounding box center [234, 159] width 8 height 8
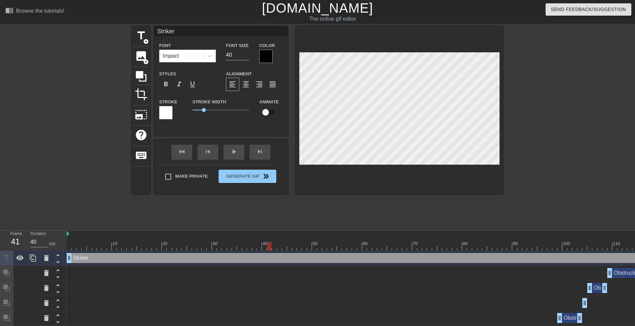
click at [266, 112] on input "checkbox" at bounding box center [265, 112] width 38 height 13
checkbox input "true"
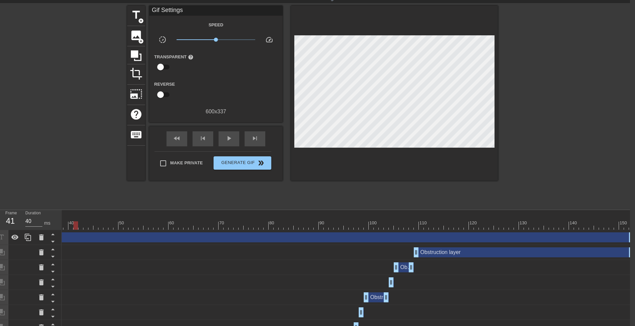
scroll to position [18, 6]
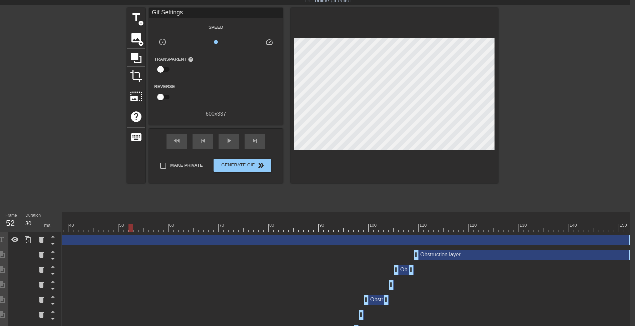
drag, startPoint x: 73, startPoint y: 226, endPoint x: 132, endPoint y: 222, distance: 59.2
click at [132, 222] on div "10 20 30 40 50 60 70 80 90 100 110 120 130 140 150" at bounding box center [253, 222] width 760 height 20
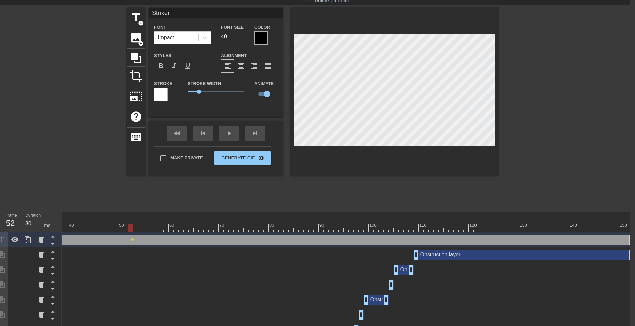
click at [132, 224] on div at bounding box center [130, 228] width 5 height 8
drag, startPoint x: 129, startPoint y: 226, endPoint x: 197, endPoint y: 224, distance: 68.1
click at [197, 224] on div at bounding box center [195, 228] width 5 height 8
drag, startPoint x: 195, startPoint y: 226, endPoint x: 243, endPoint y: 219, distance: 48.6
click at [241, 220] on div "10 20 30 40 50 60 70 80 90 100 110 120 130 140 150" at bounding box center [253, 222] width 760 height 20
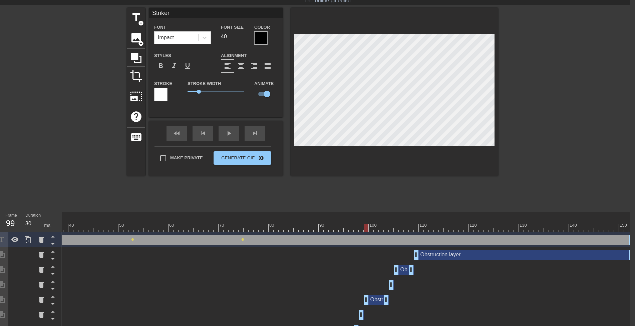
drag, startPoint x: 239, startPoint y: 225, endPoint x: 362, endPoint y: 213, distance: 124.0
click at [362, 214] on div "10 20 30 40 50 60 70 80 90 100 110 120 130 140 150" at bounding box center [253, 222] width 760 height 20
click at [356, 147] on div at bounding box center [394, 92] width 207 height 168
drag, startPoint x: 365, startPoint y: 226, endPoint x: 442, endPoint y: 225, distance: 76.4
click at [433, 225] on div at bounding box center [431, 228] width 5 height 8
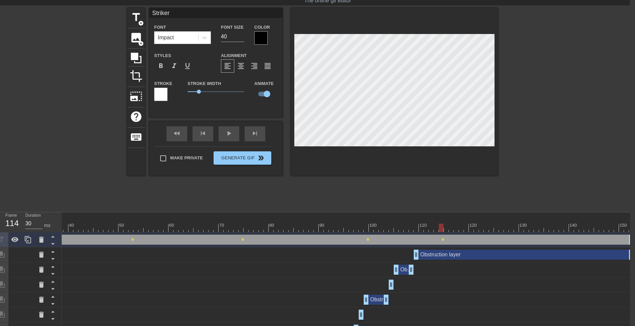
click at [368, 147] on div at bounding box center [394, 92] width 207 height 168
drag, startPoint x: 440, startPoint y: 229, endPoint x: 164, endPoint y: 233, distance: 275.5
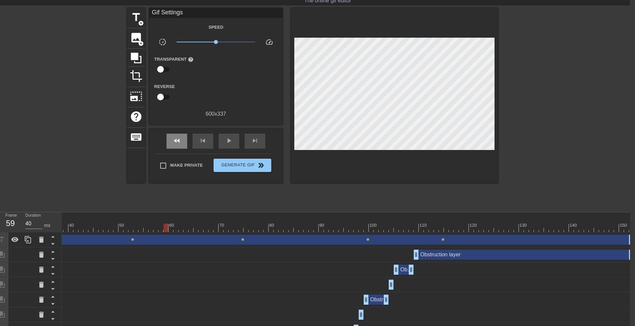
drag, startPoint x: 178, startPoint y: 132, endPoint x: 222, endPoint y: 135, distance: 43.4
click at [179, 132] on div "fast_rewind skip_previous play_arrow skip_next" at bounding box center [215, 141] width 109 height 25
click at [177, 144] on div "fast_rewind" at bounding box center [176, 141] width 21 height 15
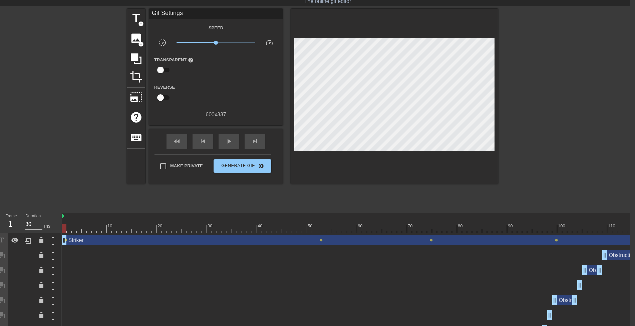
scroll to position [34, 6]
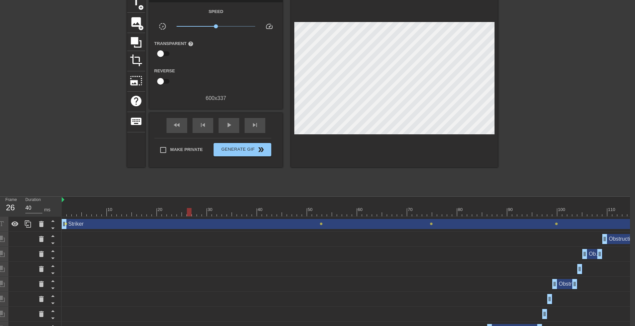
drag, startPoint x: 63, startPoint y: 210, endPoint x: 189, endPoint y: 196, distance: 126.5
click at [189, 196] on div "menu_book Browse the tutorials! [DOMAIN_NAME] The online gif editor Send Feedba…" at bounding box center [312, 271] width 635 height 611
drag, startPoint x: 190, startPoint y: 210, endPoint x: 300, endPoint y: 203, distance: 109.9
click at [300, 203] on div "10 20 30 40 50 60 70 80 90 100 110 120 130 140 150" at bounding box center [442, 207] width 760 height 20
drag, startPoint x: 298, startPoint y: 209, endPoint x: 282, endPoint y: 207, distance: 16.2
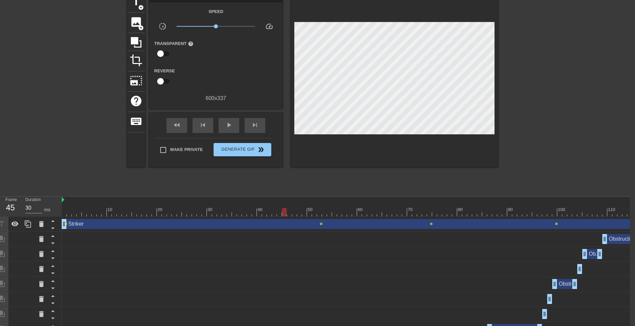
click at [282, 207] on div "10 20 30 40 50 60 70 80 90 100 110 120 130 140 150" at bounding box center [442, 207] width 760 height 20
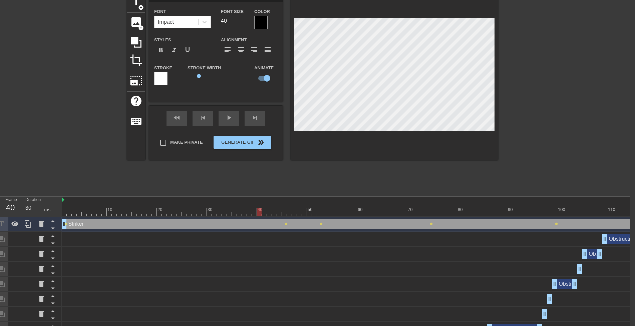
drag, startPoint x: 284, startPoint y: 209, endPoint x: 258, endPoint y: 201, distance: 27.1
click at [259, 208] on div "10 20 30 40 50 60 70 80 90 100 110 120 130 140 150" at bounding box center [442, 207] width 760 height 20
drag, startPoint x: 256, startPoint y: 211, endPoint x: 235, endPoint y: 210, distance: 20.7
click at [235, 210] on div at bounding box center [234, 212] width 5 height 8
drag, startPoint x: 233, startPoint y: 210, endPoint x: 217, endPoint y: 210, distance: 15.3
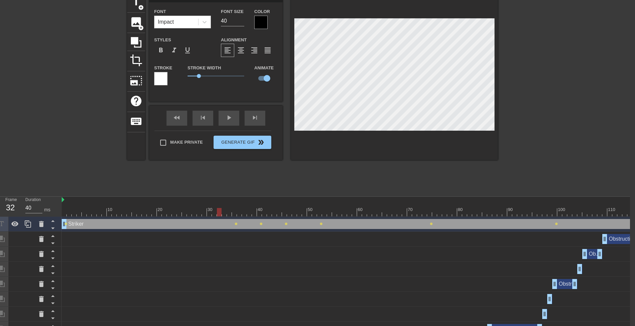
click at [217, 210] on div at bounding box center [219, 212] width 5 height 8
click at [286, 209] on div at bounding box center [442, 212] width 760 height 8
click at [318, 209] on div at bounding box center [442, 212] width 760 height 8
click at [220, 212] on div at bounding box center [442, 212] width 760 height 8
drag, startPoint x: 216, startPoint y: 211, endPoint x: 205, endPoint y: 212, distance: 10.7
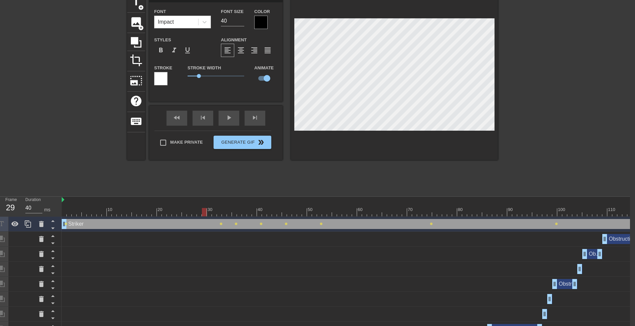
click at [205, 212] on div at bounding box center [204, 212] width 5 height 8
drag, startPoint x: 203, startPoint y: 209, endPoint x: 172, endPoint y: 208, distance: 31.0
click at [172, 208] on div at bounding box center [174, 212] width 5 height 8
click at [285, 115] on div "title add_circle image add_circle crop photo_size_select_large help keyboard St…" at bounding box center [312, 76] width 370 height 168
drag, startPoint x: 170, startPoint y: 210, endPoint x: 148, endPoint y: 210, distance: 22.0
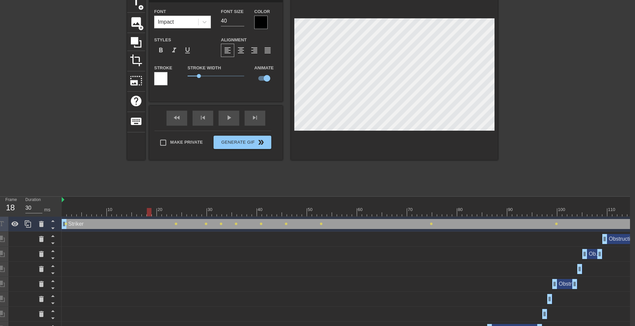
click at [148, 210] on div at bounding box center [149, 212] width 5 height 8
drag, startPoint x: 63, startPoint y: 226, endPoint x: 152, endPoint y: 219, distance: 89.0
click at [152, 219] on div "Striker drag_handle drag_handle" at bounding box center [487, 224] width 670 height 10
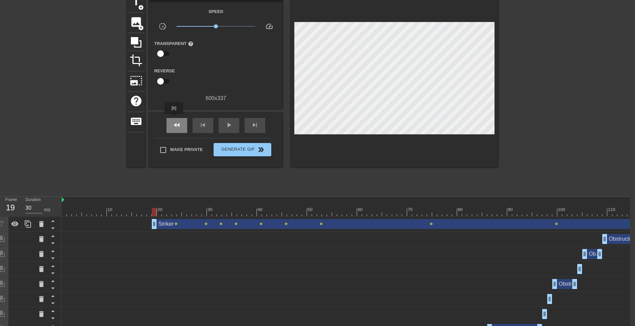
click at [174, 119] on div "fast_rewind" at bounding box center [176, 125] width 21 height 15
click at [227, 123] on span "play_arrow" at bounding box center [229, 125] width 8 height 8
click at [225, 126] on span "pause" at bounding box center [229, 125] width 8 height 8
click at [199, 127] on span "skip_previous" at bounding box center [203, 125] width 8 height 8
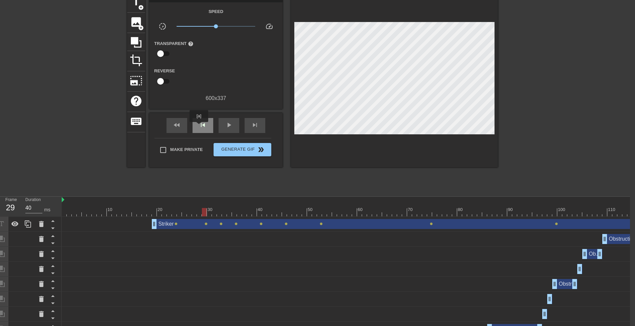
click at [199, 127] on span "skip_previous" at bounding box center [203, 125] width 8 height 8
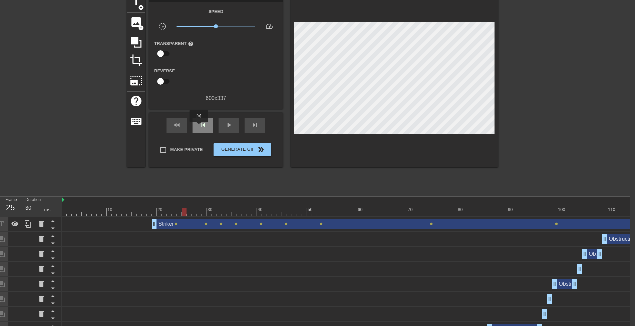
click at [199, 127] on span "skip_previous" at bounding box center [203, 125] width 8 height 8
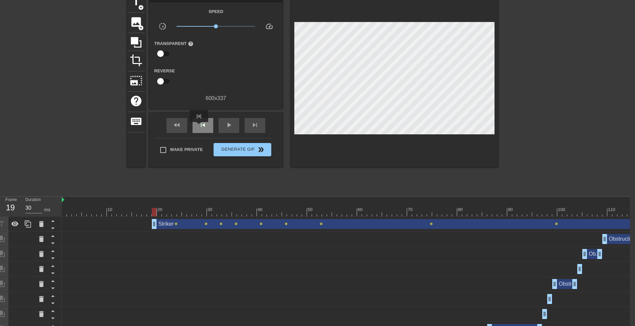
click at [199, 127] on span "skip_previous" at bounding box center [203, 125] width 8 height 8
click at [226, 124] on span "play_arrow" at bounding box center [229, 125] width 8 height 8
click at [226, 124] on span "pause" at bounding box center [229, 125] width 8 height 8
click at [181, 126] on div "fast_rewind" at bounding box center [176, 125] width 21 height 15
click at [225, 126] on span "play_arrow" at bounding box center [229, 125] width 8 height 8
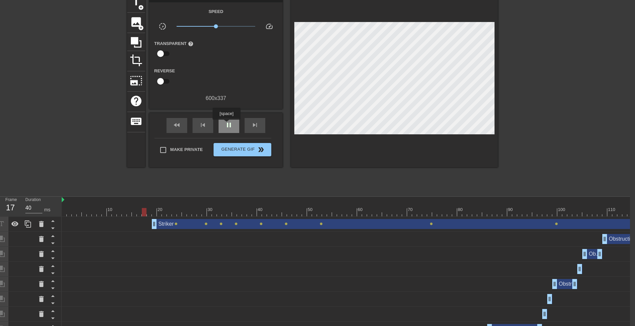
click at [226, 124] on span "pause" at bounding box center [229, 125] width 8 height 8
drag, startPoint x: 155, startPoint y: 223, endPoint x: 159, endPoint y: 222, distance: 4.1
click at [159, 222] on div "Striker drag_handle drag_handle" at bounding box center [489, 224] width 665 height 10
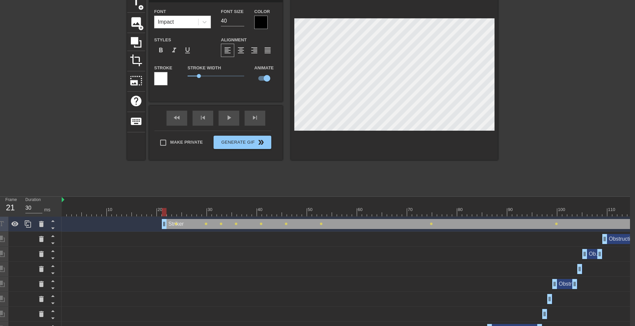
drag, startPoint x: 157, startPoint y: 226, endPoint x: 161, endPoint y: 225, distance: 4.4
click at [162, 225] on div "Striker drag_handle drag_handle" at bounding box center [492, 224] width 660 height 10
click at [275, 117] on div "title add_circle image add_circle crop photo_size_select_large help keyboard St…" at bounding box center [312, 76] width 370 height 168
click at [174, 117] on div "fast_rewind skip_previous play_arrow skip_next" at bounding box center [215, 118] width 109 height 25
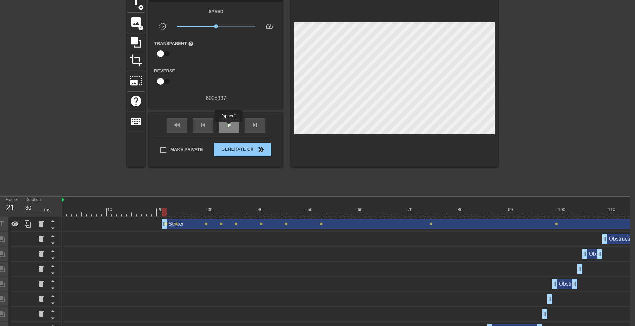
click at [228, 127] on span "play_arrow" at bounding box center [229, 125] width 8 height 8
click at [227, 124] on span "pause" at bounding box center [229, 125] width 8 height 8
click at [176, 127] on span "fast_rewind" at bounding box center [177, 125] width 8 height 8
click at [226, 123] on span "play_arrow" at bounding box center [229, 125] width 8 height 8
click at [226, 123] on span "pause" at bounding box center [229, 125] width 8 height 8
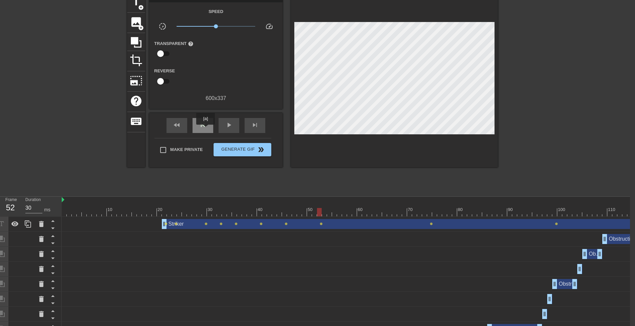
click at [205, 129] on div "skip_previous" at bounding box center [202, 125] width 21 height 15
click at [225, 128] on span "play_arrow" at bounding box center [229, 125] width 8 height 8
click at [225, 128] on span "pause" at bounding box center [229, 125] width 8 height 8
click at [208, 128] on div "skip_previous" at bounding box center [202, 125] width 21 height 15
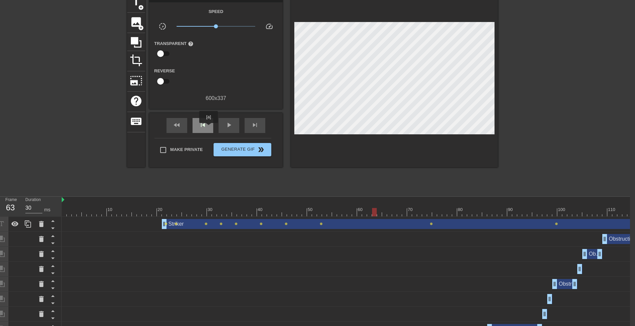
click at [208, 128] on div "skip_previous" at bounding box center [202, 125] width 21 height 15
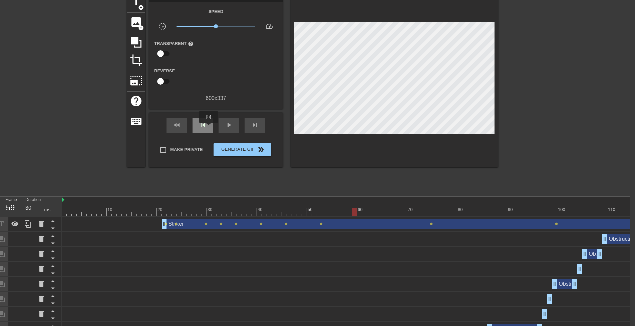
click at [208, 128] on div "skip_previous" at bounding box center [202, 125] width 21 height 15
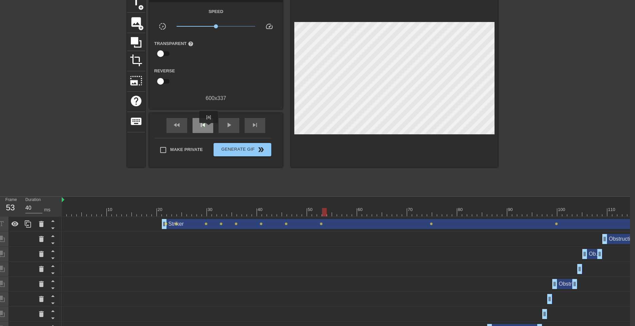
click at [208, 128] on div "skip_previous" at bounding box center [202, 125] width 21 height 15
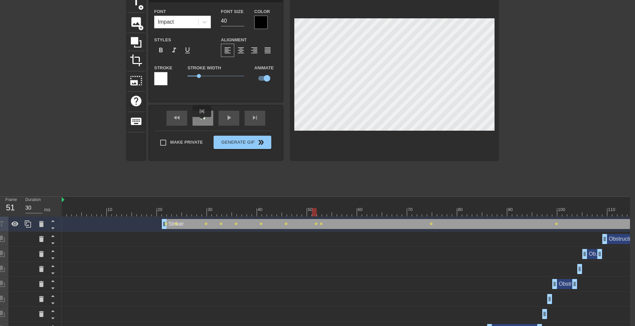
click at [202, 122] on div "skip_previous" at bounding box center [202, 118] width 21 height 15
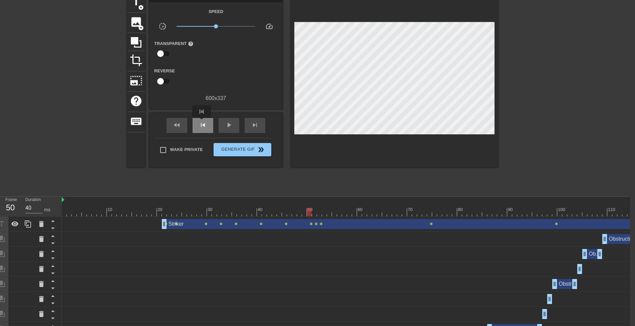
click at [201, 122] on div "skip_previous" at bounding box center [202, 125] width 21 height 15
click at [203, 121] on span "skip_previous" at bounding box center [203, 125] width 8 height 8
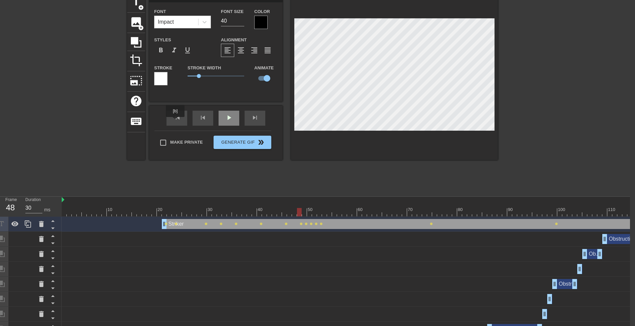
drag, startPoint x: 175, startPoint y: 122, endPoint x: 220, endPoint y: 118, distance: 45.8
click at [175, 121] on div "fast_rewind" at bounding box center [176, 118] width 21 height 15
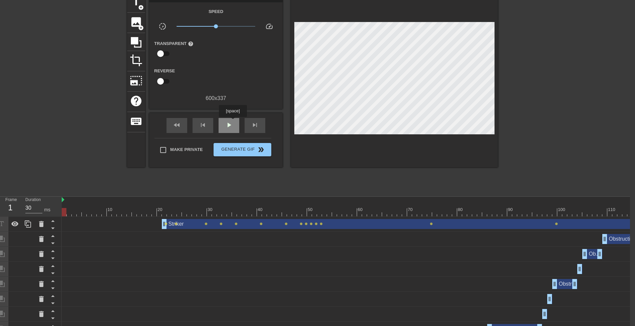
click at [231, 125] on span "play_arrow" at bounding box center [229, 125] width 8 height 8
click at [229, 125] on span "pause" at bounding box center [229, 125] width 8 height 8
click at [229, 125] on span "play_arrow" at bounding box center [229, 125] width 8 height 8
click at [229, 125] on span "pause" at bounding box center [229, 125] width 8 height 8
click at [202, 129] on div "skip_previous" at bounding box center [202, 125] width 21 height 15
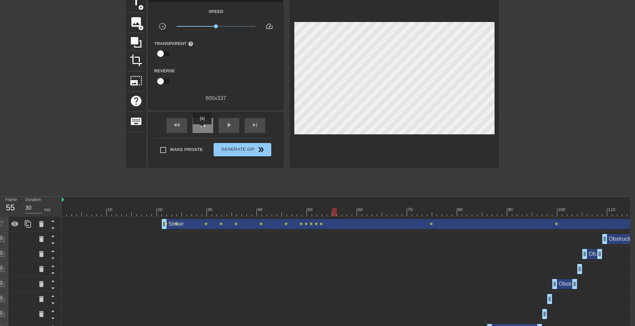
click at [202, 129] on div "skip_previous" at bounding box center [202, 125] width 21 height 15
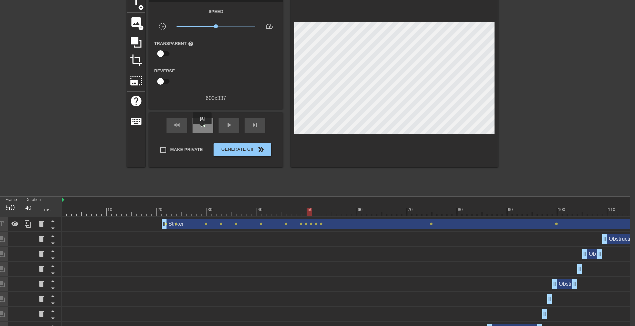
click at [202, 129] on div "skip_previous" at bounding box center [202, 125] width 21 height 15
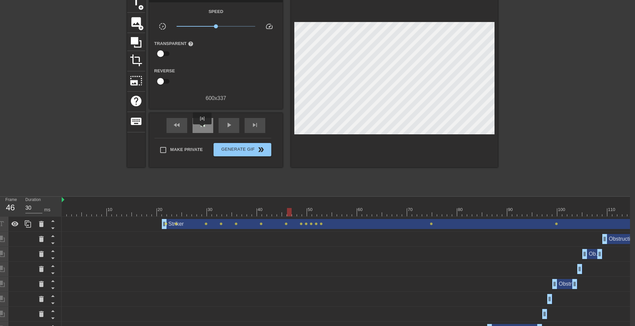
click at [202, 129] on div "skip_previous" at bounding box center [202, 125] width 21 height 15
click at [192, 222] on div "Striker drag_handle drag_handle" at bounding box center [492, 224] width 660 height 10
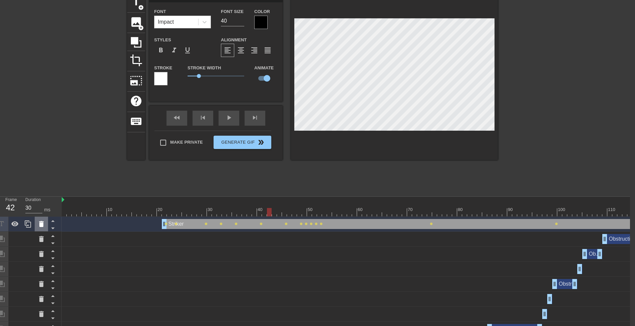
click at [42, 226] on icon at bounding box center [41, 224] width 5 height 6
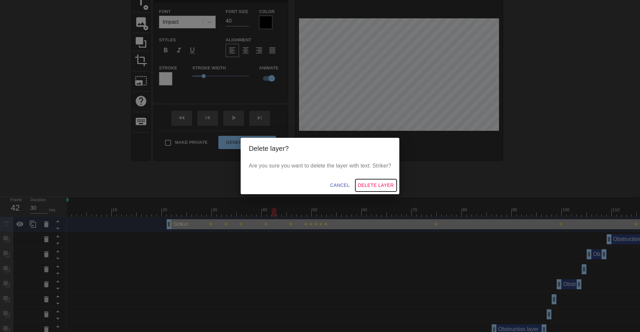
click at [374, 184] on span "Delete Layer" at bounding box center [376, 185] width 36 height 8
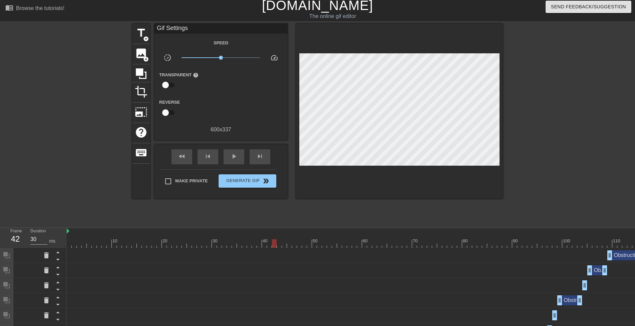
scroll to position [0, 0]
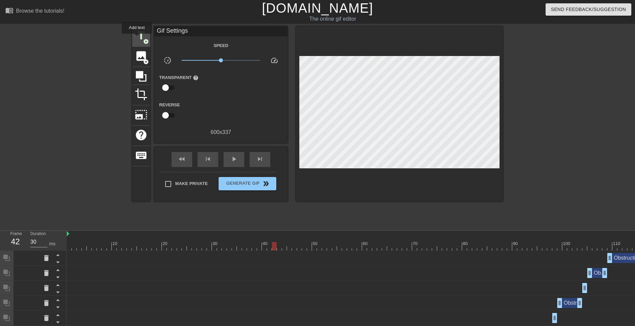
click at [137, 38] on span "title" at bounding box center [141, 35] width 13 height 13
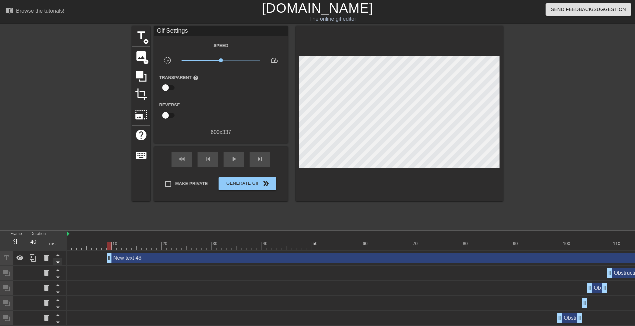
type input "30"
drag, startPoint x: 274, startPoint y: 258, endPoint x: 59, endPoint y: 261, distance: 214.8
click at [163, 261] on div "New text 43 drag_handle drag_handle" at bounding box center [447, 258] width 760 height 10
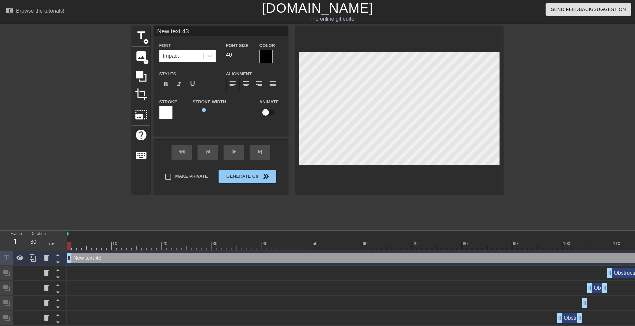
drag, startPoint x: 196, startPoint y: 32, endPoint x: 142, endPoint y: 39, distance: 54.1
click at [154, 36] on input "New text 43" at bounding box center [220, 31] width 133 height 10
type input "Striker"
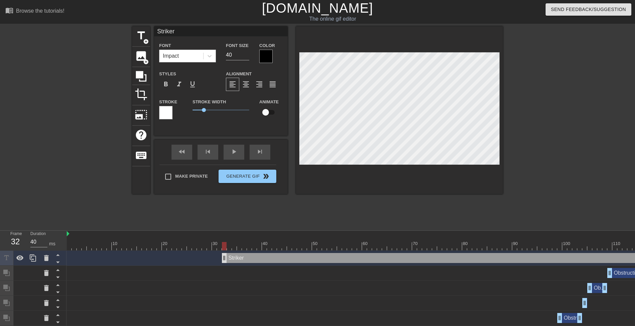
type input "30"
click at [244, 257] on div "Striker drag_handle drag_handle" at bounding box center [529, 258] width 595 height 10
click at [265, 113] on input "checkbox" at bounding box center [265, 112] width 38 height 13
checkbox input "true"
click at [240, 245] on div at bounding box center [447, 246] width 760 height 8
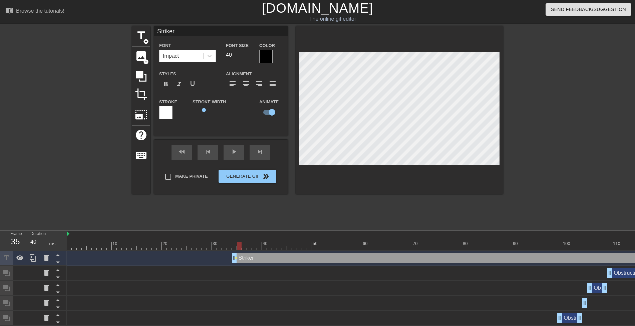
click at [248, 245] on div at bounding box center [447, 246] width 760 height 8
click at [255, 247] on div at bounding box center [447, 246] width 760 height 8
click at [261, 246] on div at bounding box center [447, 246] width 760 height 8
click at [235, 248] on div at bounding box center [447, 246] width 760 height 8
click at [250, 247] on div at bounding box center [447, 246] width 760 height 8
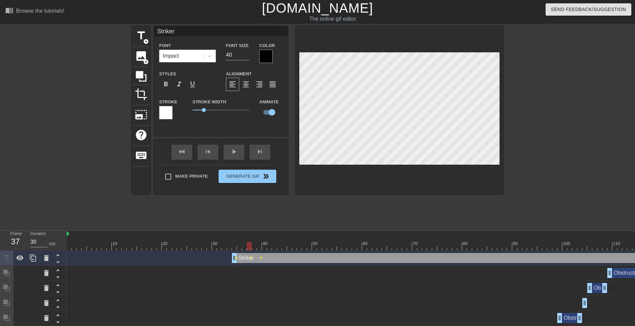
click at [234, 248] on div at bounding box center [447, 246] width 760 height 8
click at [46, 260] on icon at bounding box center [46, 258] width 5 height 6
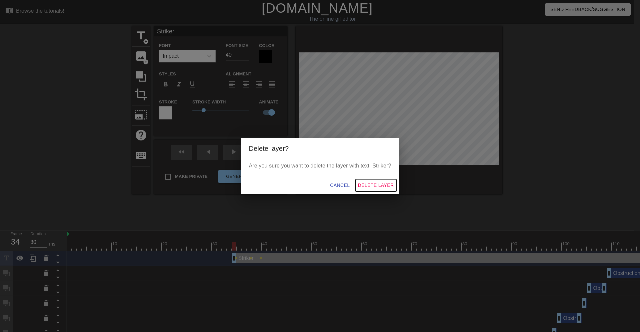
click at [363, 185] on span "Delete Layer" at bounding box center [376, 185] width 36 height 8
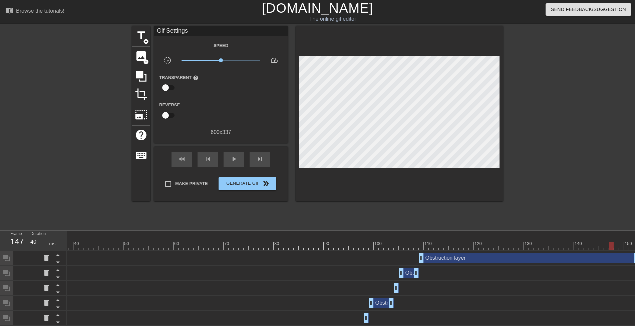
type input "30"
click at [141, 38] on span "title" at bounding box center [141, 35] width 13 height 13
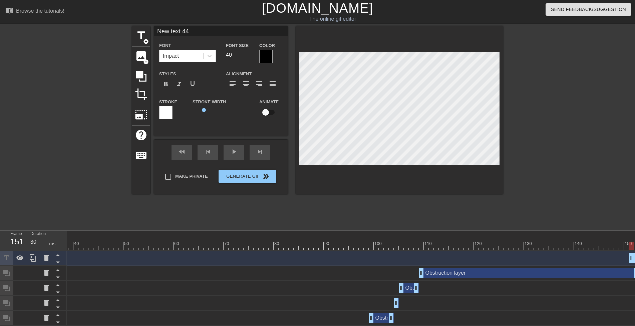
click at [163, 32] on input "New text 44" at bounding box center [220, 31] width 133 height 10
type input "Kick"
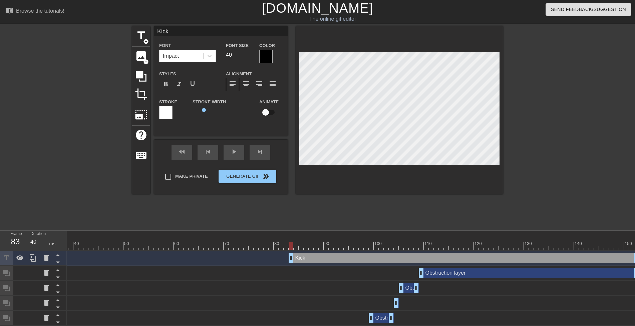
type input "30"
drag, startPoint x: 630, startPoint y: 257, endPoint x: 282, endPoint y: 265, distance: 347.9
click at [282, 265] on div "Kick drag_handle drag_handle" at bounding box center [258, 258] width 760 height 15
click at [270, 111] on input "checkbox" at bounding box center [265, 112] width 38 height 13
checkbox input "true"
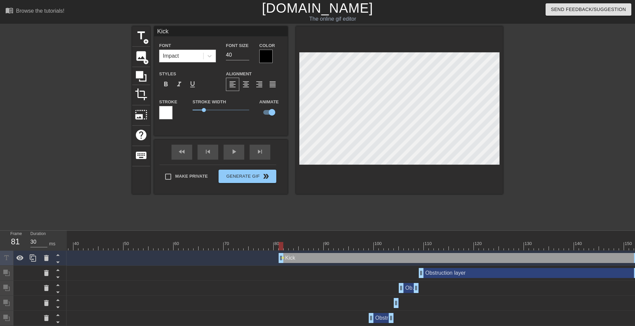
click at [631, 248] on div at bounding box center [258, 246] width 760 height 8
click at [624, 248] on div at bounding box center [258, 246] width 760 height 8
drag, startPoint x: 625, startPoint y: 247, endPoint x: 521, endPoint y: 252, distance: 104.2
drag, startPoint x: 519, startPoint y: 245, endPoint x: 451, endPoint y: 248, distance: 68.7
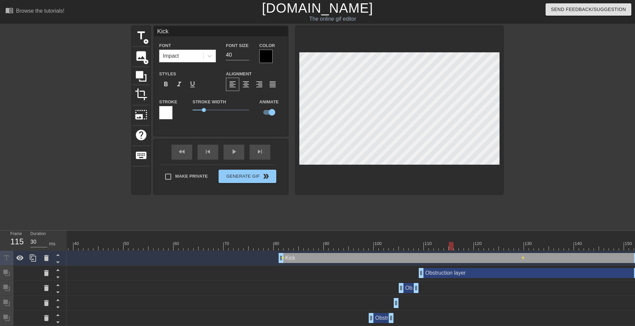
click at [451, 248] on div at bounding box center [451, 246] width 5 height 8
click at [516, 249] on div at bounding box center [258, 246] width 760 height 8
click at [511, 248] on div at bounding box center [258, 246] width 760 height 8
click at [505, 248] on div at bounding box center [258, 246] width 760 height 8
click at [501, 248] on div at bounding box center [258, 246] width 760 height 8
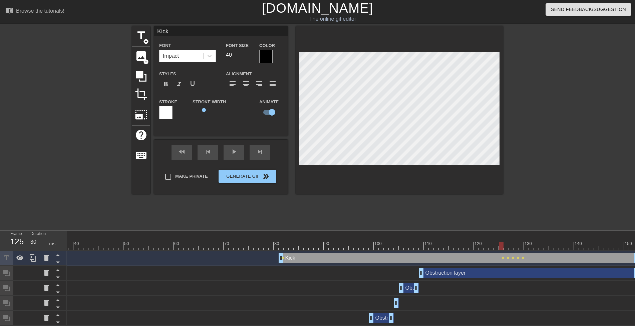
click at [495, 248] on div at bounding box center [258, 246] width 760 height 8
click at [489, 246] on div at bounding box center [258, 246] width 760 height 8
click at [485, 247] on div at bounding box center [258, 246] width 760 height 8
click at [482, 248] on div at bounding box center [258, 246] width 760 height 8
click at [476, 249] on div at bounding box center [258, 246] width 760 height 8
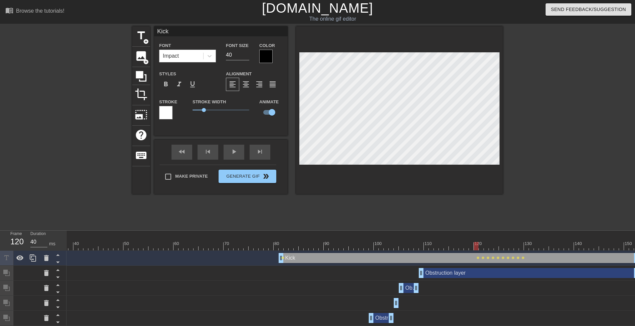
click at [469, 246] on div at bounding box center [258, 246] width 760 height 8
click at [466, 247] on div at bounding box center [258, 246] width 760 height 8
click at [461, 247] on div at bounding box center [258, 246] width 760 height 8
click at [456, 248] on div at bounding box center [258, 246] width 760 height 8
click at [450, 249] on div at bounding box center [258, 246] width 760 height 8
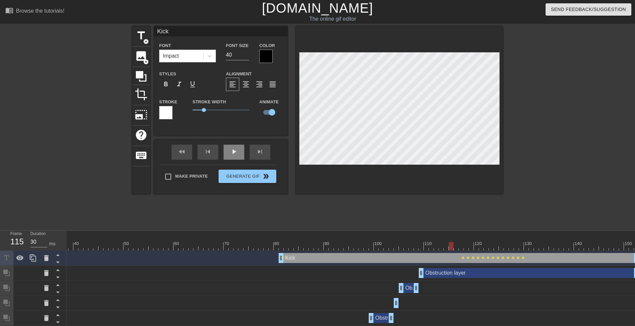
click at [236, 155] on span "play_arrow" at bounding box center [234, 152] width 8 height 8
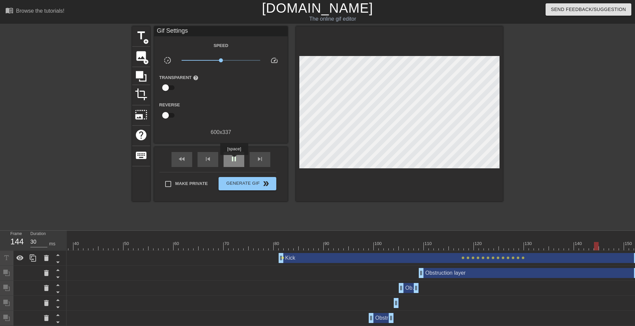
click at [234, 160] on span "pause" at bounding box center [234, 159] width 8 height 8
drag, startPoint x: 596, startPoint y: 245, endPoint x: 506, endPoint y: 249, distance: 90.1
click at [506, 249] on div at bounding box center [506, 246] width 5 height 8
click at [234, 159] on span "play_arrow" at bounding box center [234, 159] width 8 height 8
click at [234, 159] on span "pause" at bounding box center [234, 159] width 8 height 8
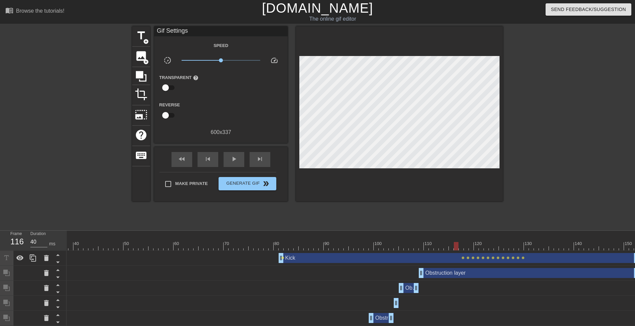
drag, startPoint x: 544, startPoint y: 246, endPoint x: 459, endPoint y: 245, distance: 85.4
click at [459, 245] on div at bounding box center [258, 246] width 760 height 8
click at [232, 160] on span "play_arrow" at bounding box center [234, 159] width 8 height 8
type input "30"
click at [232, 160] on span "pause" at bounding box center [234, 159] width 8 height 8
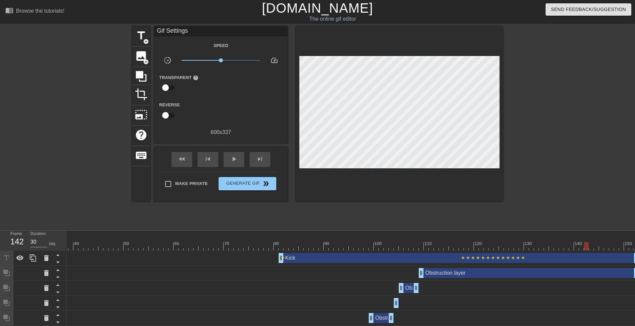
click at [508, 248] on div at bounding box center [258, 246] width 760 height 8
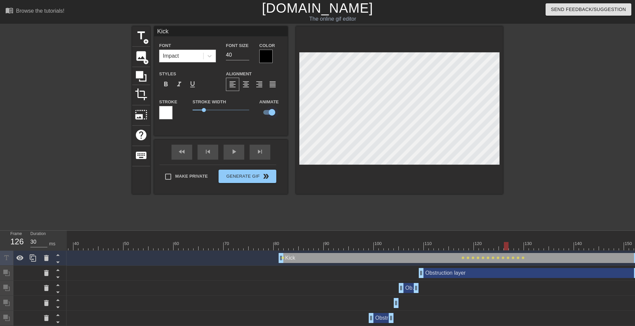
click at [271, 113] on input "checkbox" at bounding box center [272, 112] width 38 height 13
click at [269, 113] on input "checkbox" at bounding box center [265, 112] width 38 height 13
checkbox input "true"
